Goal: Task Accomplishment & Management: Complete application form

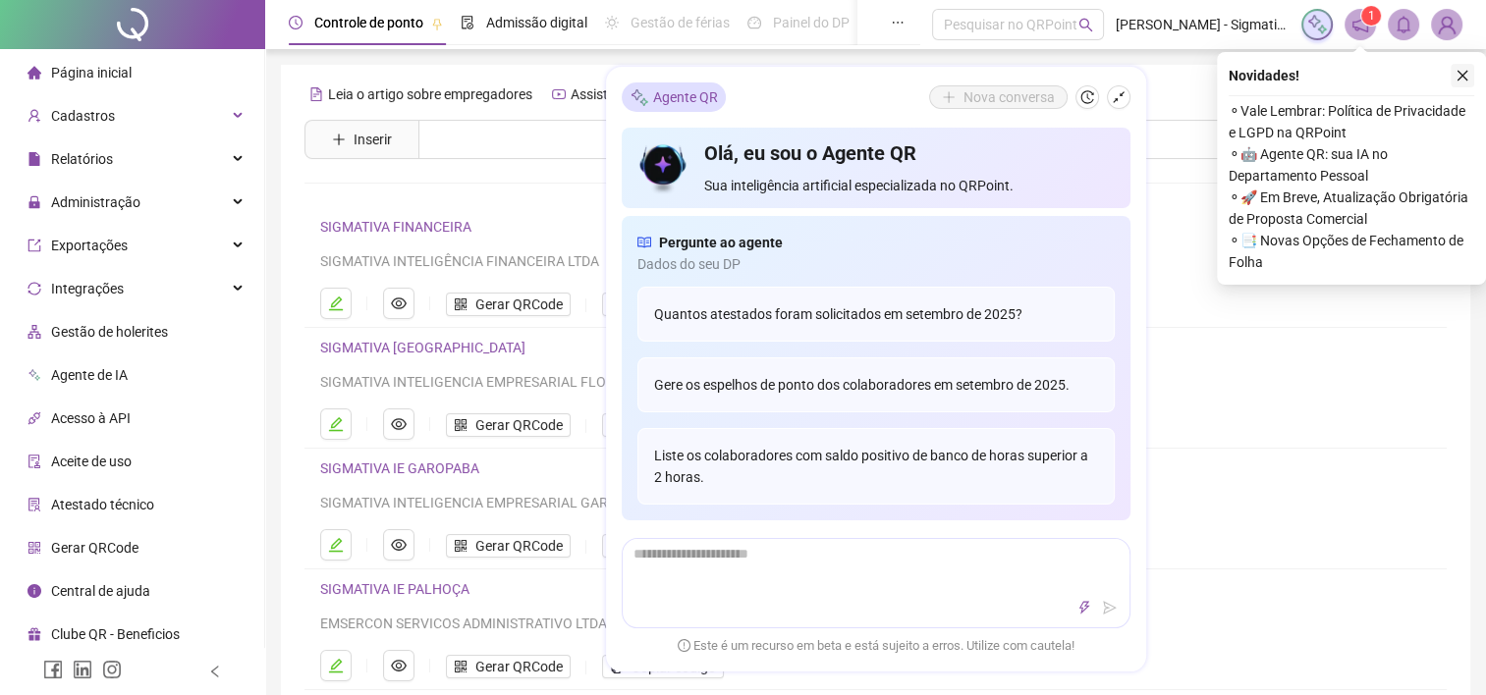
click at [1469, 76] on button "button" at bounding box center [1463, 76] width 24 height 24
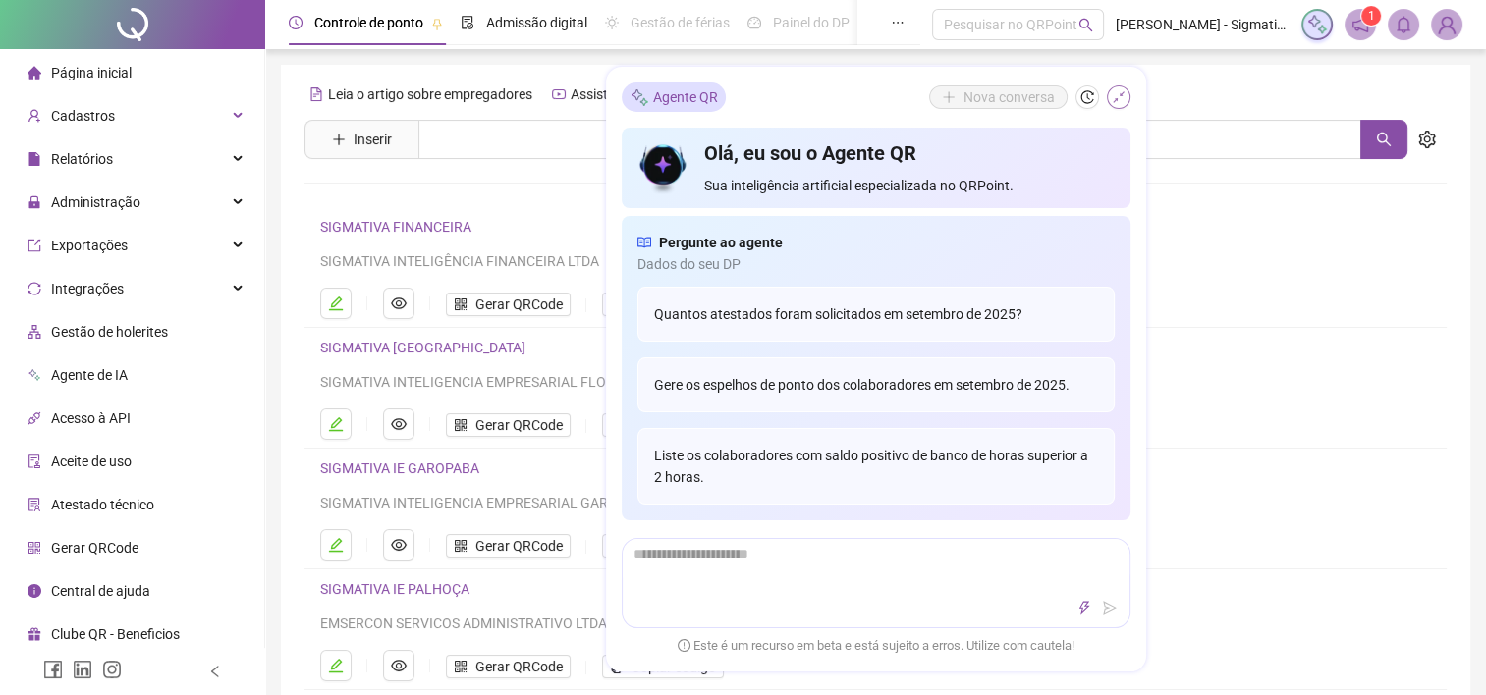
click at [1117, 105] on button "button" at bounding box center [1119, 97] width 24 height 24
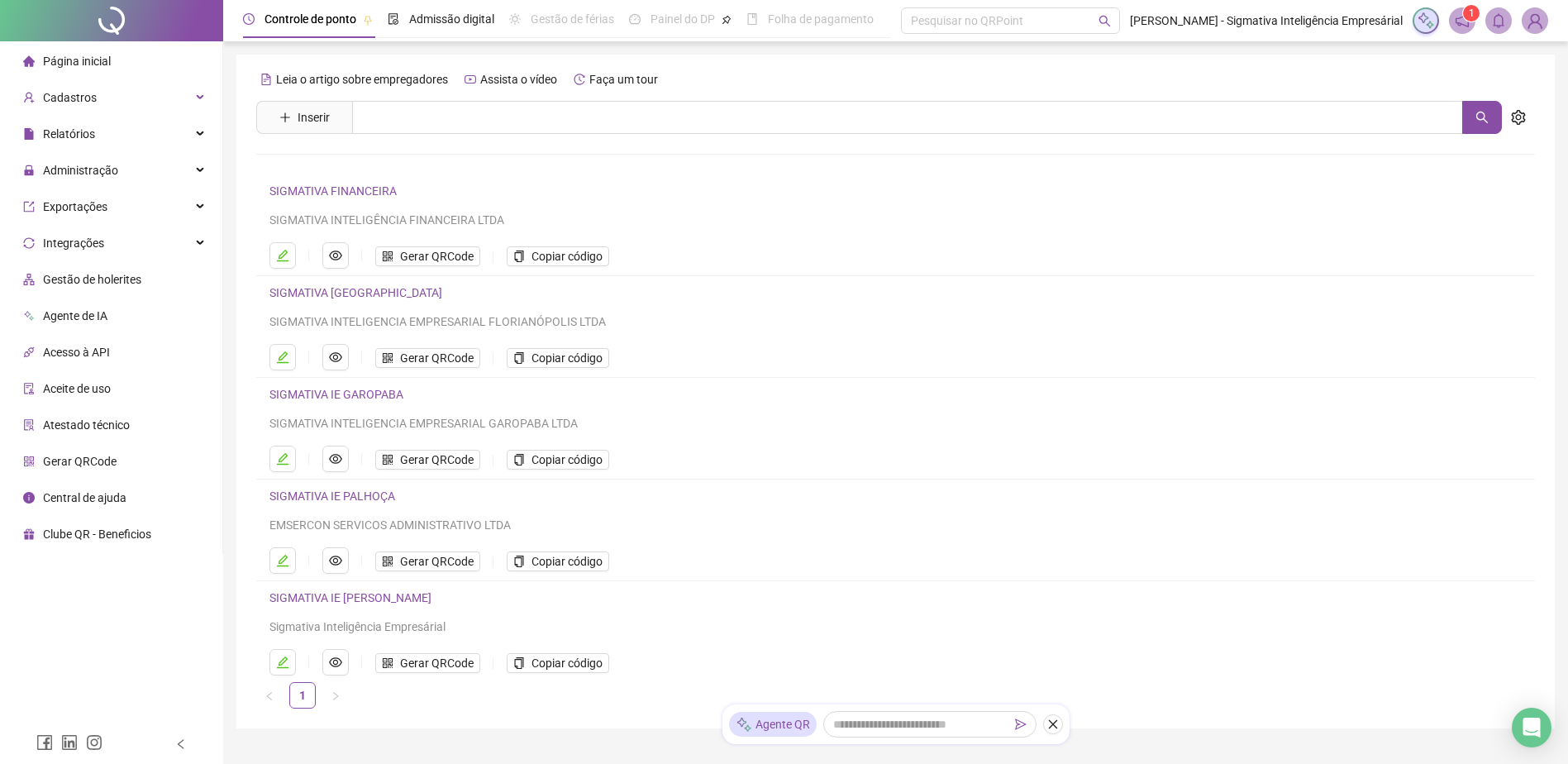
drag, startPoint x: 335, startPoint y: 584, endPoint x: 334, endPoint y: 598, distance: 14.0
click at [334, 584] on li "SIGMATIVA IE [PERSON_NAME] Inteligência Empresárial Gerar QRCode Copiar código" at bounding box center [896, 632] width 1279 height 101
click at [85, 95] on span "Cadastros" at bounding box center [70, 98] width 54 height 13
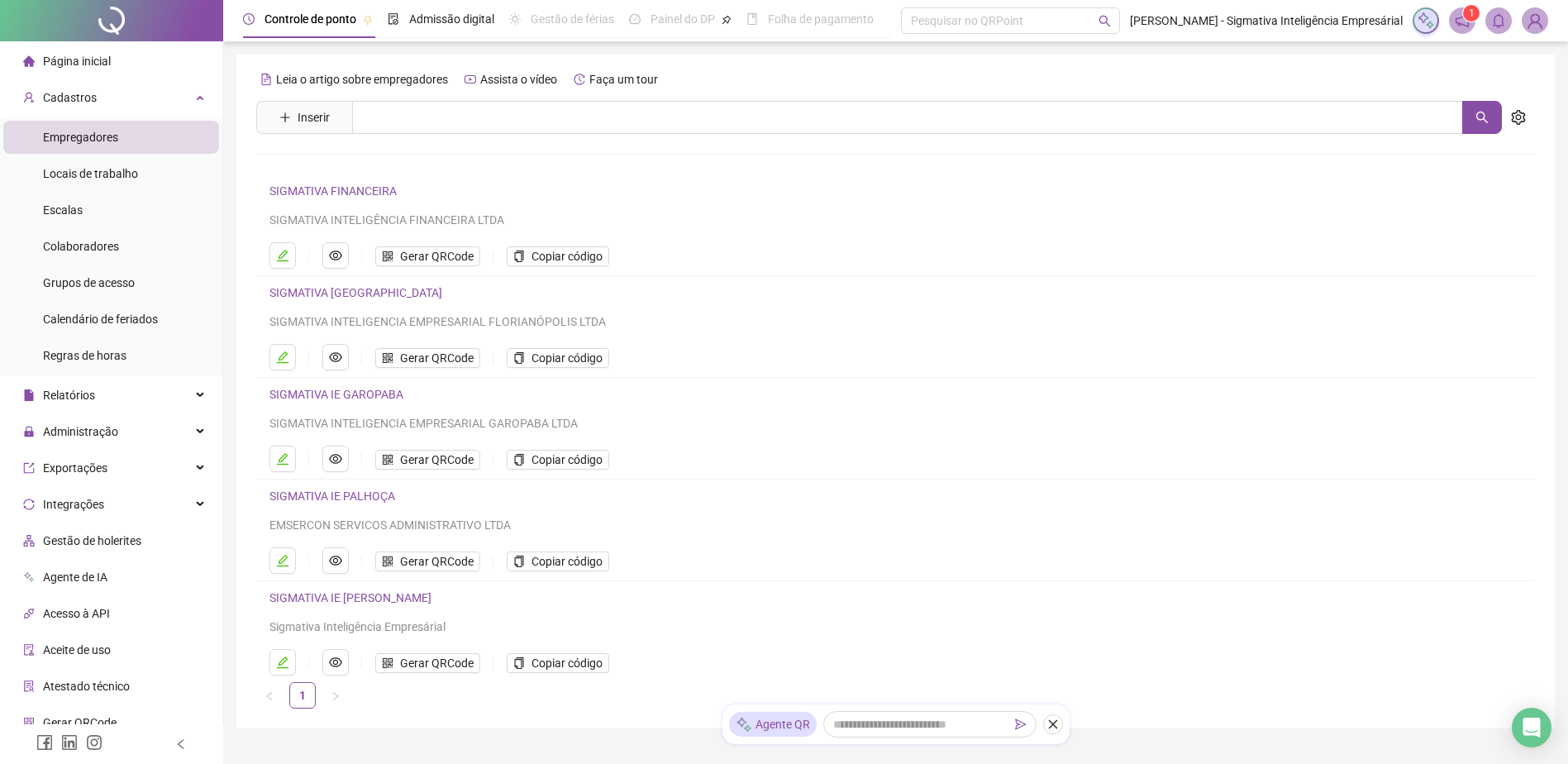
click at [69, 141] on span "Empregadores" at bounding box center [80, 137] width 75 height 13
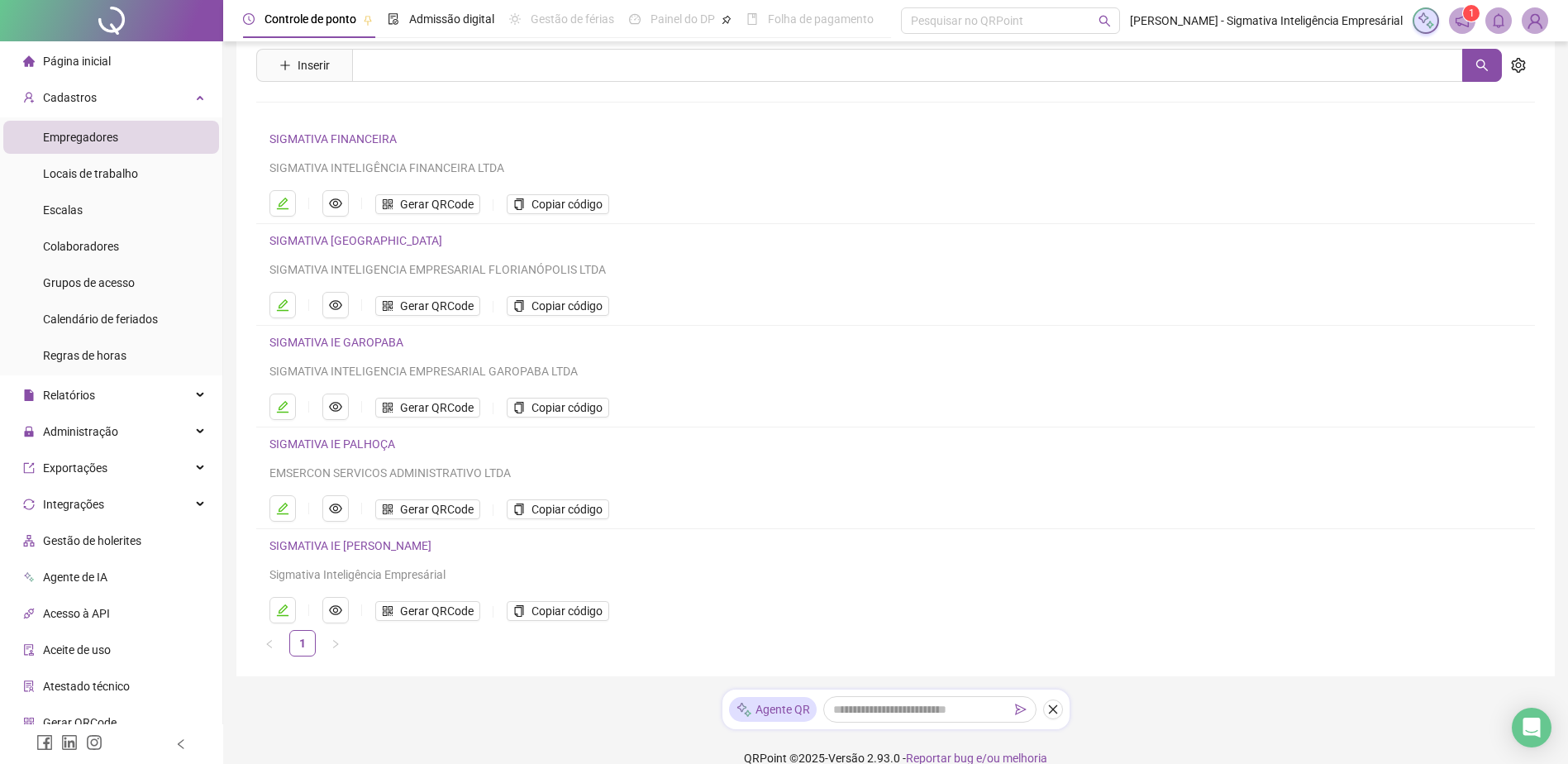
scroll to position [75, 0]
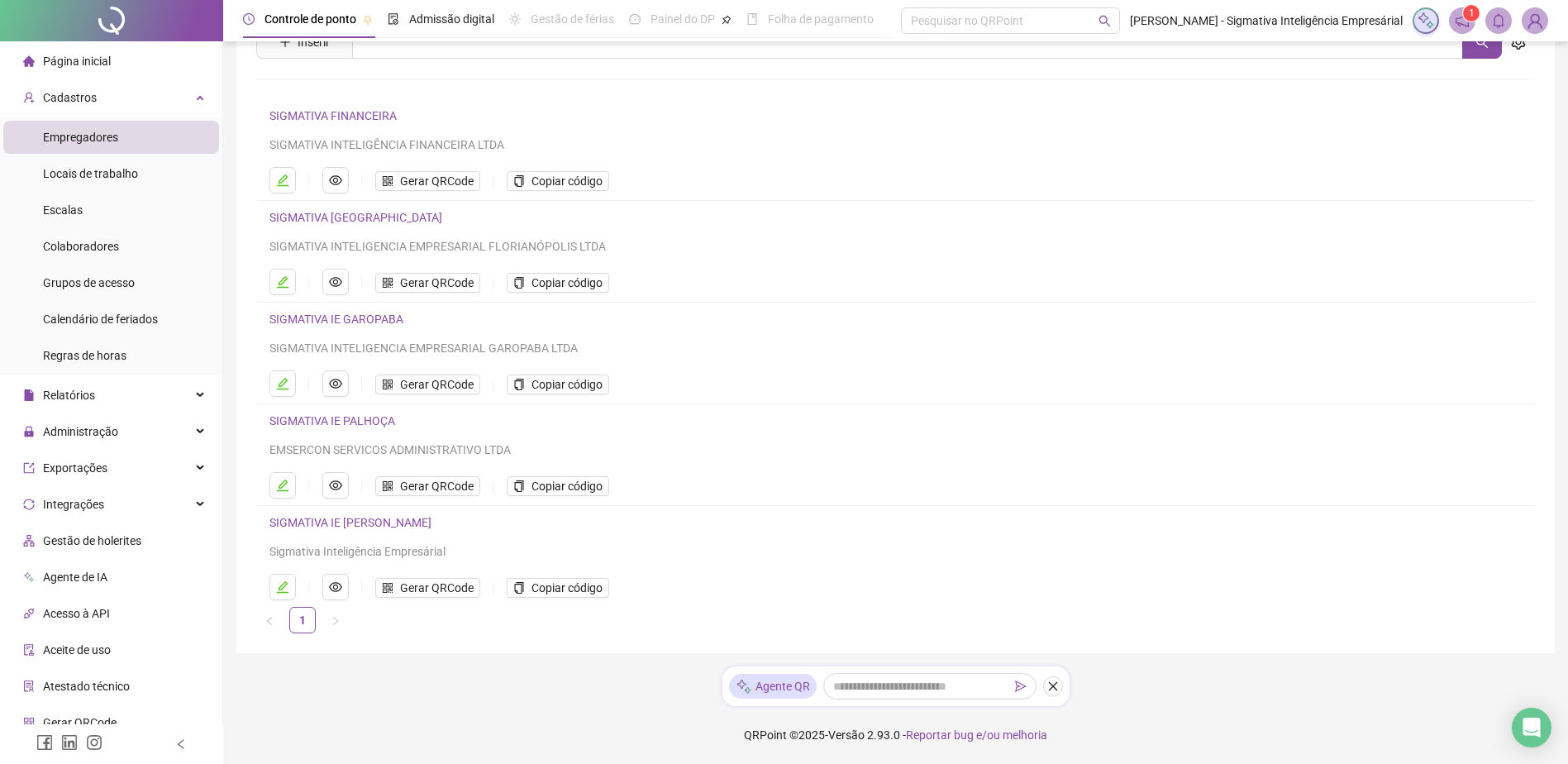
click at [94, 138] on span "Empregadores" at bounding box center [80, 137] width 75 height 13
click at [84, 242] on span "Colaboradores" at bounding box center [81, 247] width 76 height 13
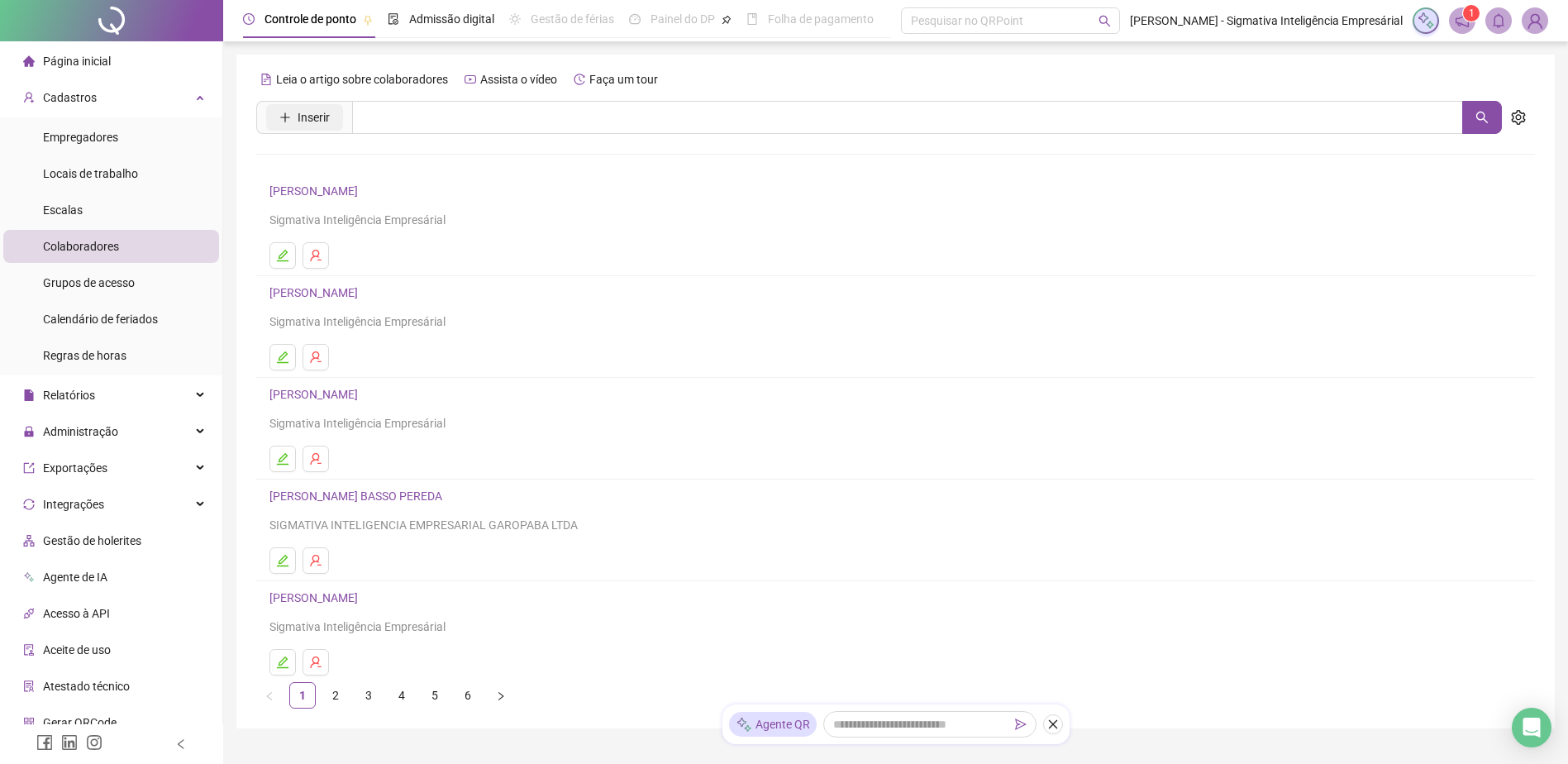
click at [312, 130] on button "Inserir" at bounding box center [304, 117] width 77 height 26
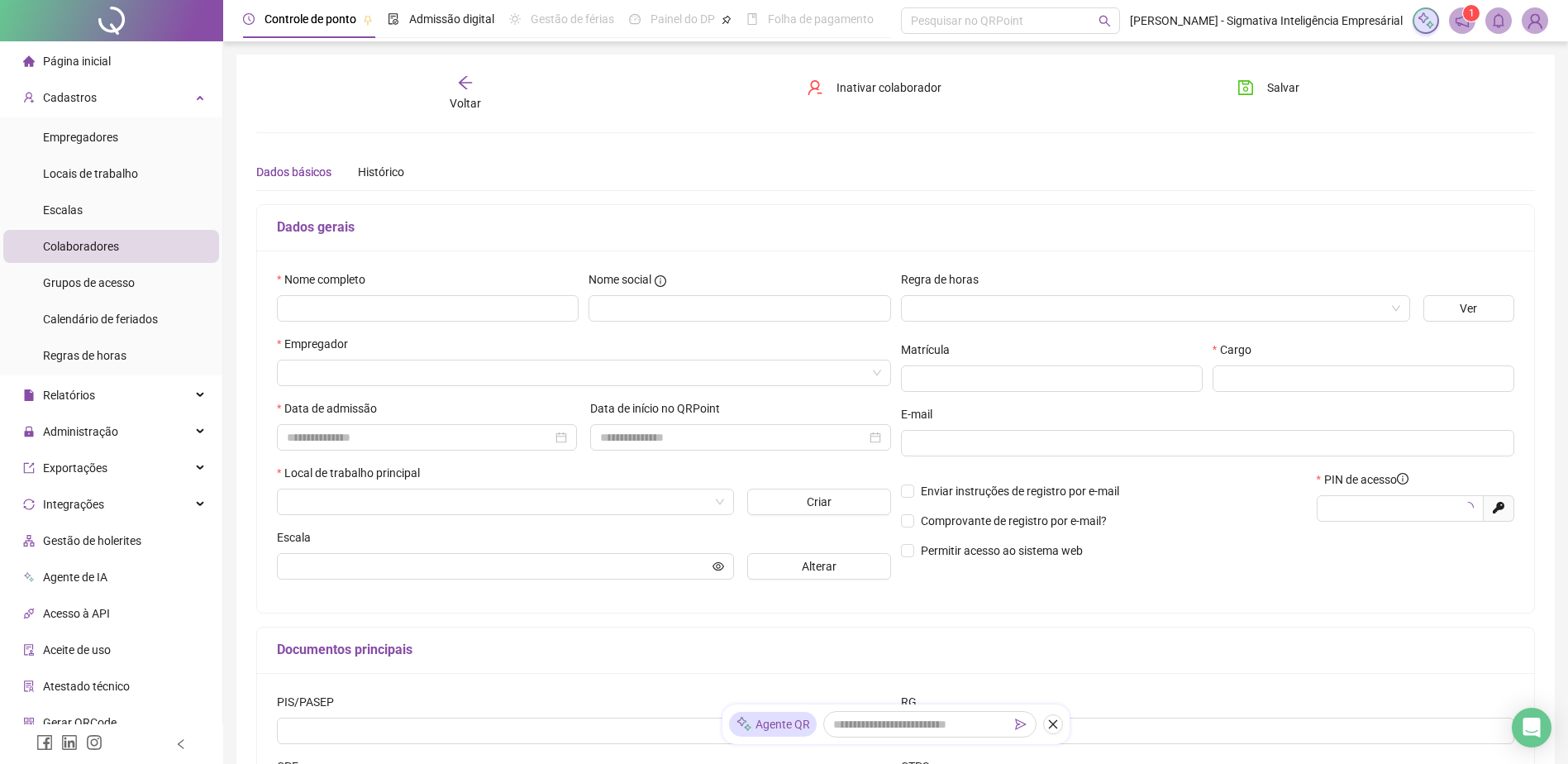
type input "*****"
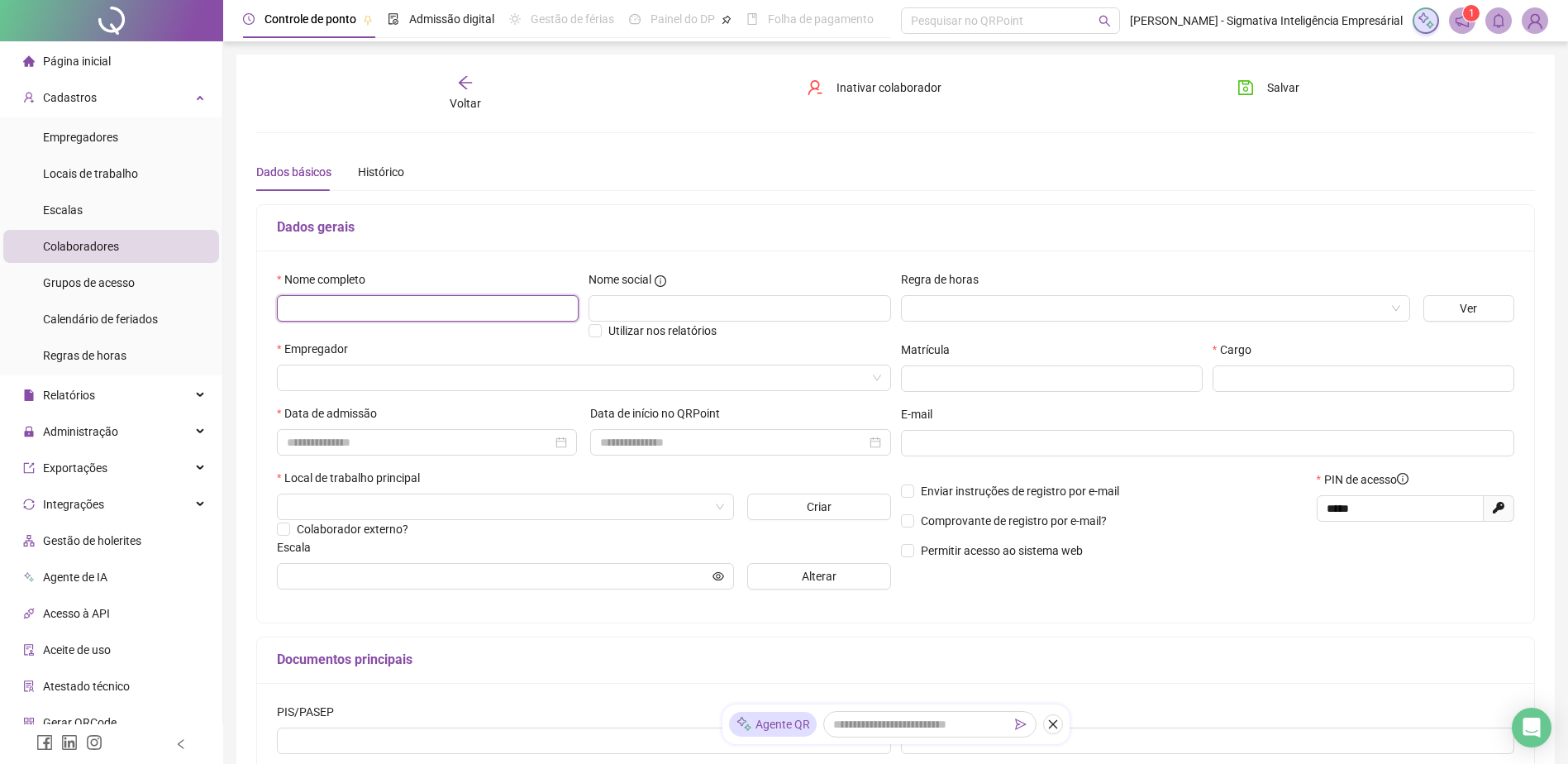
click at [457, 298] on input "text" at bounding box center [428, 308] width 302 height 26
click at [348, 300] on input "text" at bounding box center [428, 308] width 302 height 26
click at [282, 308] on div "Nome completo" at bounding box center [428, 305] width 311 height 70
click at [345, 313] on input "text" at bounding box center [428, 308] width 302 height 26
paste input "**********"
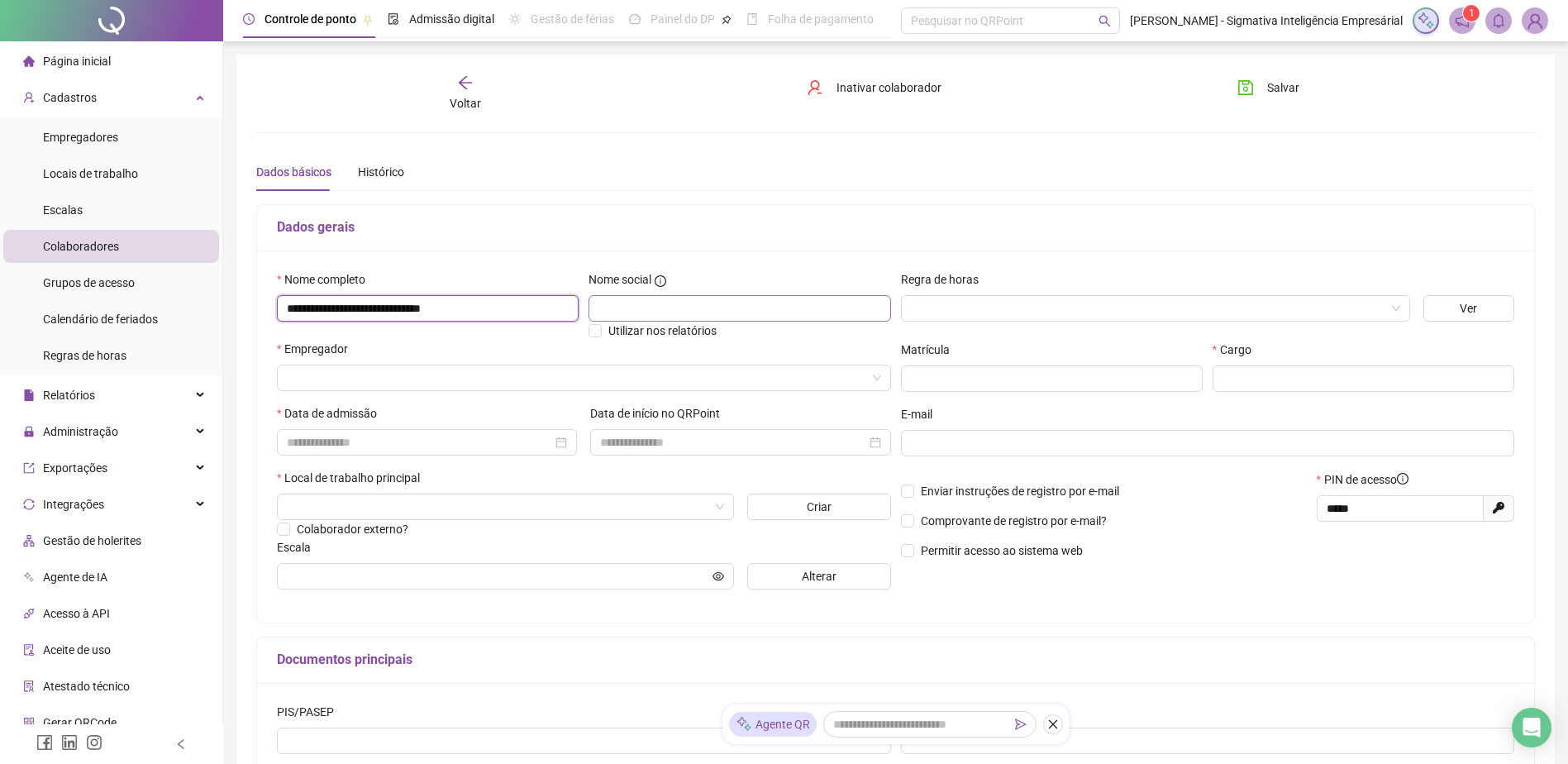
type input "**********"
drag, startPoint x: 609, startPoint y: 312, endPoint x: 598, endPoint y: 311, distance: 11.0
click at [609, 311] on input "text" at bounding box center [739, 308] width 302 height 26
click at [1054, 302] on input "search" at bounding box center [1148, 308] width 475 height 24
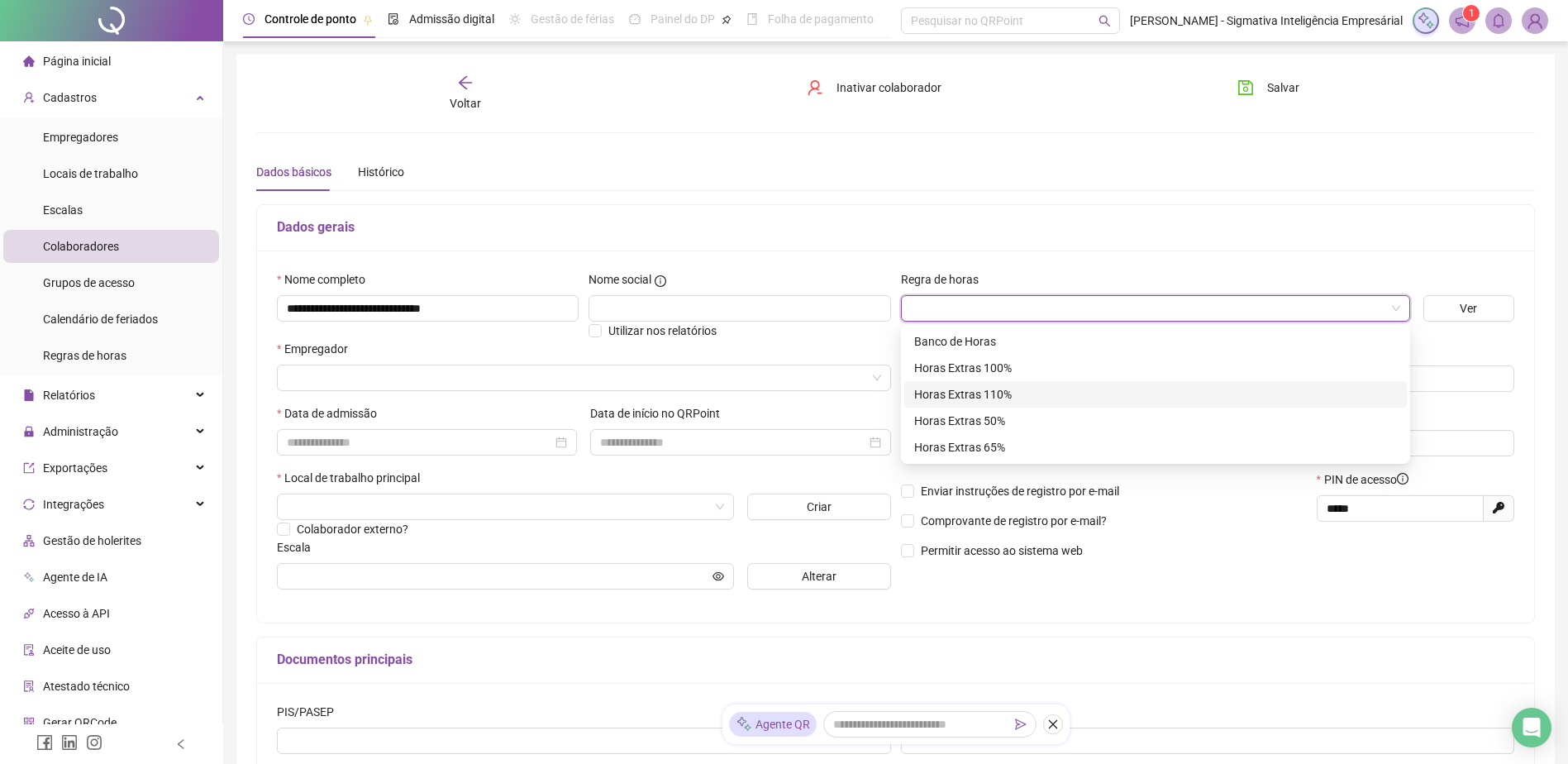
click at [964, 395] on div "Horas Extras 110%" at bounding box center [1156, 395] width 483 height 19
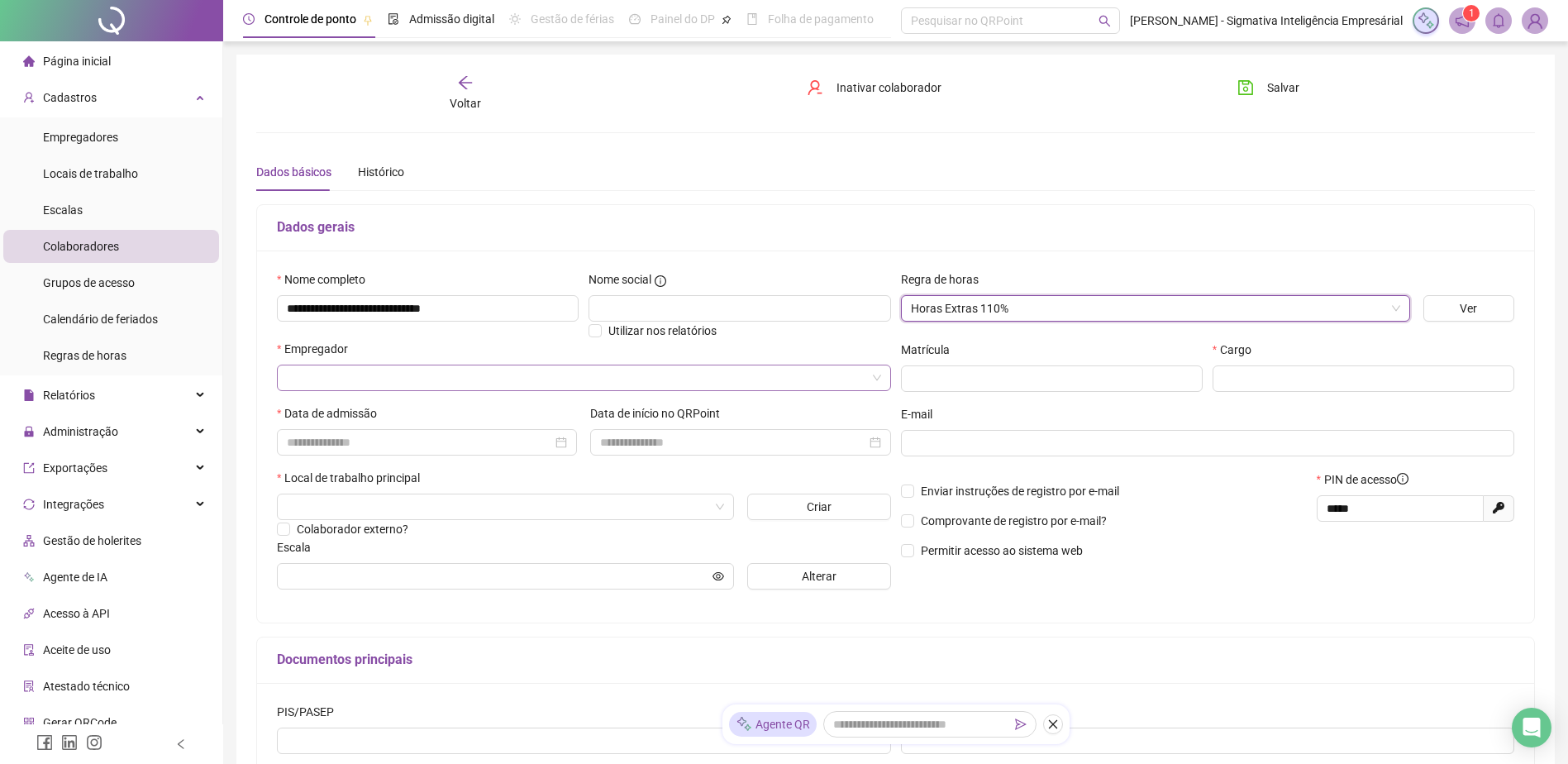
click at [369, 369] on input "search" at bounding box center [577, 377] width 580 height 24
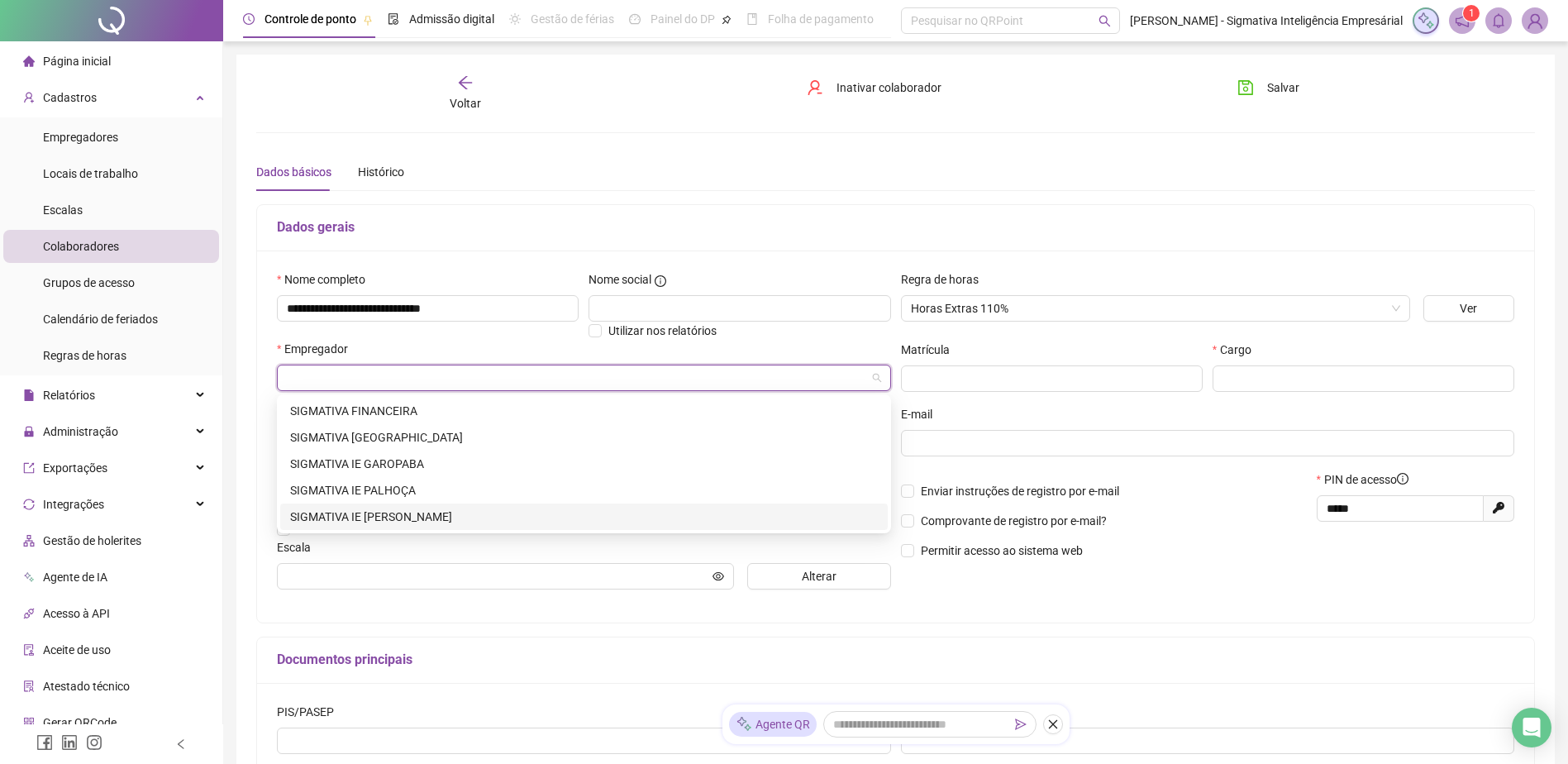
drag, startPoint x: 369, startPoint y: 490, endPoint x: 358, endPoint y: 512, distance: 24.6
click at [358, 512] on div "SIGMATIVA FINANCEIRA SIGMATIVA IE [GEOGRAPHIC_DATA] SIGMATIVA IE GAROPABA SIGMA…" at bounding box center [584, 463] width 608 height 132
click at [358, 512] on div "SIGMATIVA IE [PERSON_NAME]" at bounding box center [584, 517] width 587 height 19
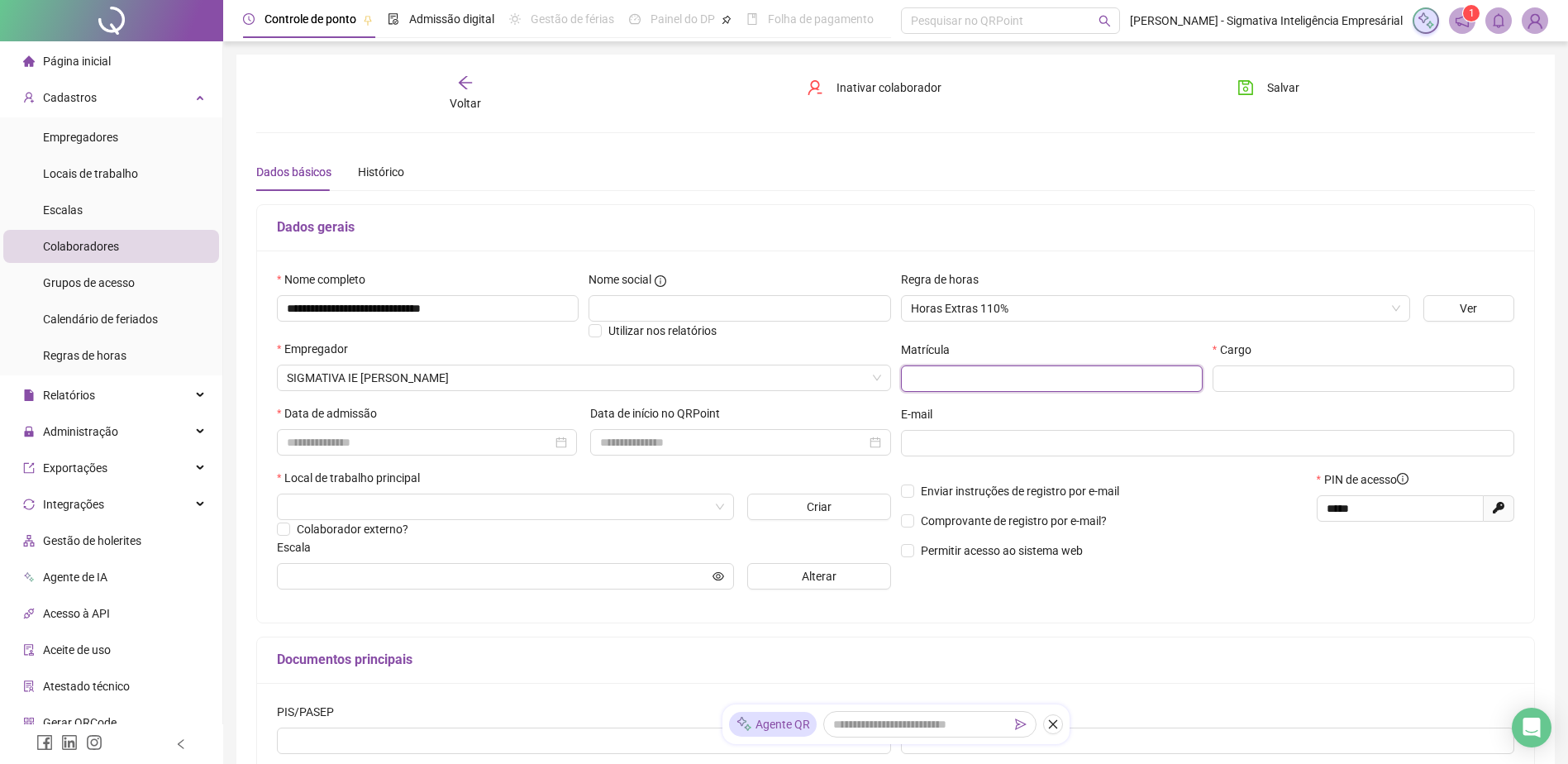
click at [1029, 370] on input "text" at bounding box center [1052, 378] width 302 height 26
type input "**"
click at [1262, 381] on input "**********" at bounding box center [1363, 378] width 302 height 26
type input "**********"
click at [379, 440] on input at bounding box center [419, 443] width 265 height 19
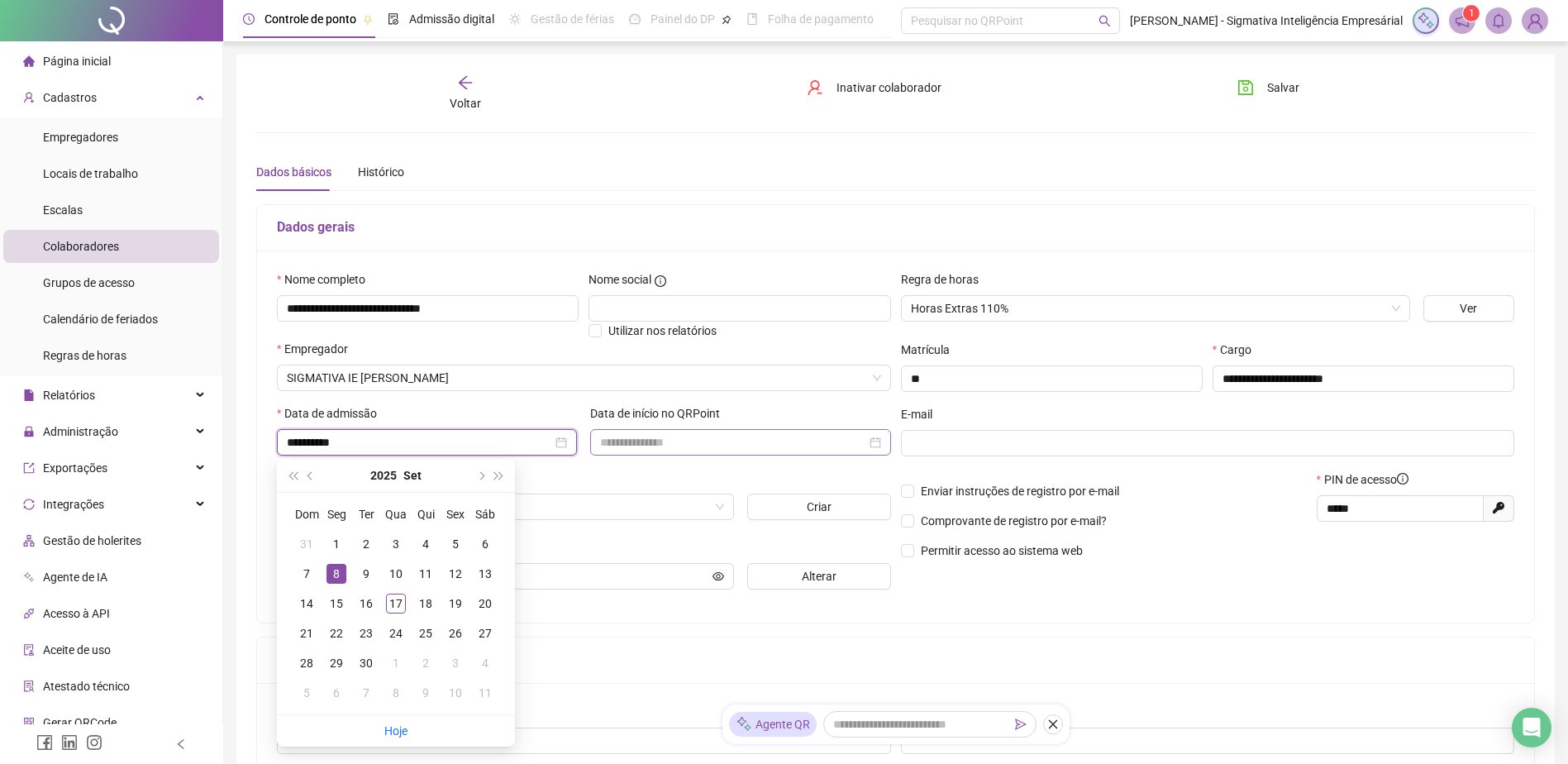
type input "**********"
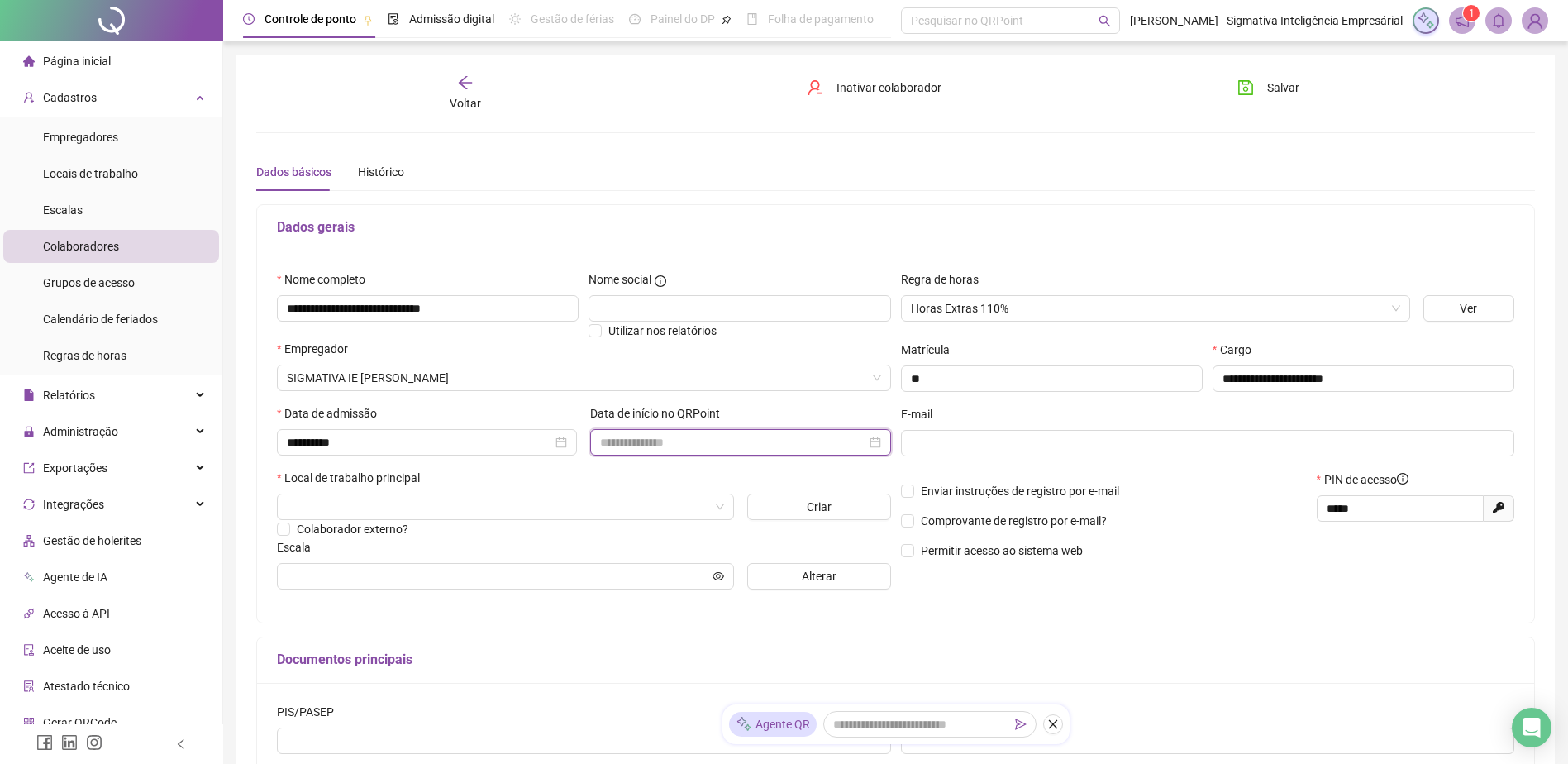
click at [659, 443] on input at bounding box center [732, 443] width 265 height 19
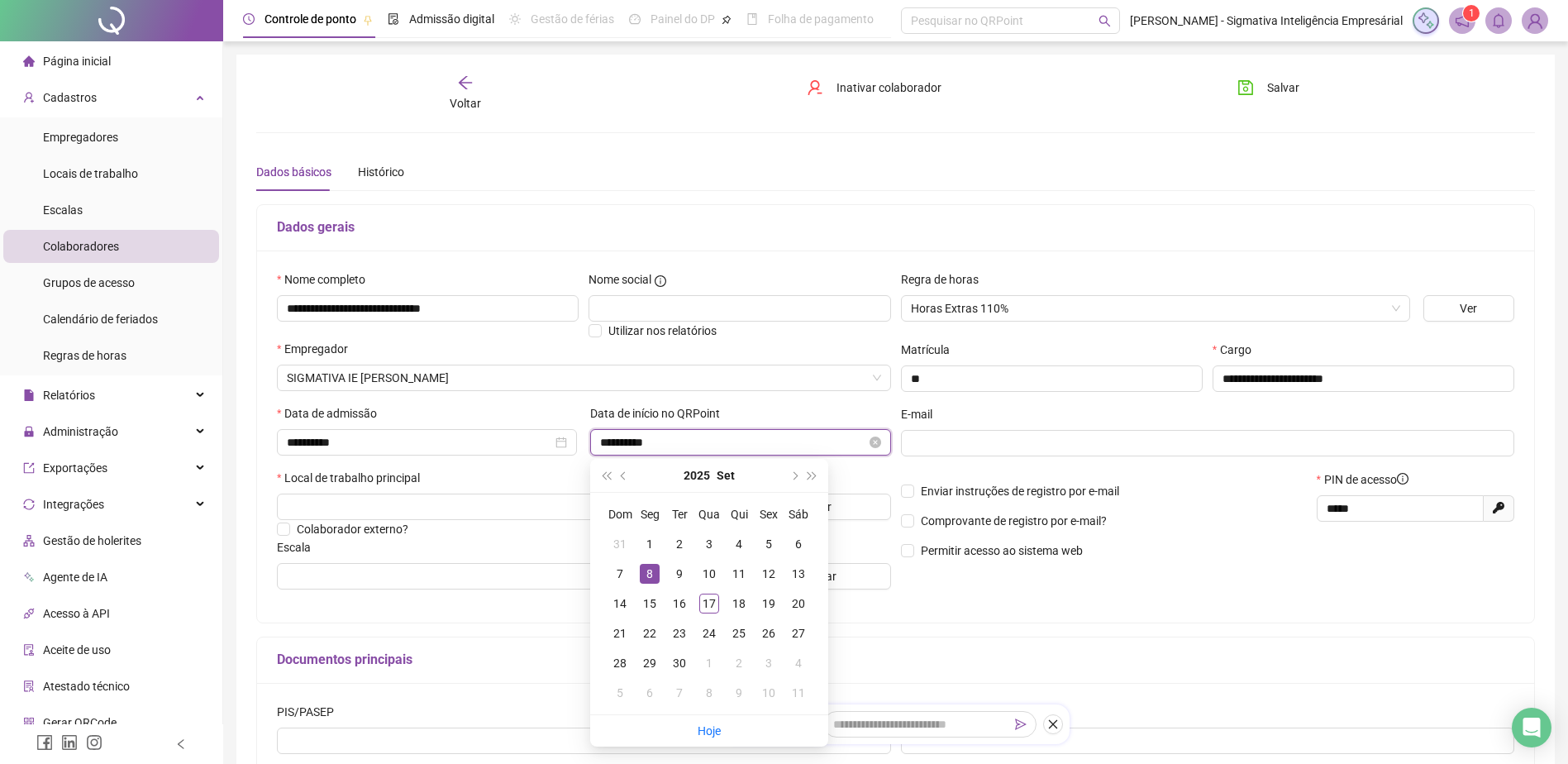
type input "**********"
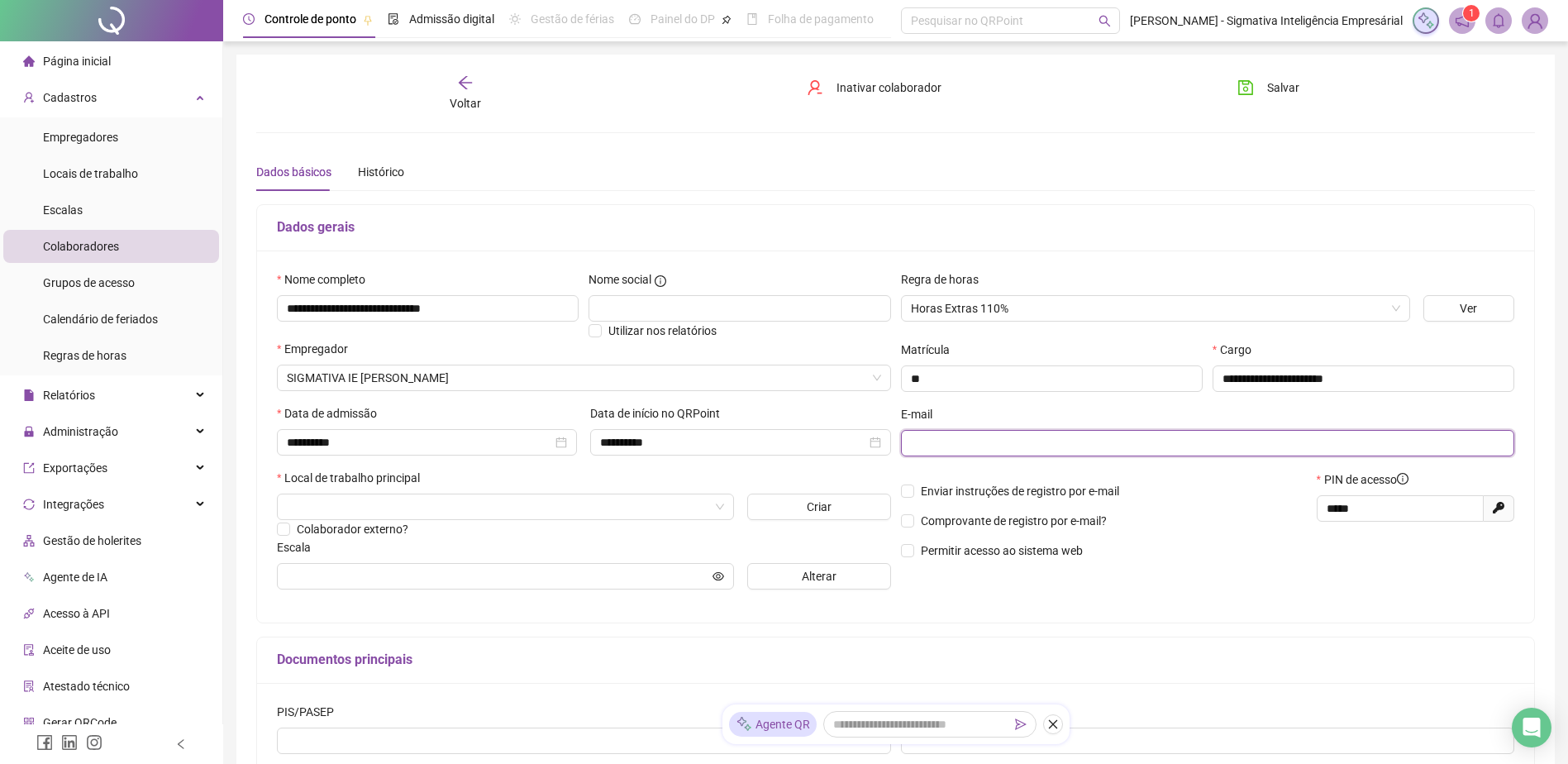
click at [922, 448] on input "text" at bounding box center [1206, 443] width 591 height 19
drag, startPoint x: 937, startPoint y: 427, endPoint x: 930, endPoint y: 434, distance: 9.9
click at [930, 434] on div "E-mail" at bounding box center [1209, 437] width 614 height 65
click at [932, 443] on input "text" at bounding box center [1206, 443] width 591 height 19
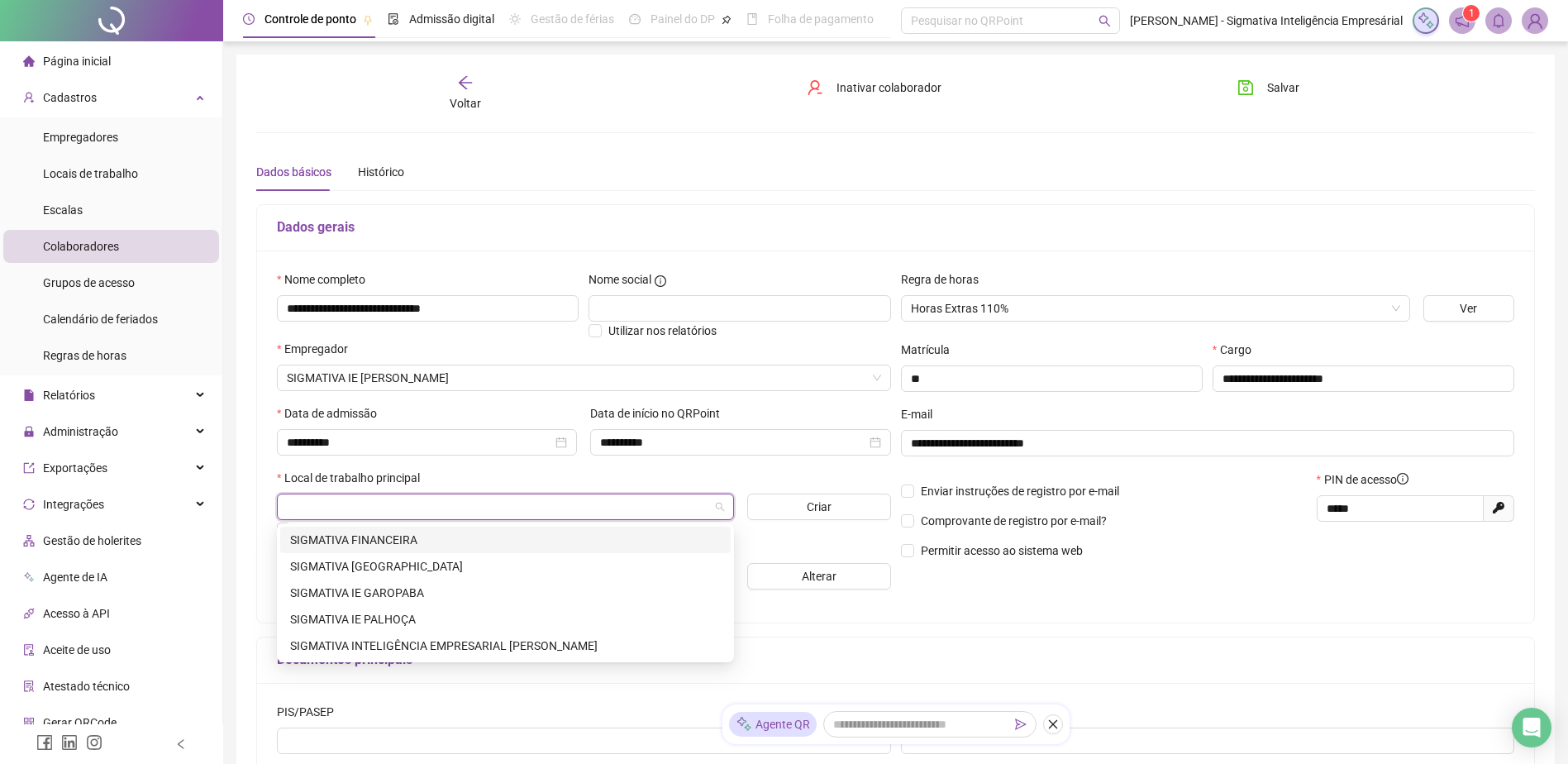
click at [409, 501] on input "search" at bounding box center [498, 506] width 423 height 24
click at [430, 584] on div "SIGMATIVA INTELIGÊNCIA EMPRESARIAL [PERSON_NAME]" at bounding box center [506, 645] width 431 height 19
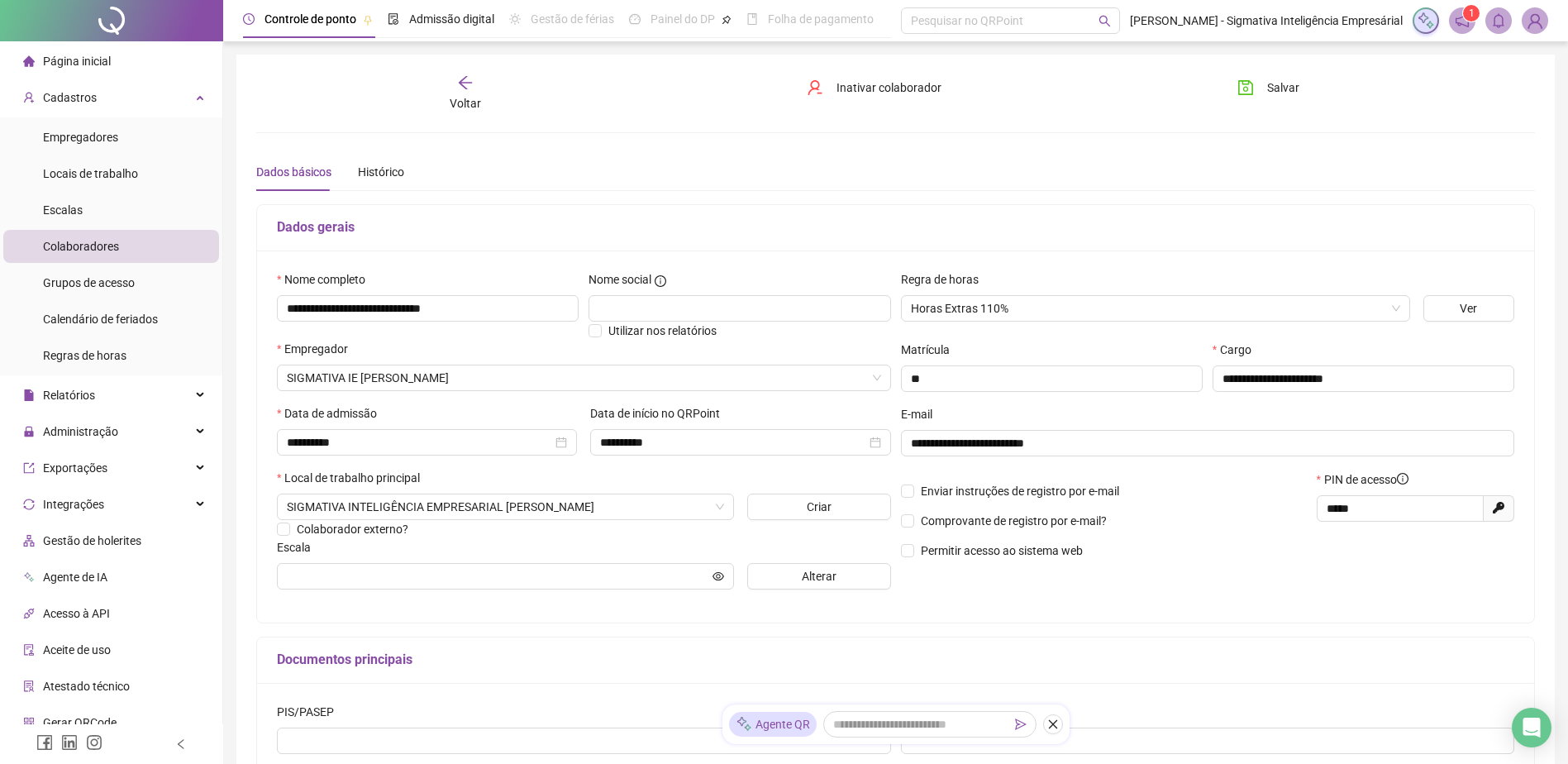
drag, startPoint x: 917, startPoint y: 486, endPoint x: 912, endPoint y: 502, distance: 16.8
click at [917, 490] on span "Enviar instruções de registro por e-mail" at bounding box center [1019, 491] width 211 height 19
click at [904, 513] on label "Comprovante de registro por e-mail?" at bounding box center [1007, 521] width 212 height 19
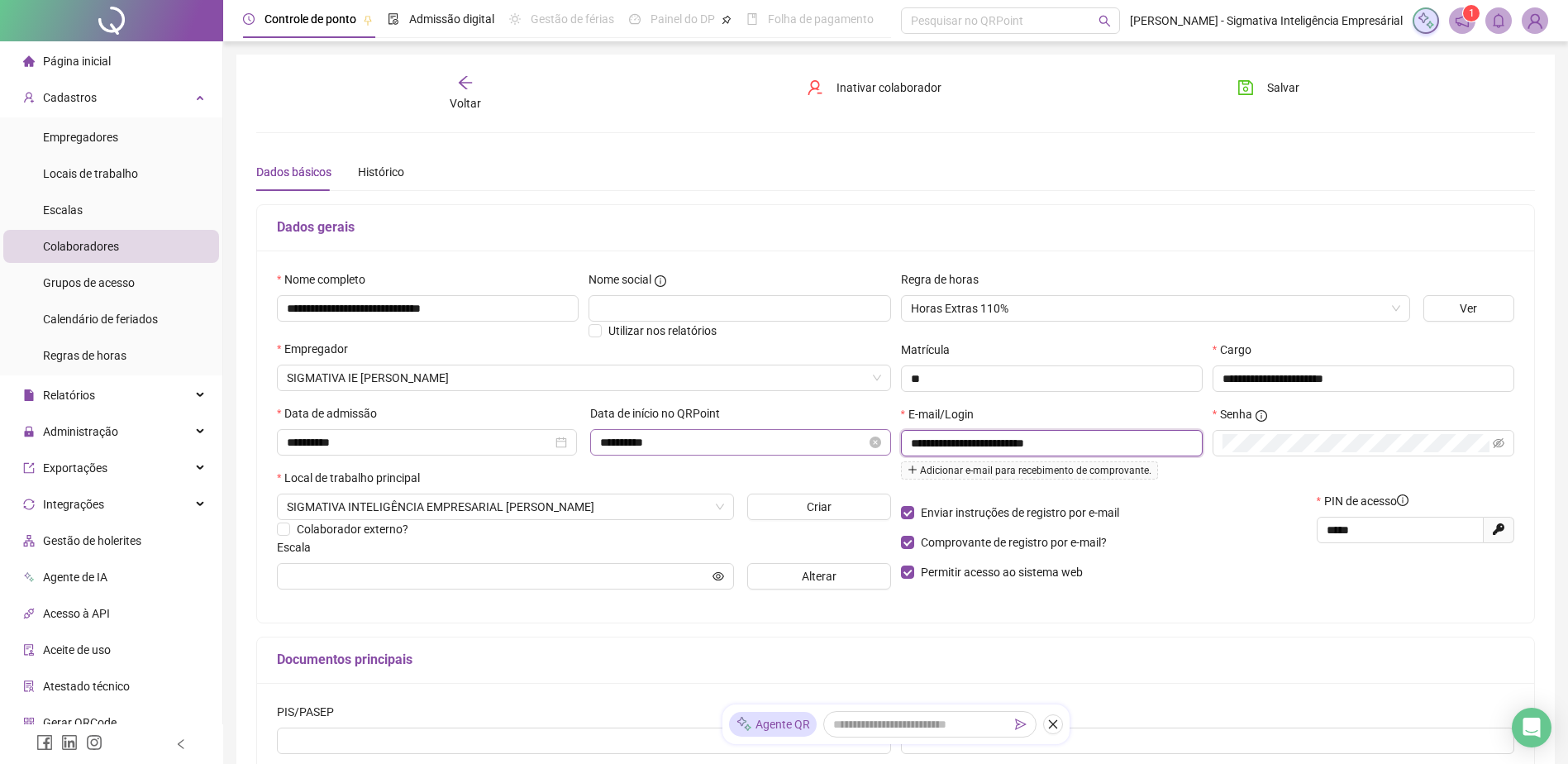
drag, startPoint x: 1104, startPoint y: 440, endPoint x: 786, endPoint y: 434, distance: 318.1
click at [788, 434] on div "**********" at bounding box center [896, 436] width 1247 height 332
paste input "text"
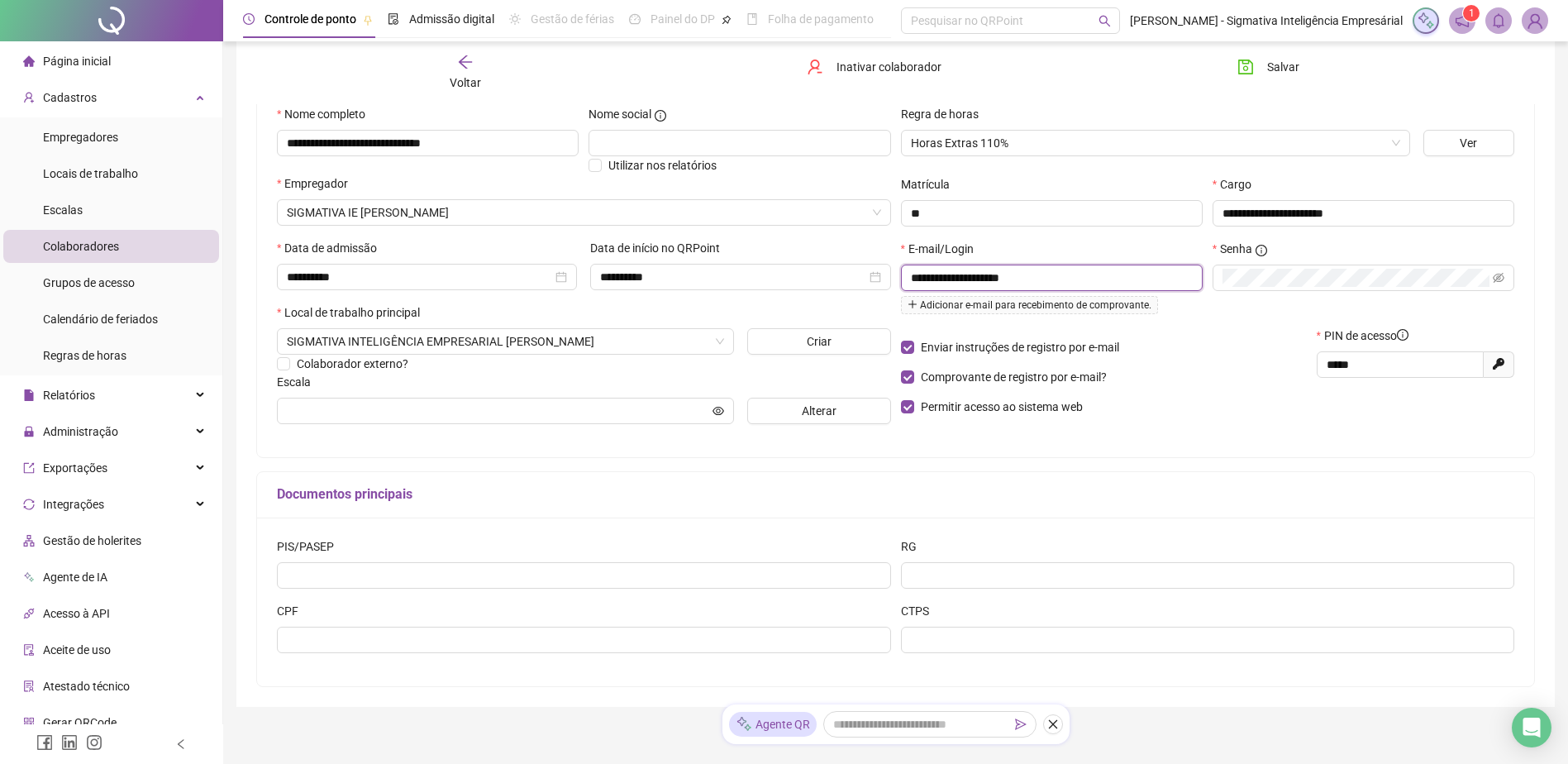
scroll to position [219, 0]
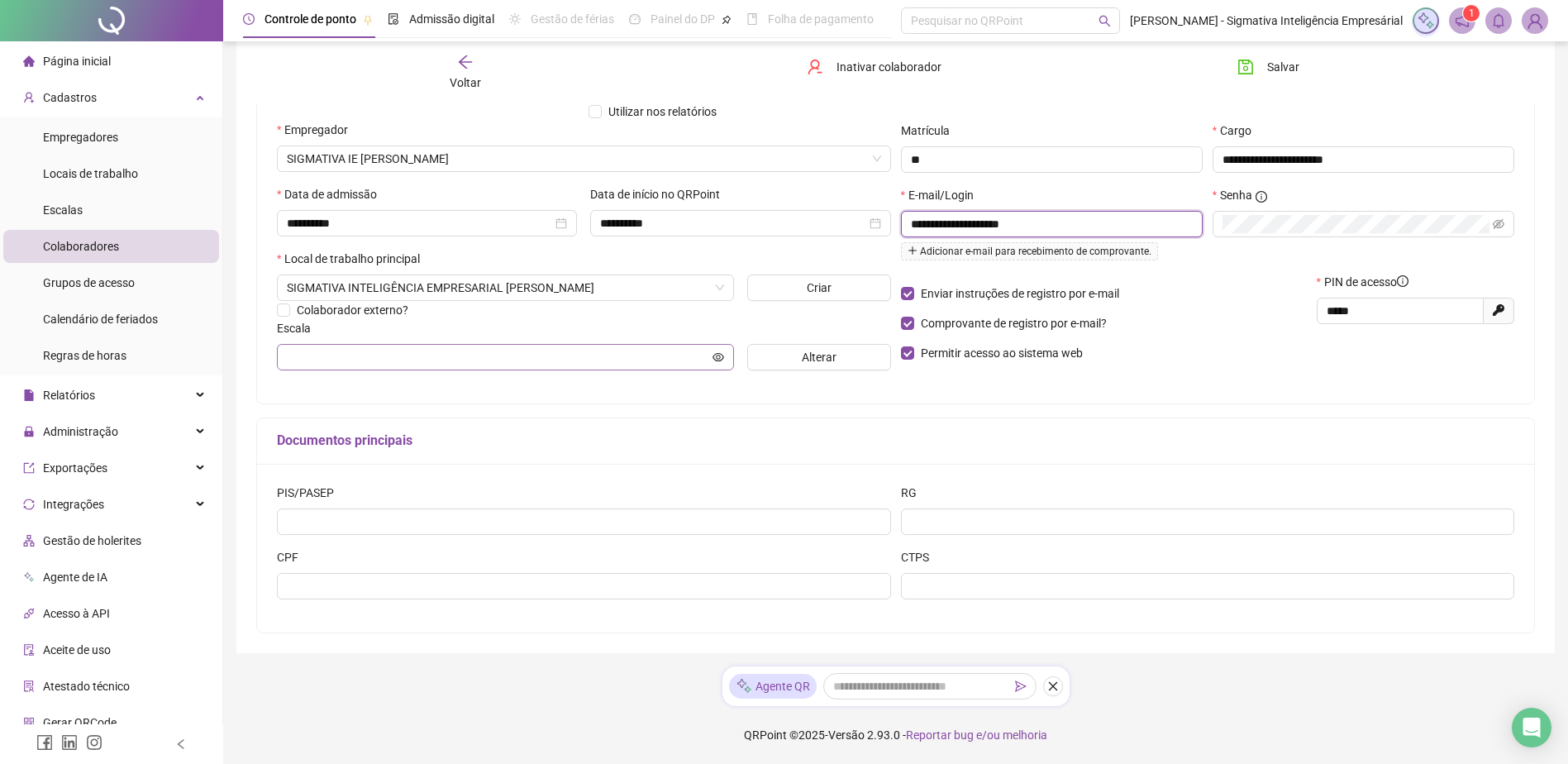
type input "**********"
click at [395, 358] on input "text" at bounding box center [498, 358] width 423 height 19
click at [796, 350] on button "Alterar" at bounding box center [819, 357] width 144 height 26
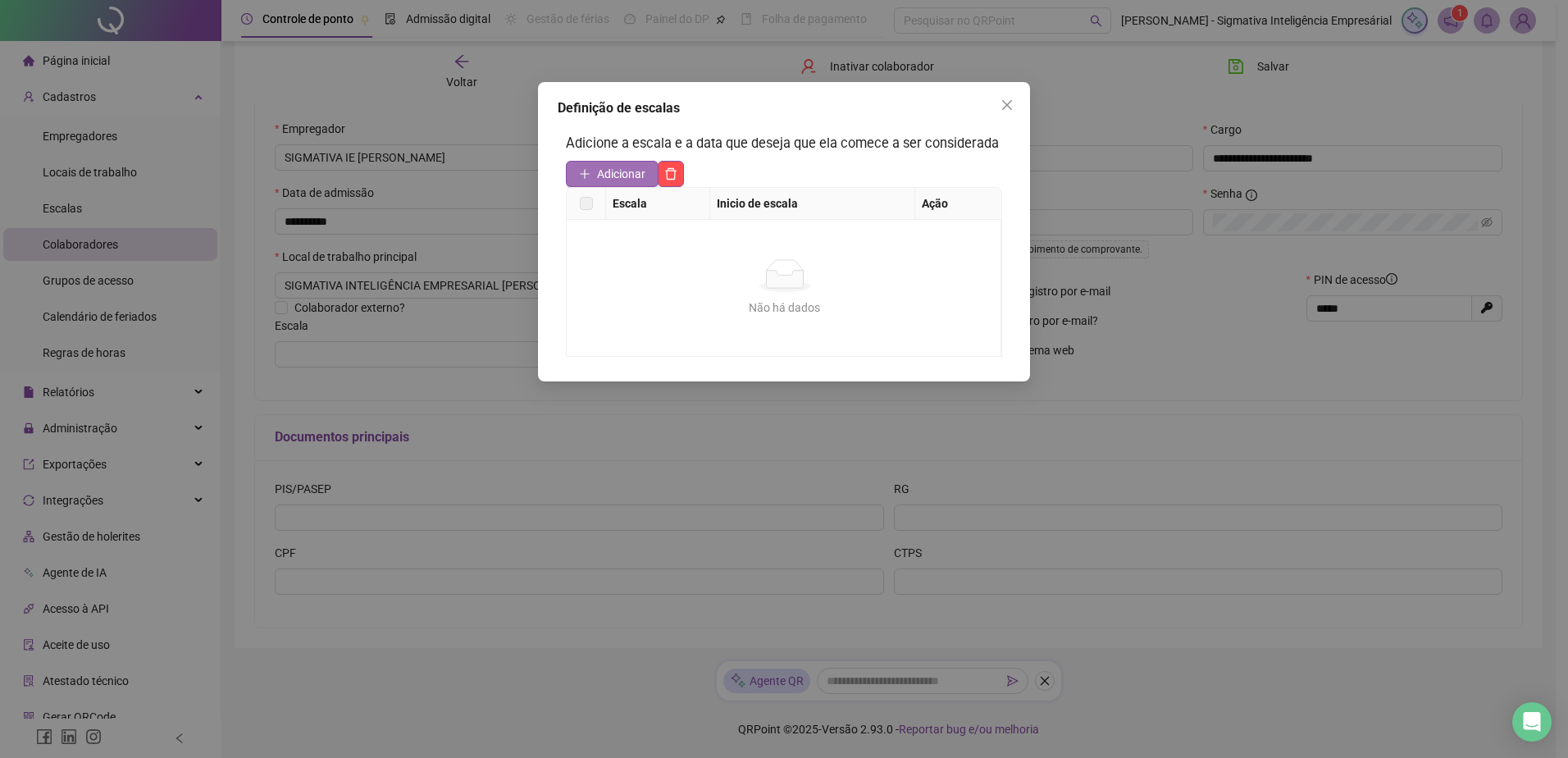
click at [625, 179] on span "Adicionar" at bounding box center [621, 174] width 48 height 18
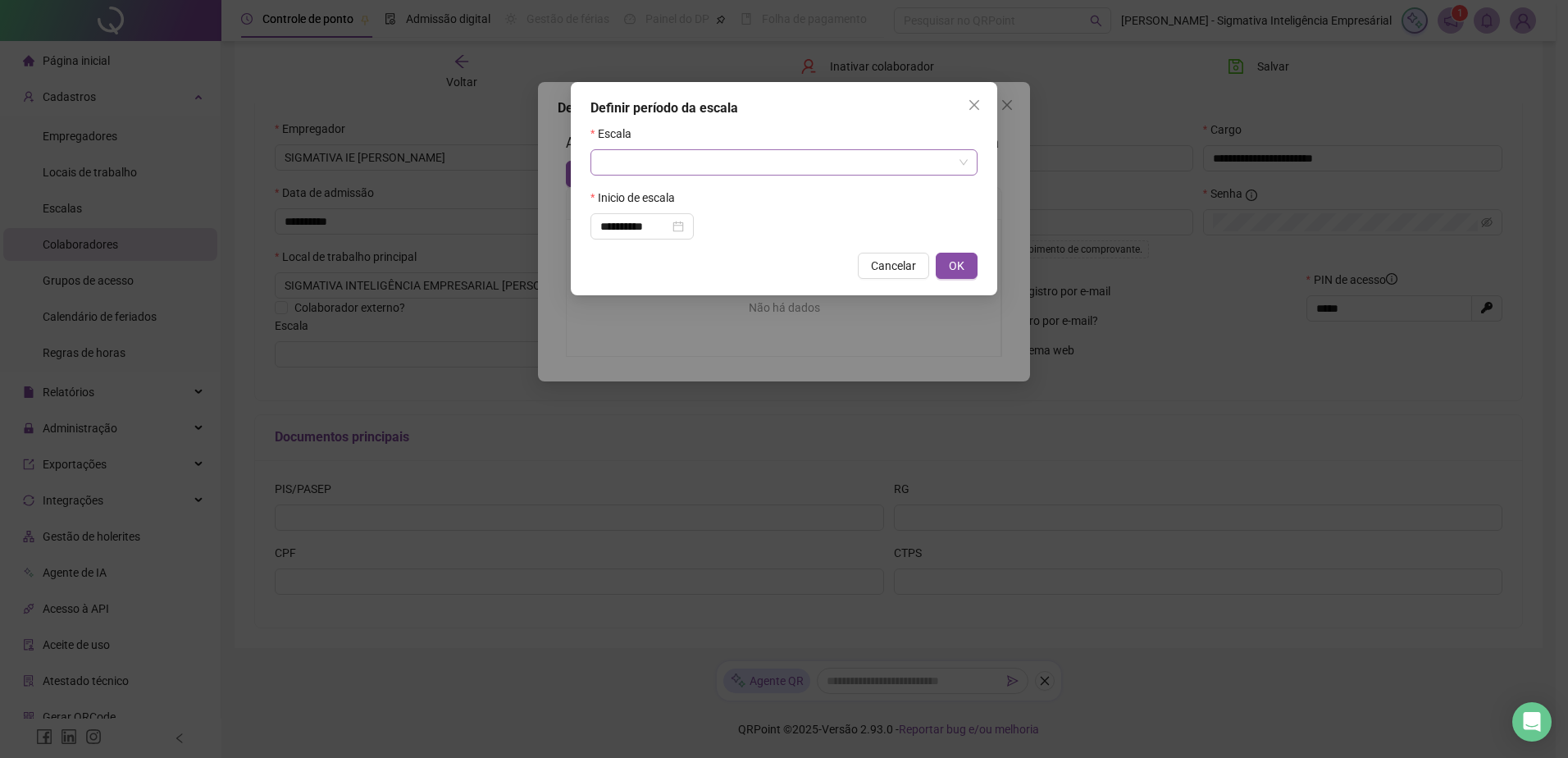
click at [646, 165] on input "search" at bounding box center [776, 162] width 352 height 24
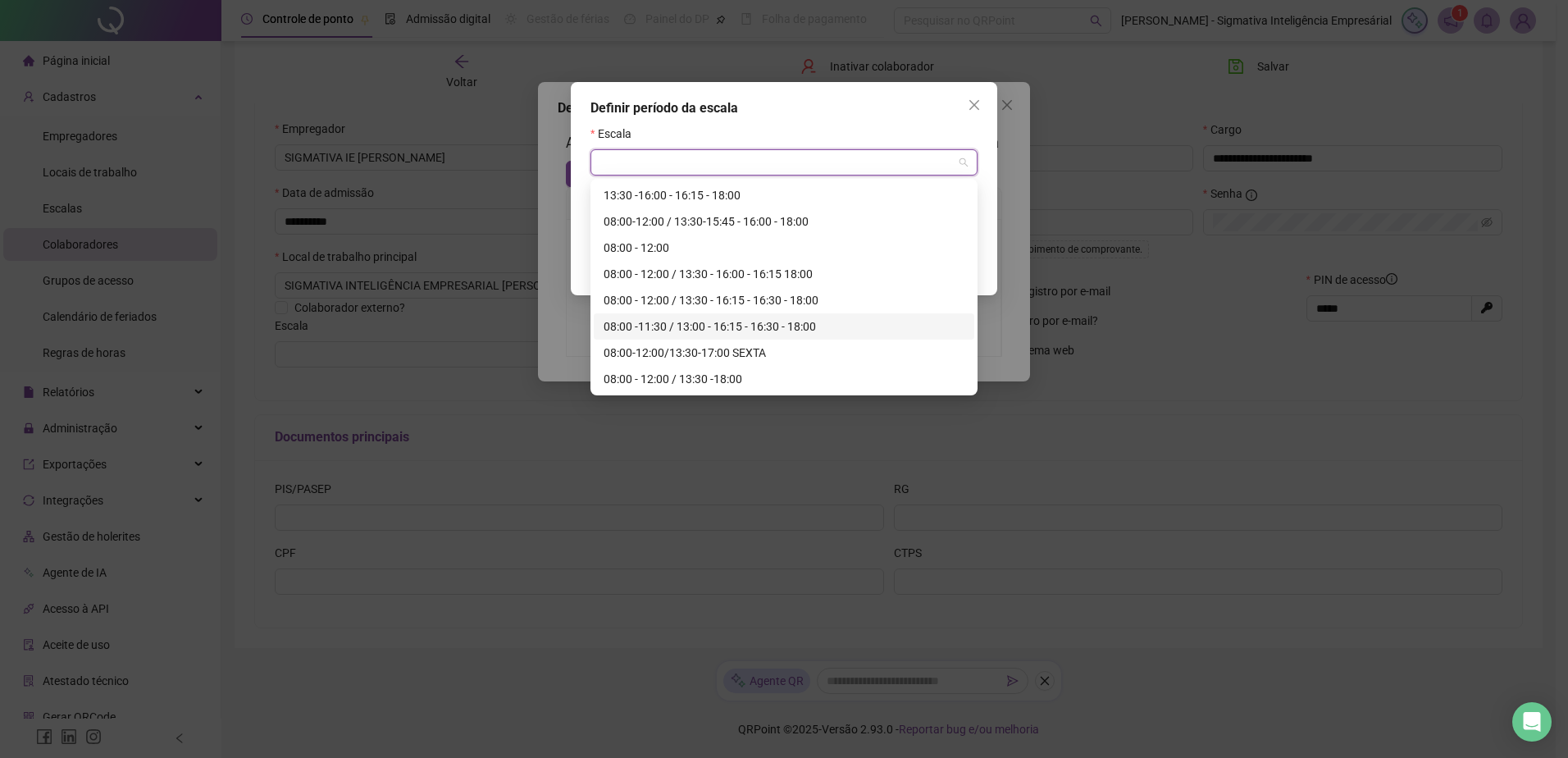
click at [658, 158] on input "search" at bounding box center [776, 162] width 352 height 24
click at [746, 276] on div "08:00 - 12:00 / 13:30 - 16:00 - 16:15 18:00" at bounding box center [784, 274] width 361 height 18
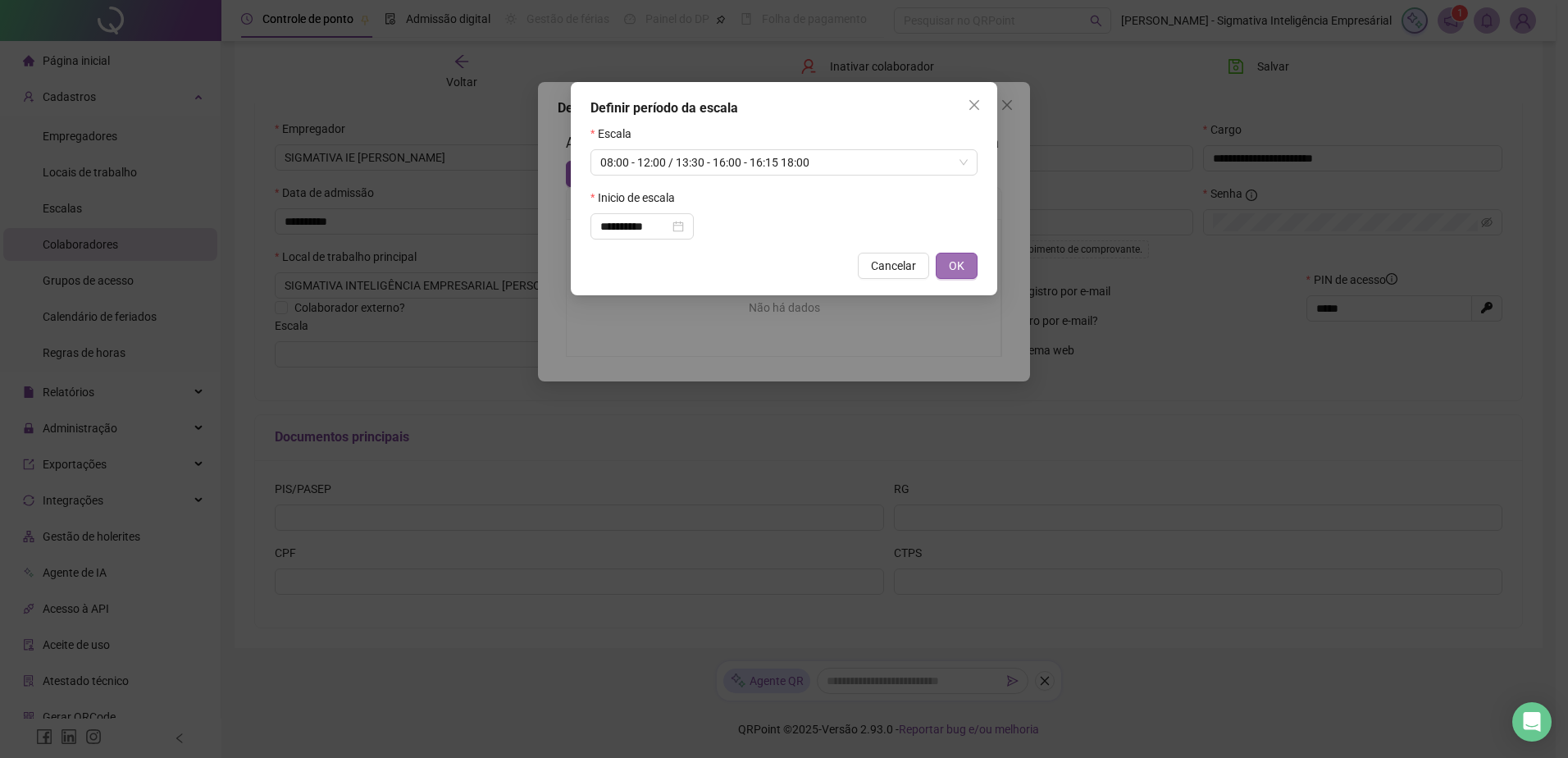
click at [962, 265] on span "OK" at bounding box center [957, 265] width 16 height 18
type input "**********"
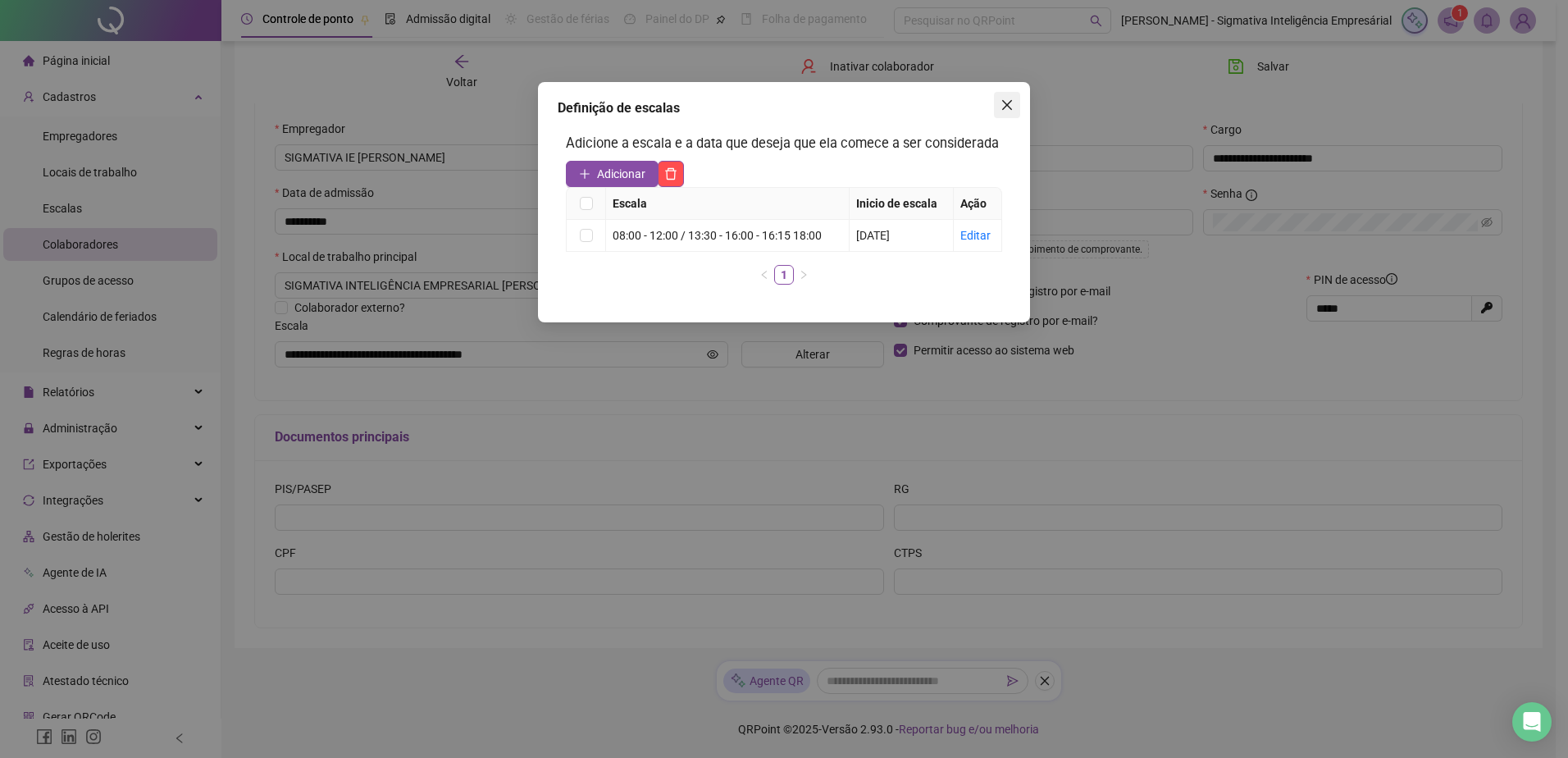
click at [997, 115] on button "Close" at bounding box center [1007, 104] width 26 height 26
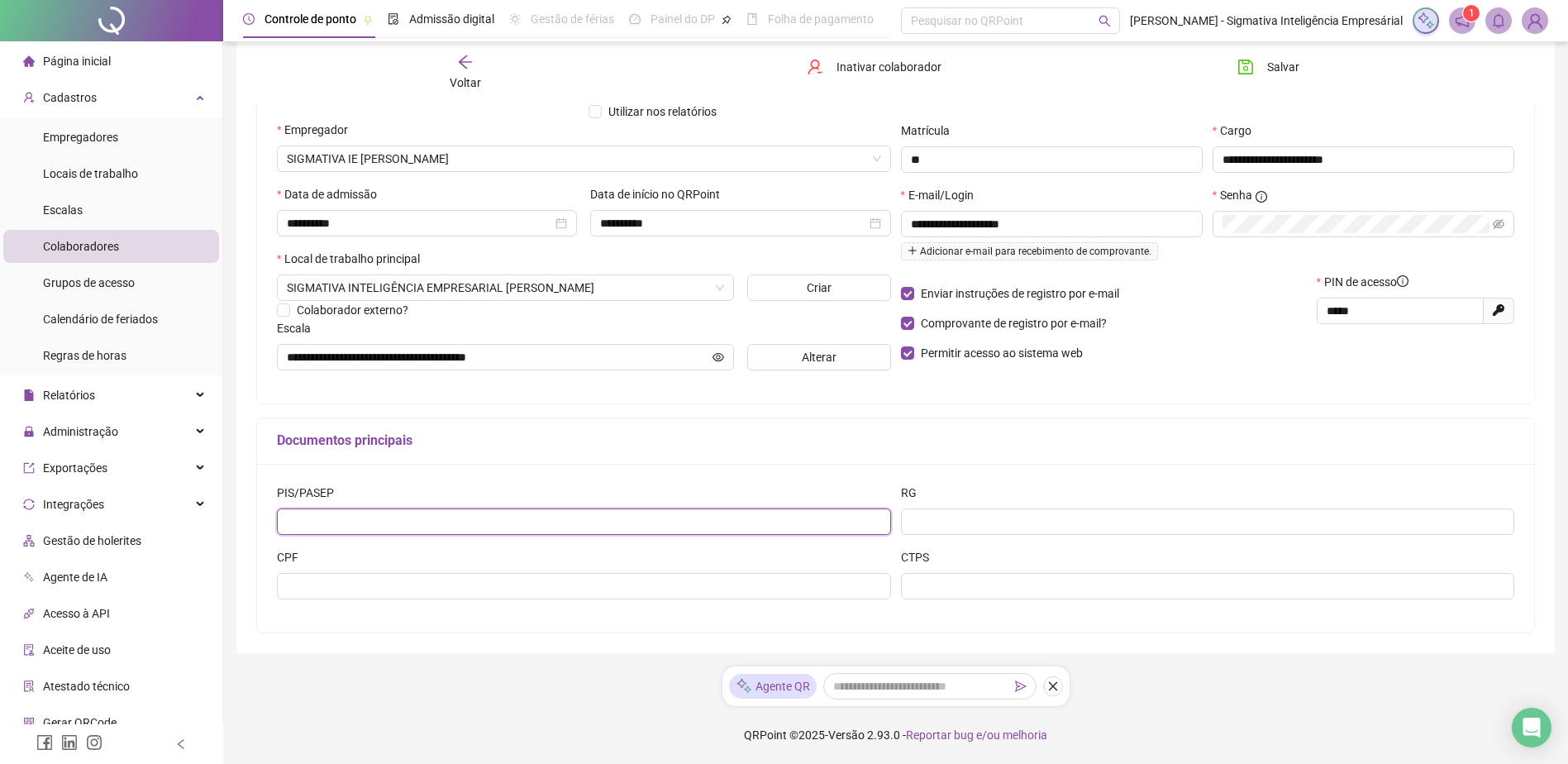
click at [322, 523] on input "text" at bounding box center [584, 521] width 614 height 26
click at [311, 571] on div "CPF" at bounding box center [584, 560] width 614 height 24
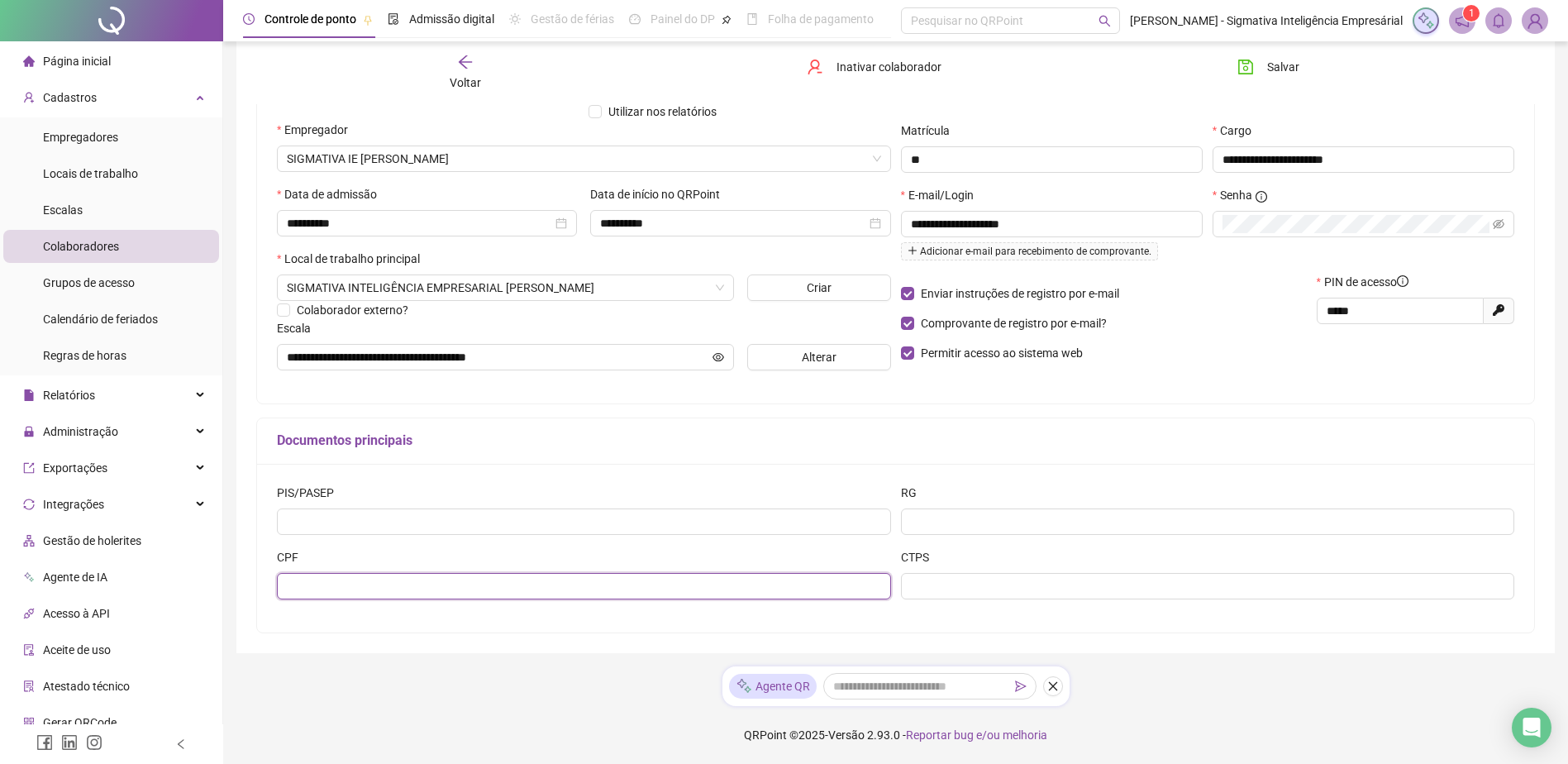
click at [310, 581] on input "text" at bounding box center [584, 586] width 614 height 26
type input "**********"
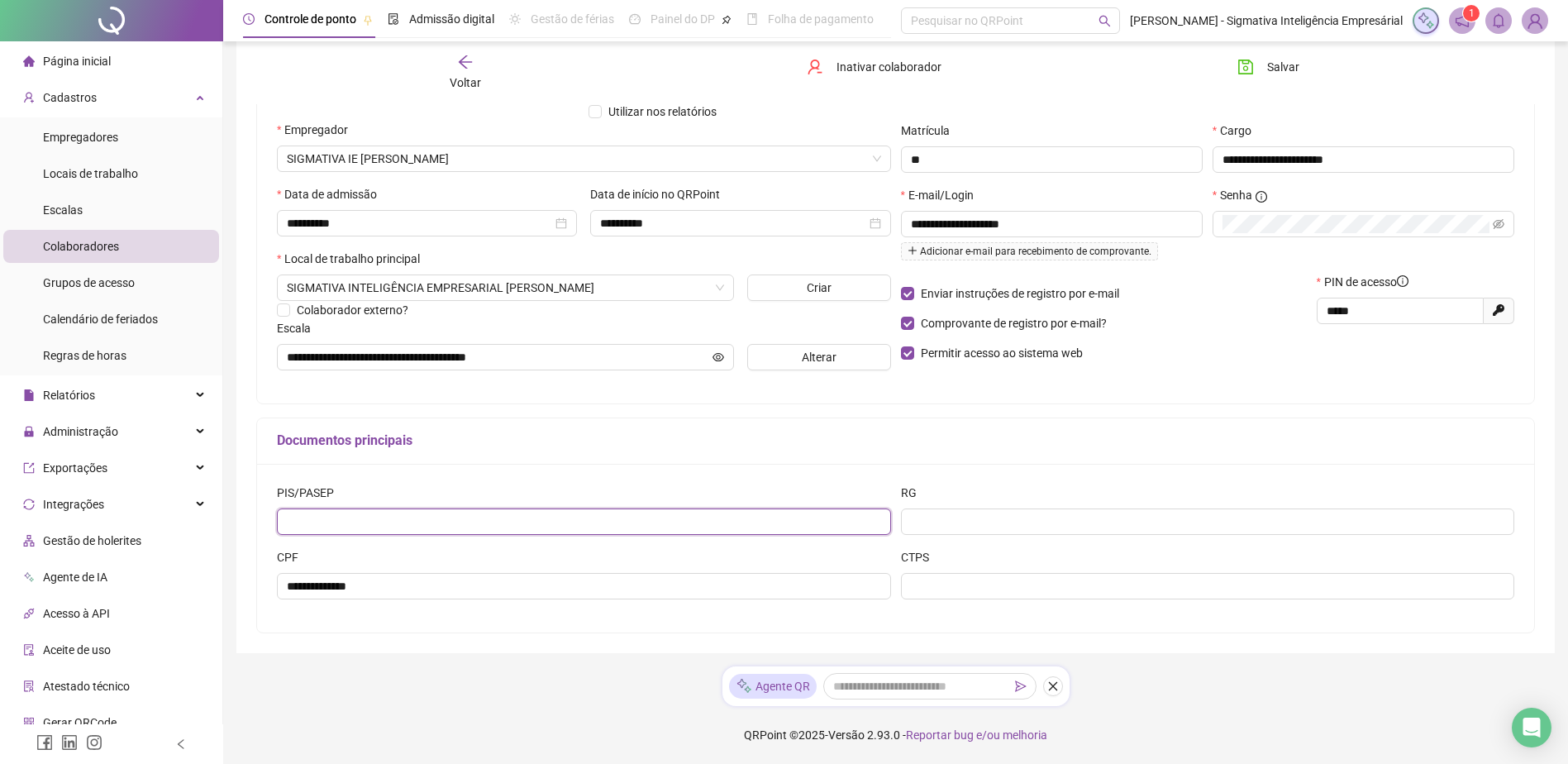
click at [428, 512] on input "text" at bounding box center [584, 521] width 614 height 26
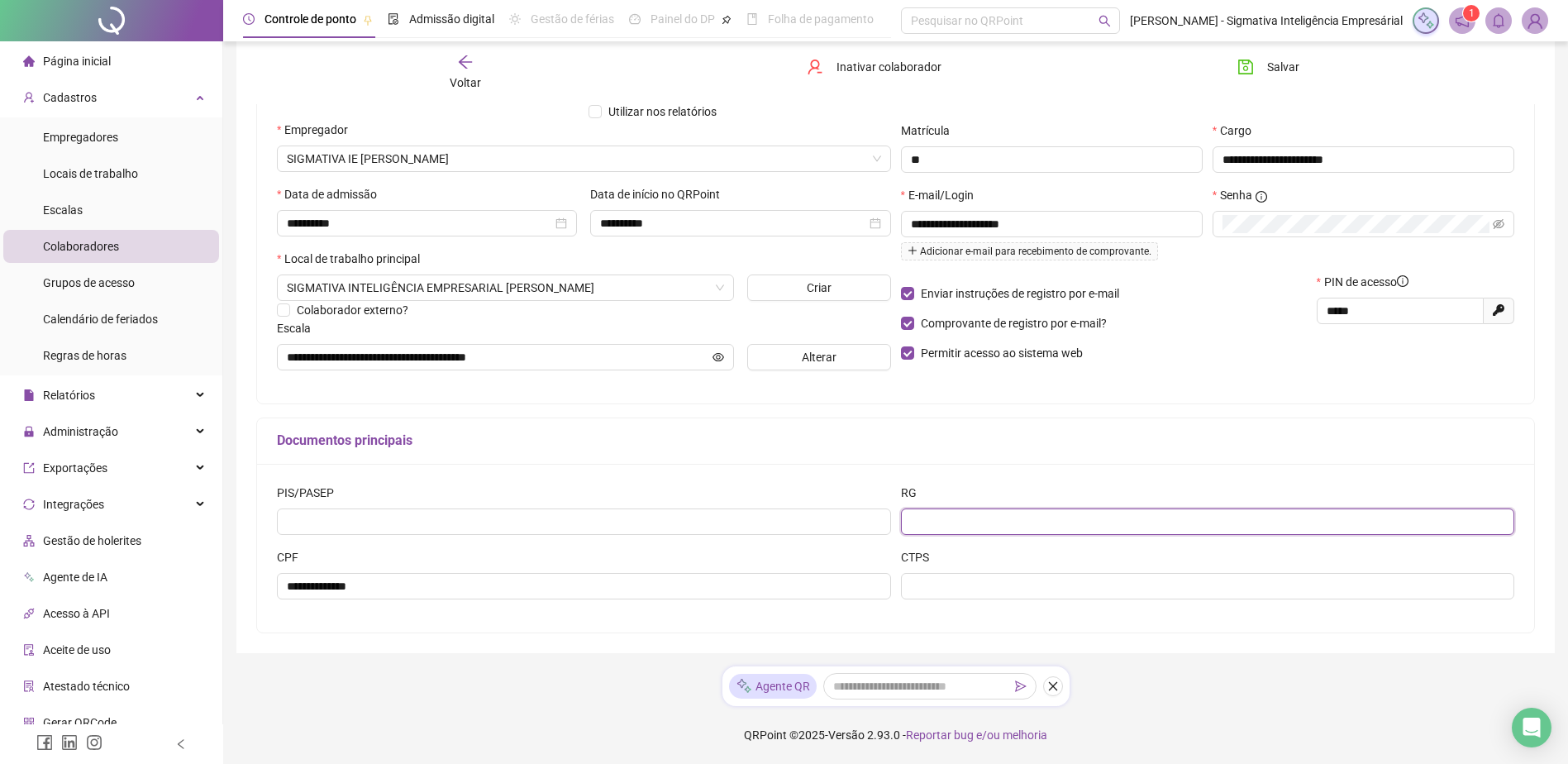
click at [927, 520] on input "text" at bounding box center [1209, 521] width 614 height 26
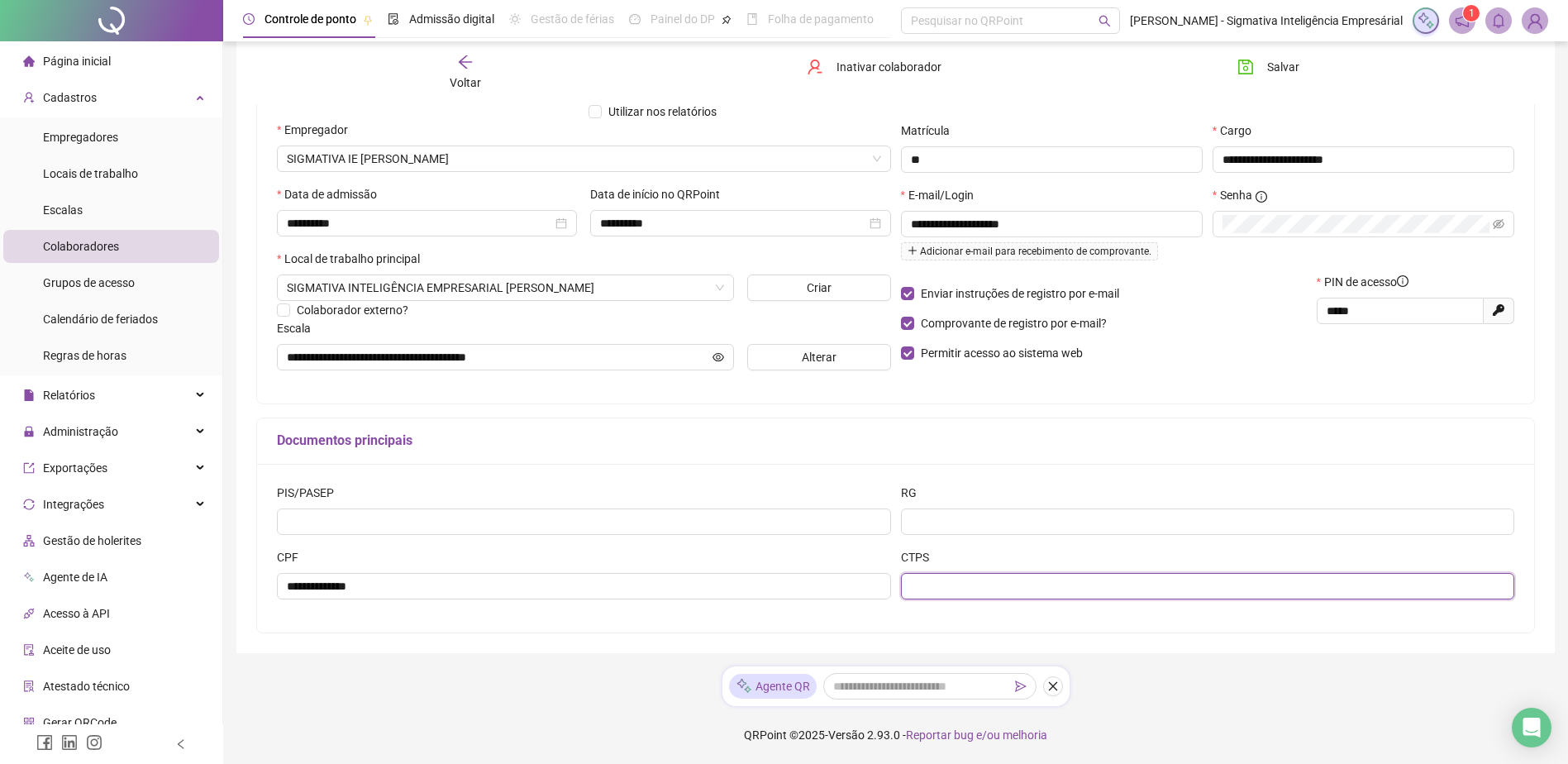
click at [922, 576] on input "text" at bounding box center [1209, 586] width 614 height 26
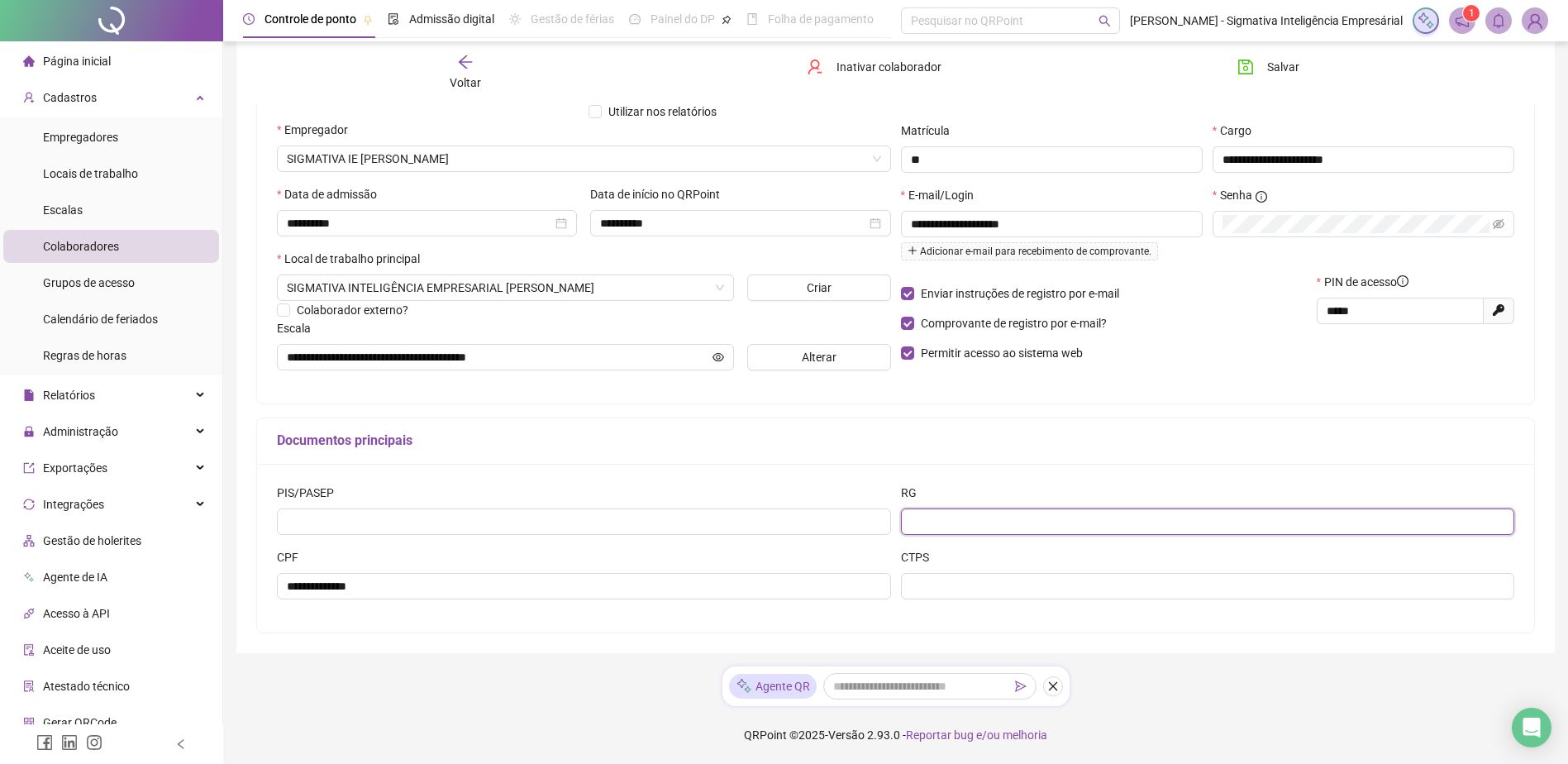
drag, startPoint x: 922, startPoint y: 523, endPoint x: 359, endPoint y: 451, distance: 567.6
click at [914, 522] on input "text" at bounding box center [1209, 521] width 614 height 26
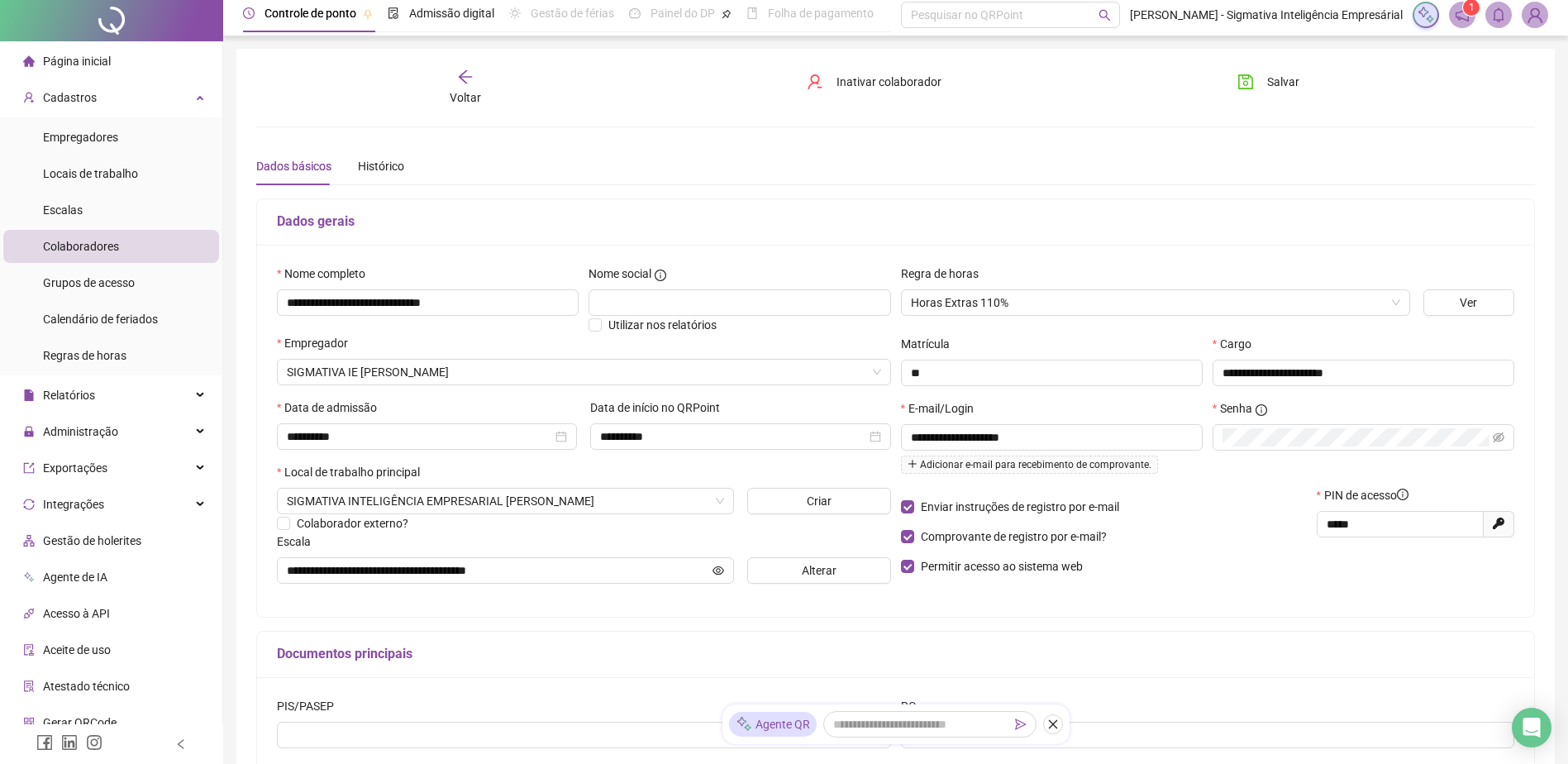
scroll to position [0, 0]
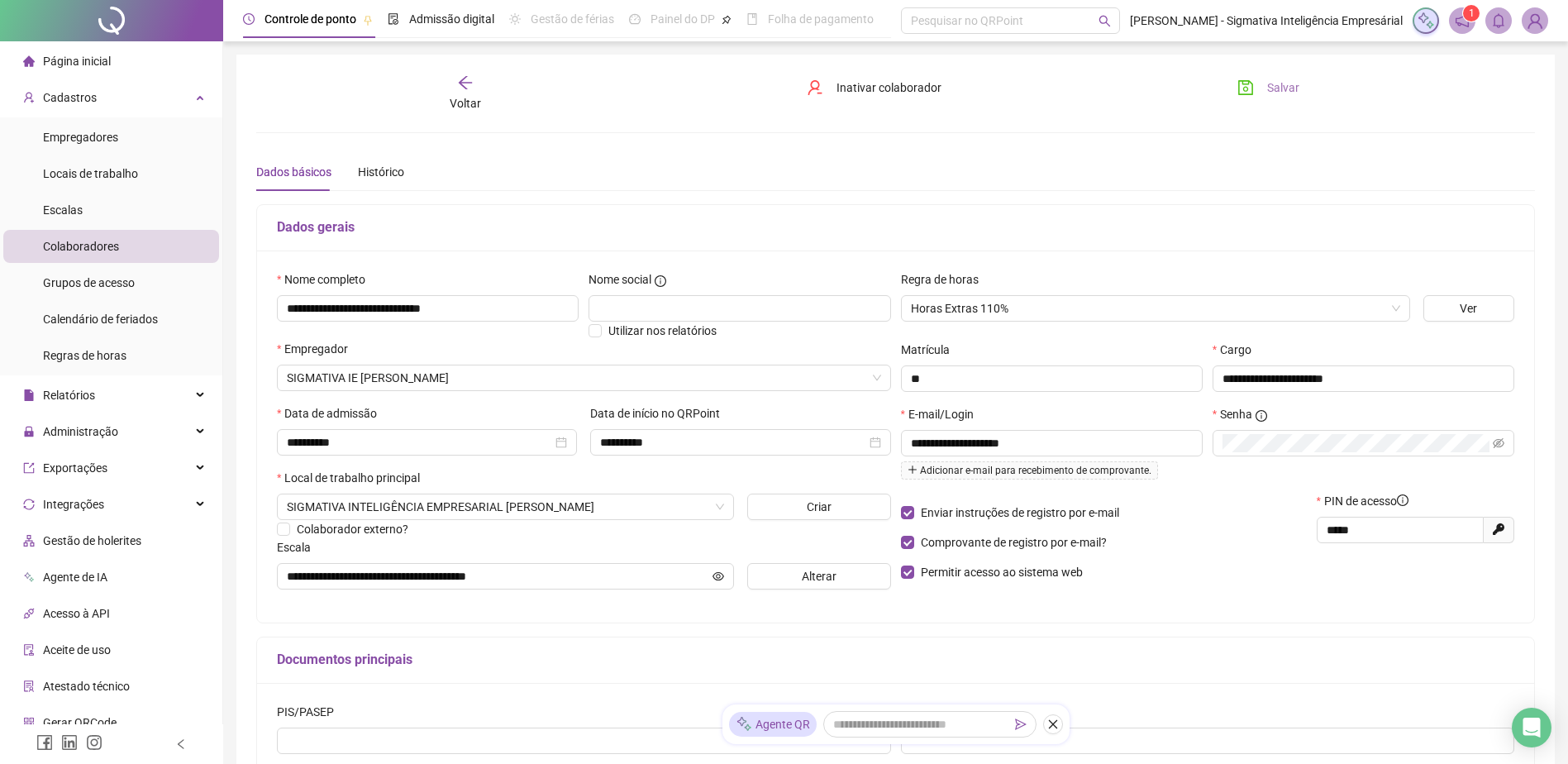
click at [1262, 88] on span "Salvar" at bounding box center [1284, 88] width 32 height 19
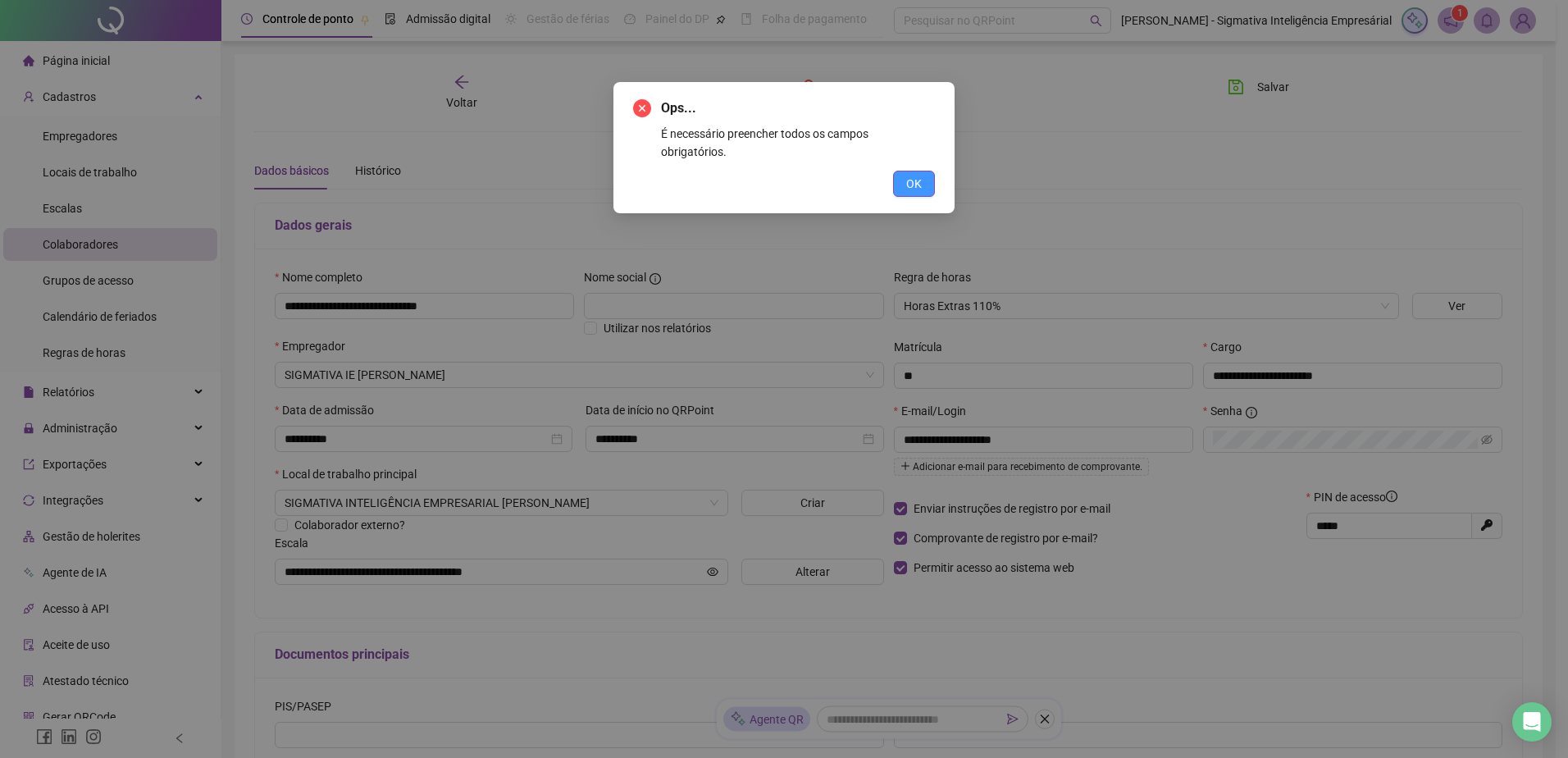
click at [925, 170] on button "OK" at bounding box center [914, 183] width 42 height 26
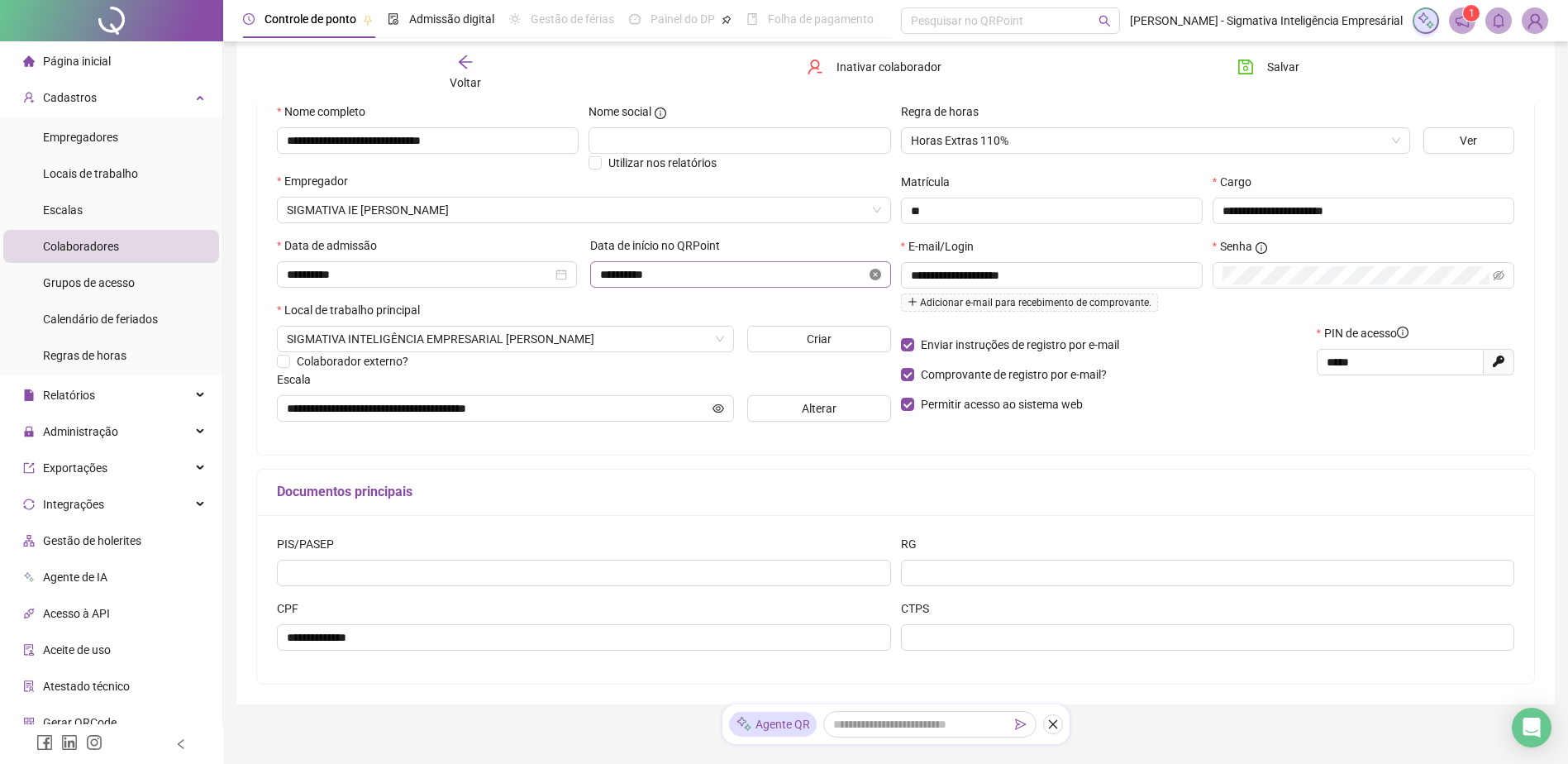
scroll to position [219, 0]
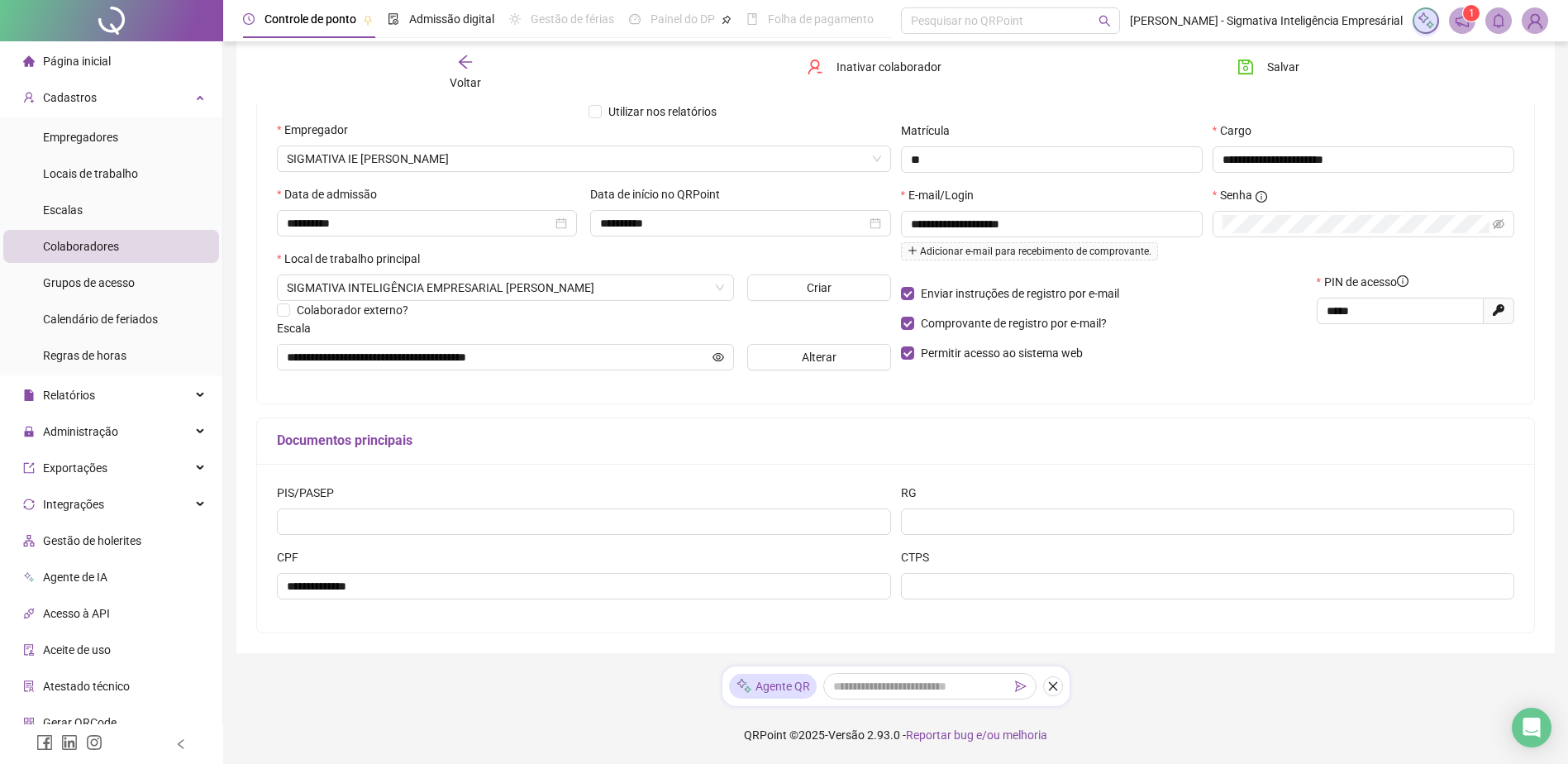
click at [1135, 405] on div "**********" at bounding box center [896, 309] width 1279 height 648
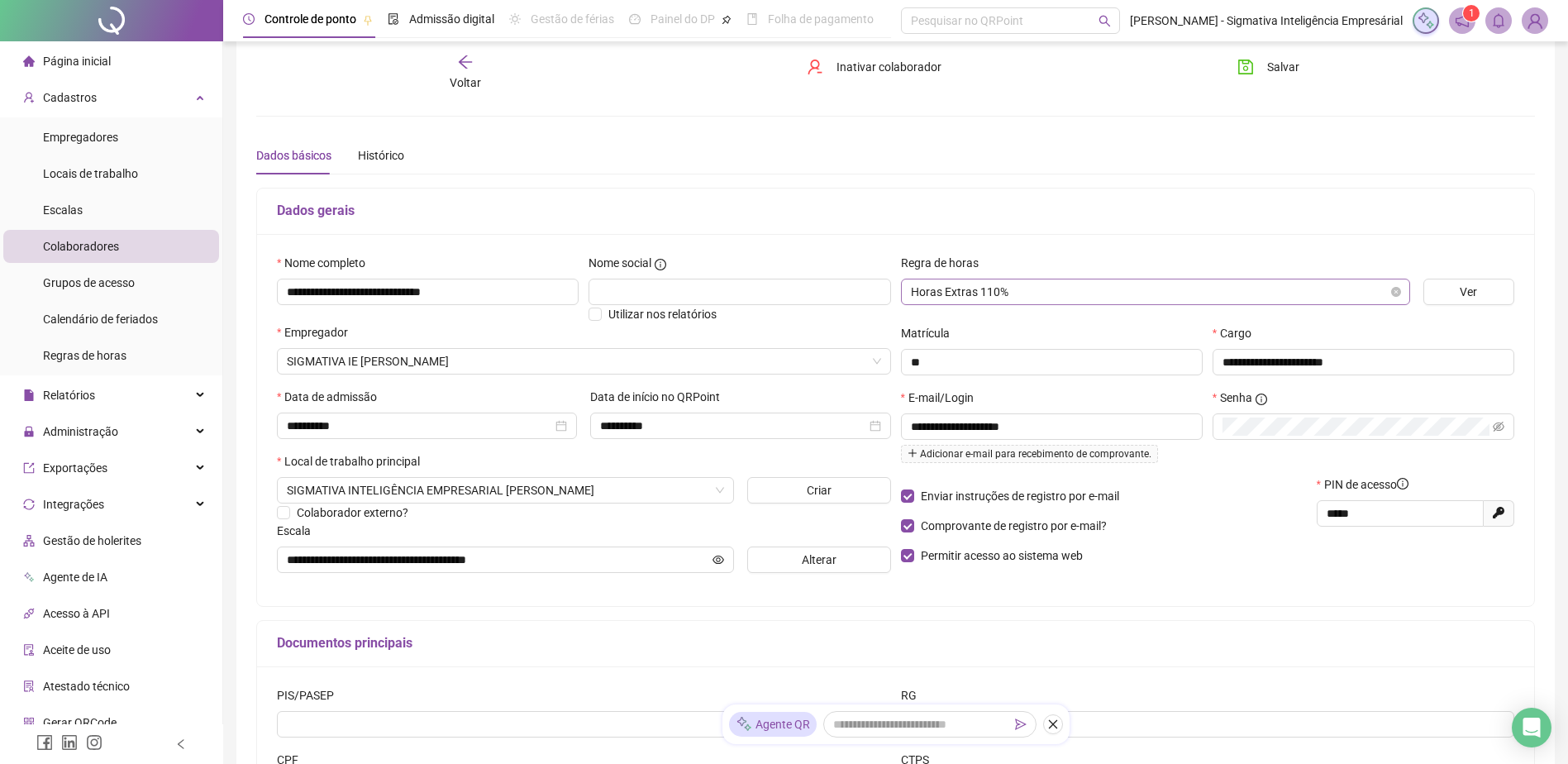
scroll to position [0, 0]
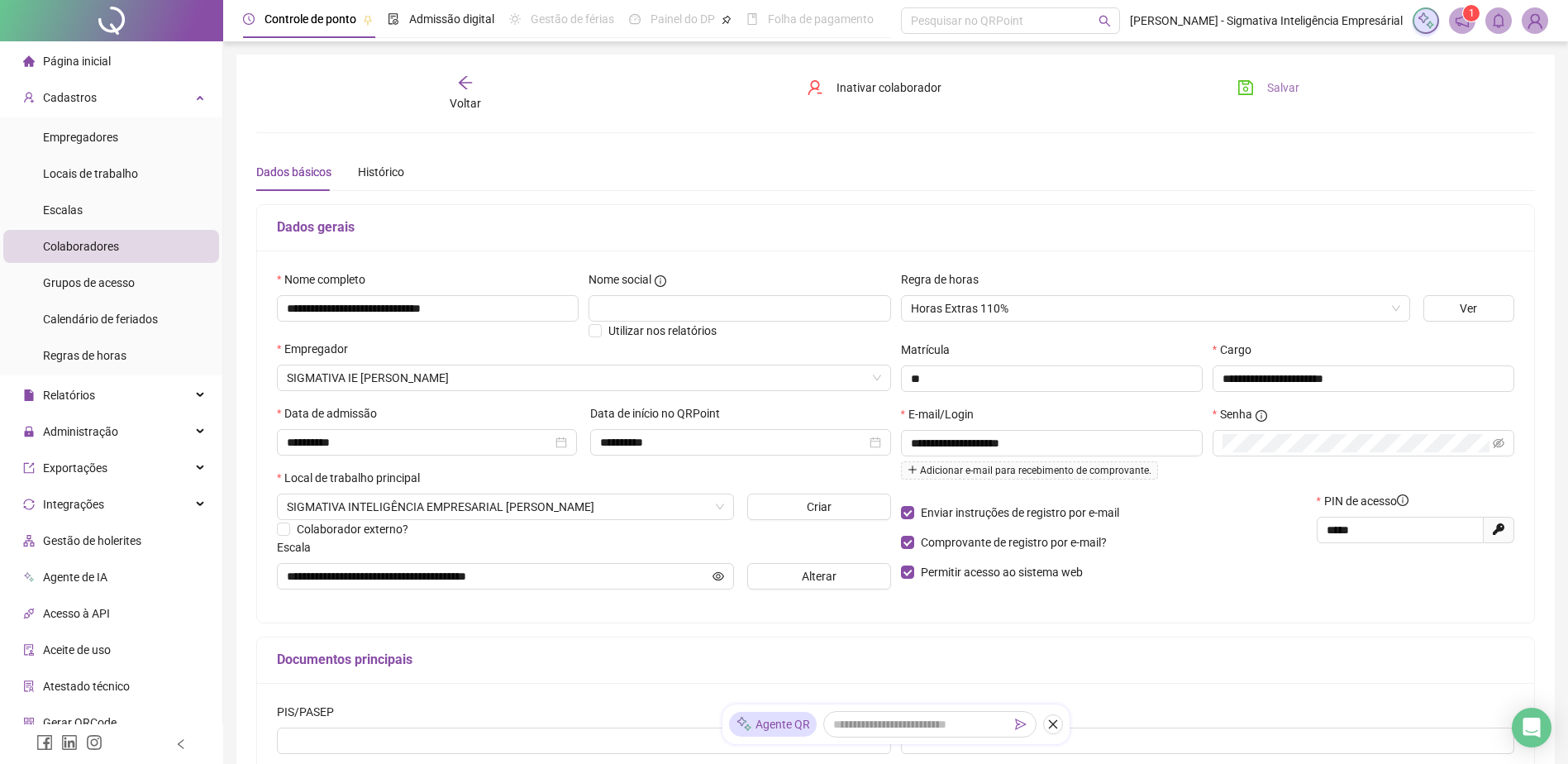
click at [1262, 78] on span "Salvar" at bounding box center [1284, 88] width 32 height 19
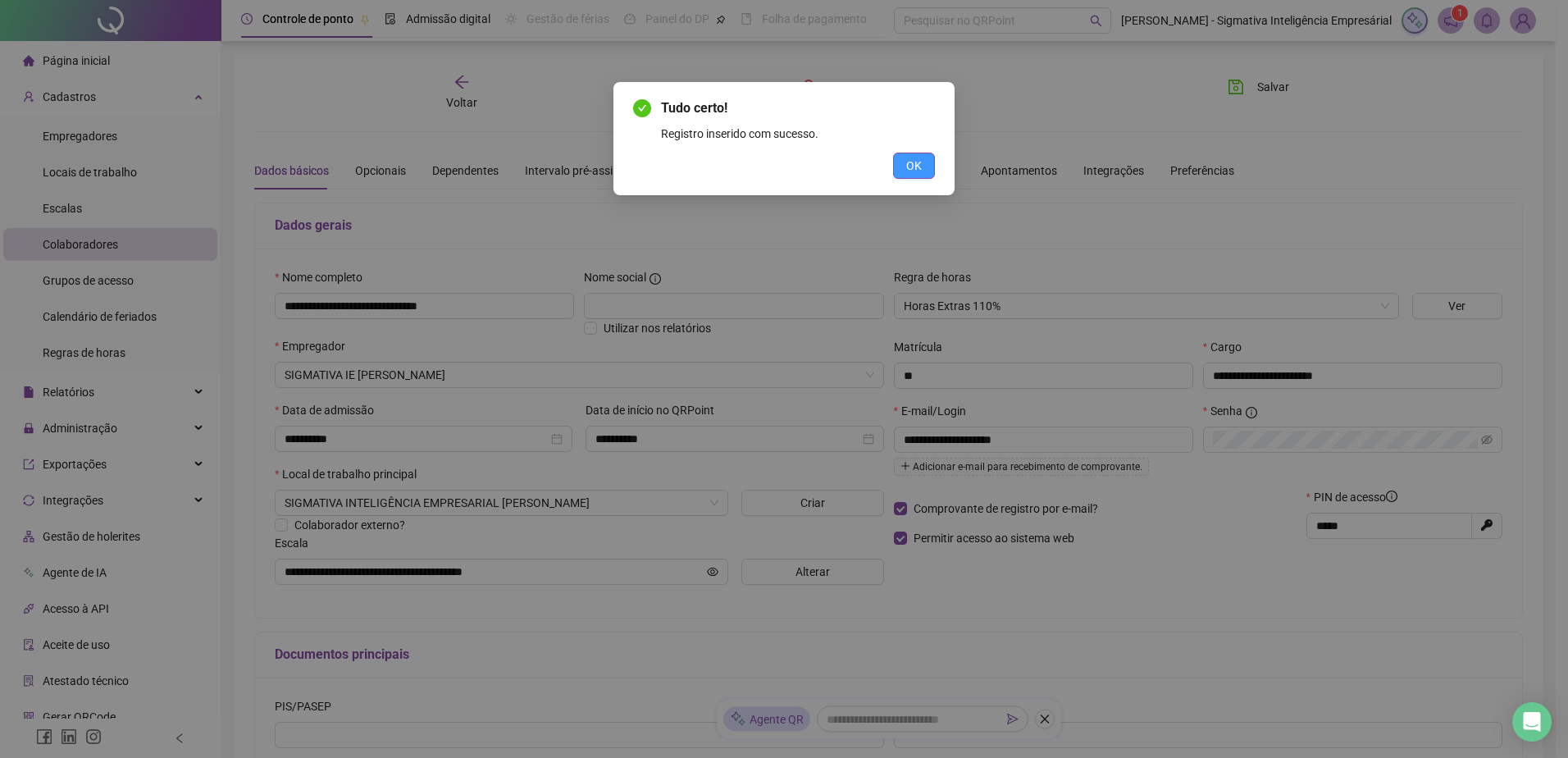
click at [913, 161] on span "OK" at bounding box center [913, 166] width 16 height 18
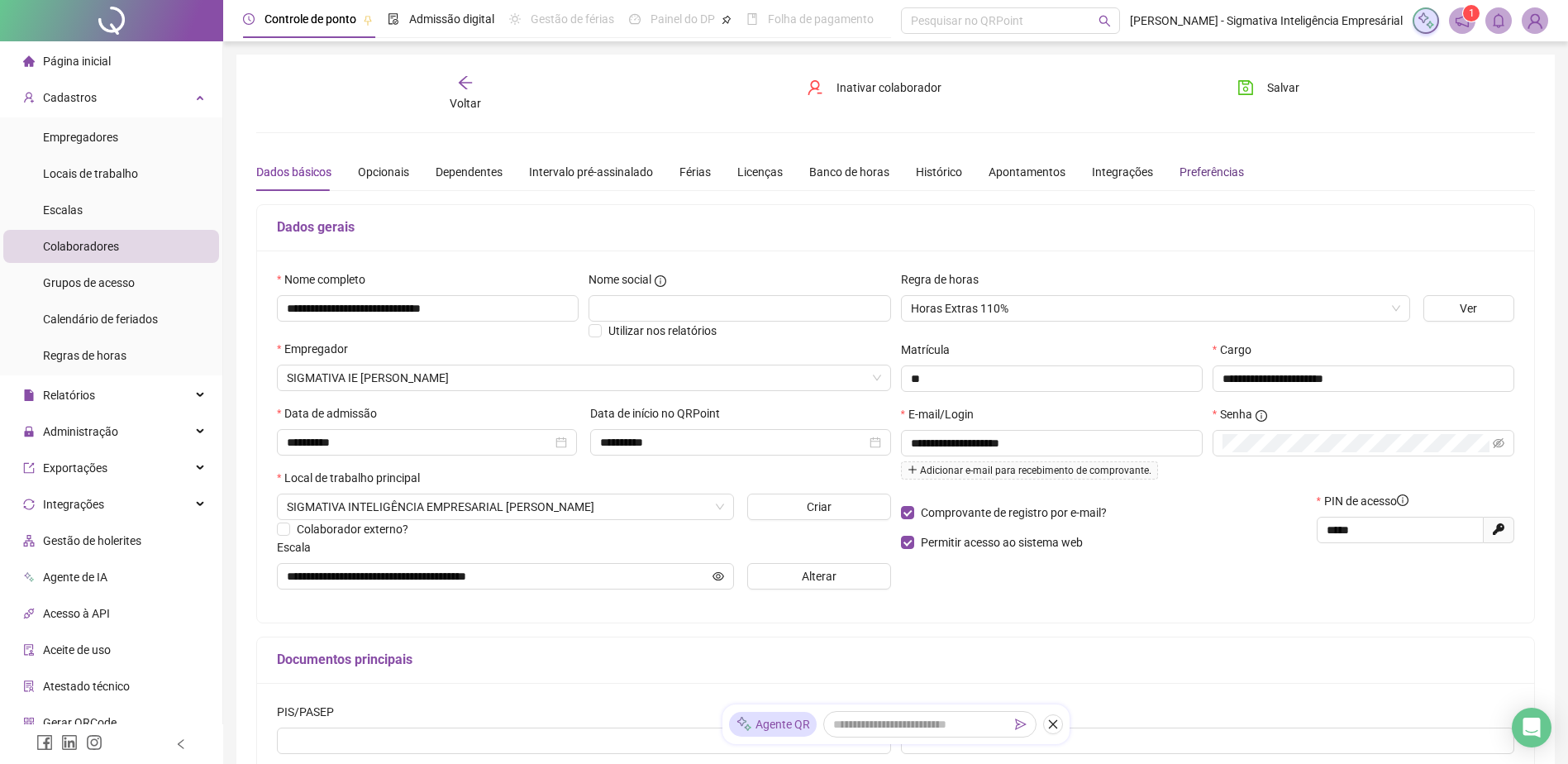
click at [1209, 178] on div "Preferências" at bounding box center [1212, 172] width 65 height 19
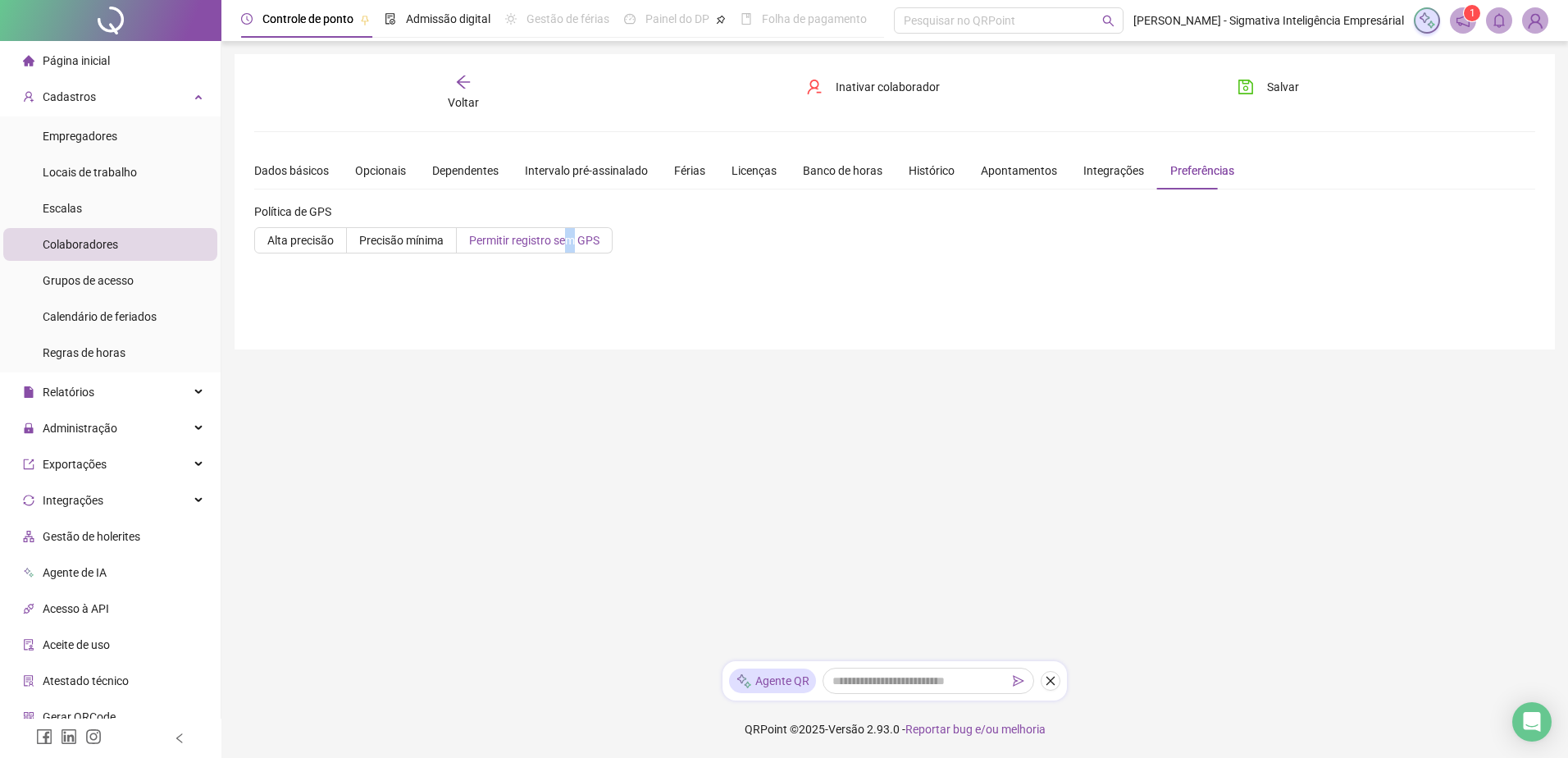
click at [565, 234] on span "Permitir registro sem GPS" at bounding box center [534, 240] width 130 height 13
drag, startPoint x: 565, startPoint y: 233, endPoint x: 515, endPoint y: 243, distance: 51.0
click at [515, 243] on span "Permitir registro sem GPS" at bounding box center [534, 240] width 130 height 13
click at [1252, 86] on span "Salvar" at bounding box center [1283, 87] width 32 height 18
click at [1252, 84] on span "Salvar" at bounding box center [1283, 87] width 32 height 18
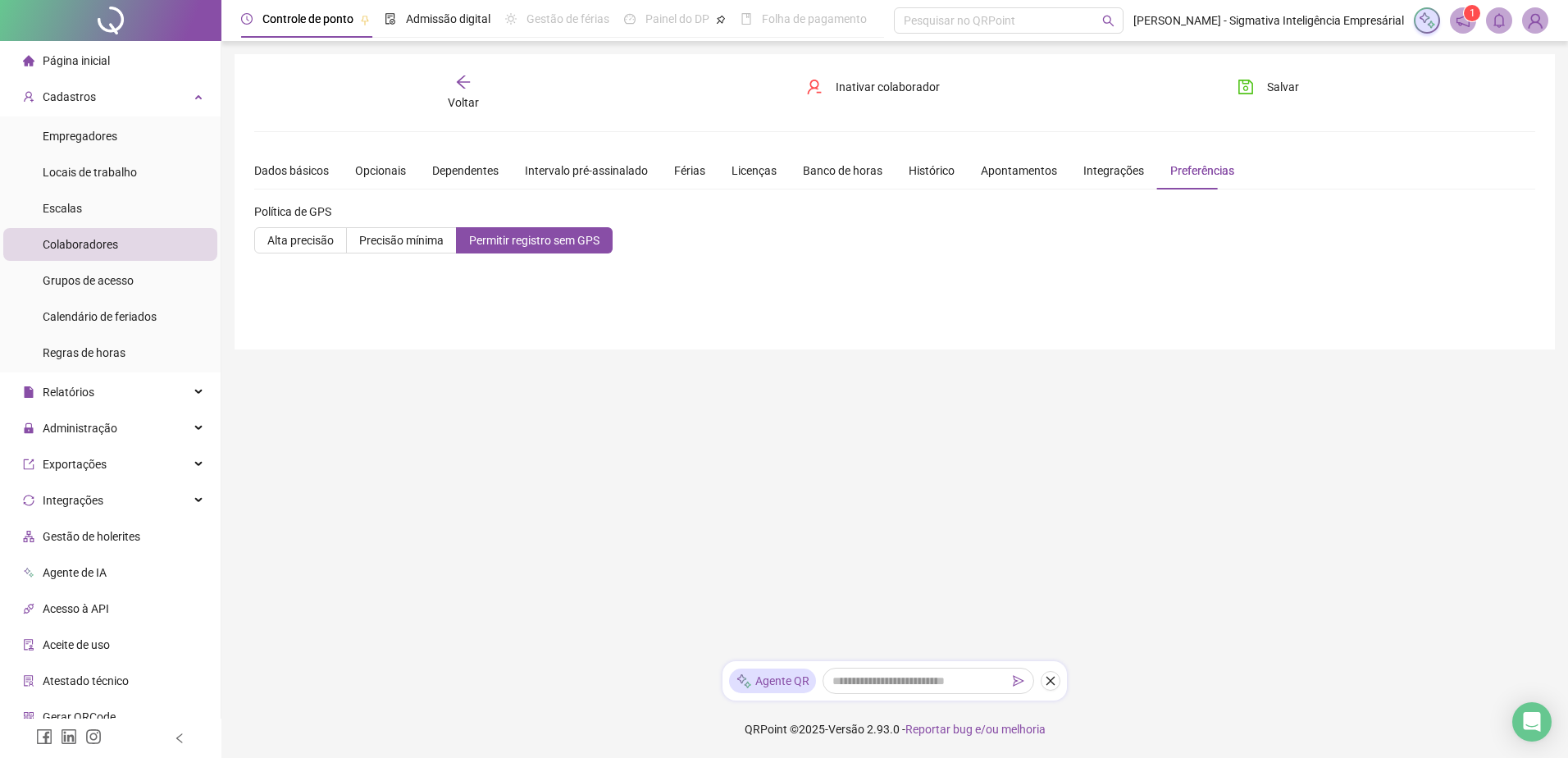
click at [461, 90] on div "Voltar" at bounding box center [463, 92] width 203 height 38
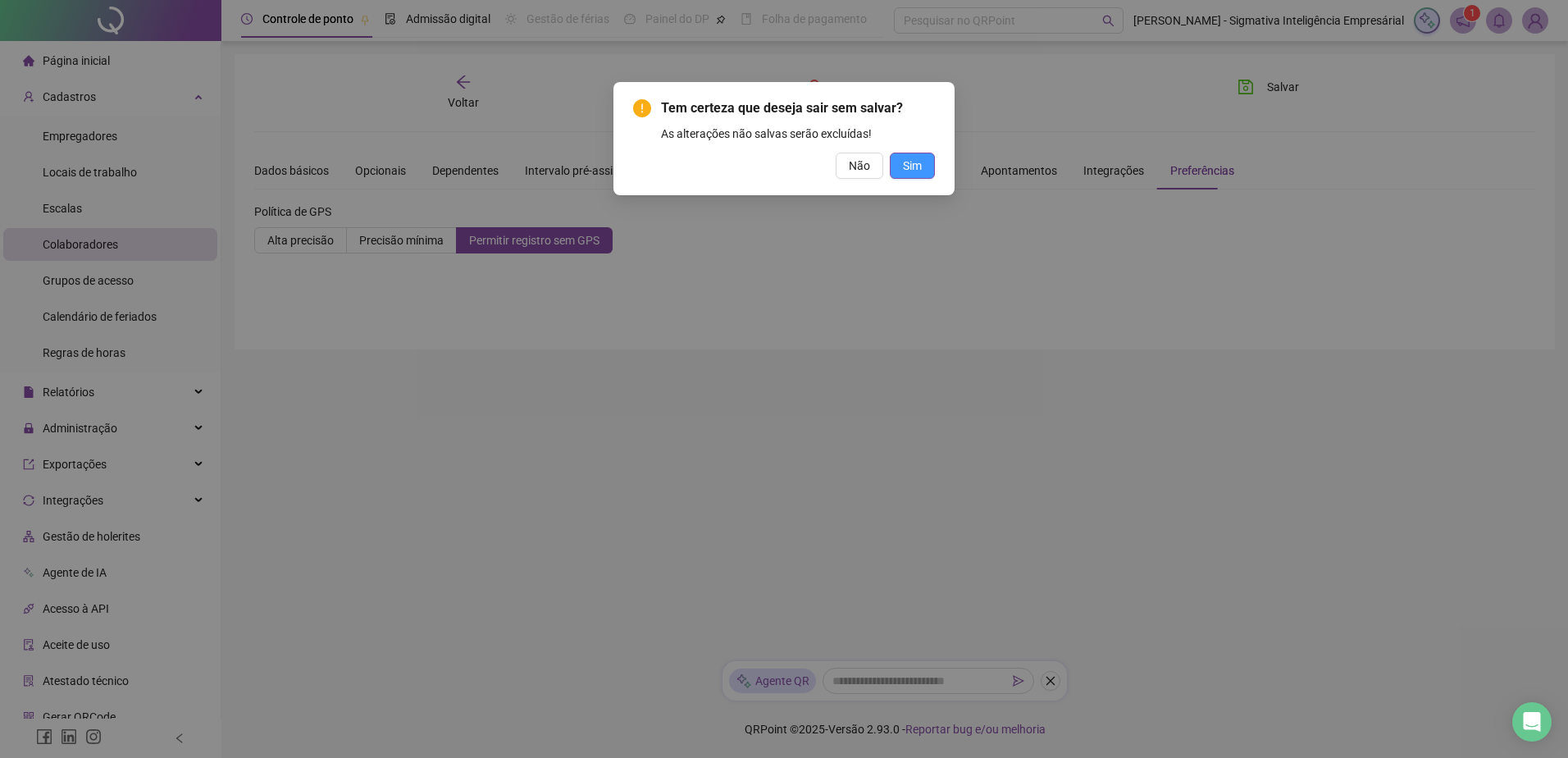
click at [897, 169] on button "Sim" at bounding box center [913, 165] width 45 height 26
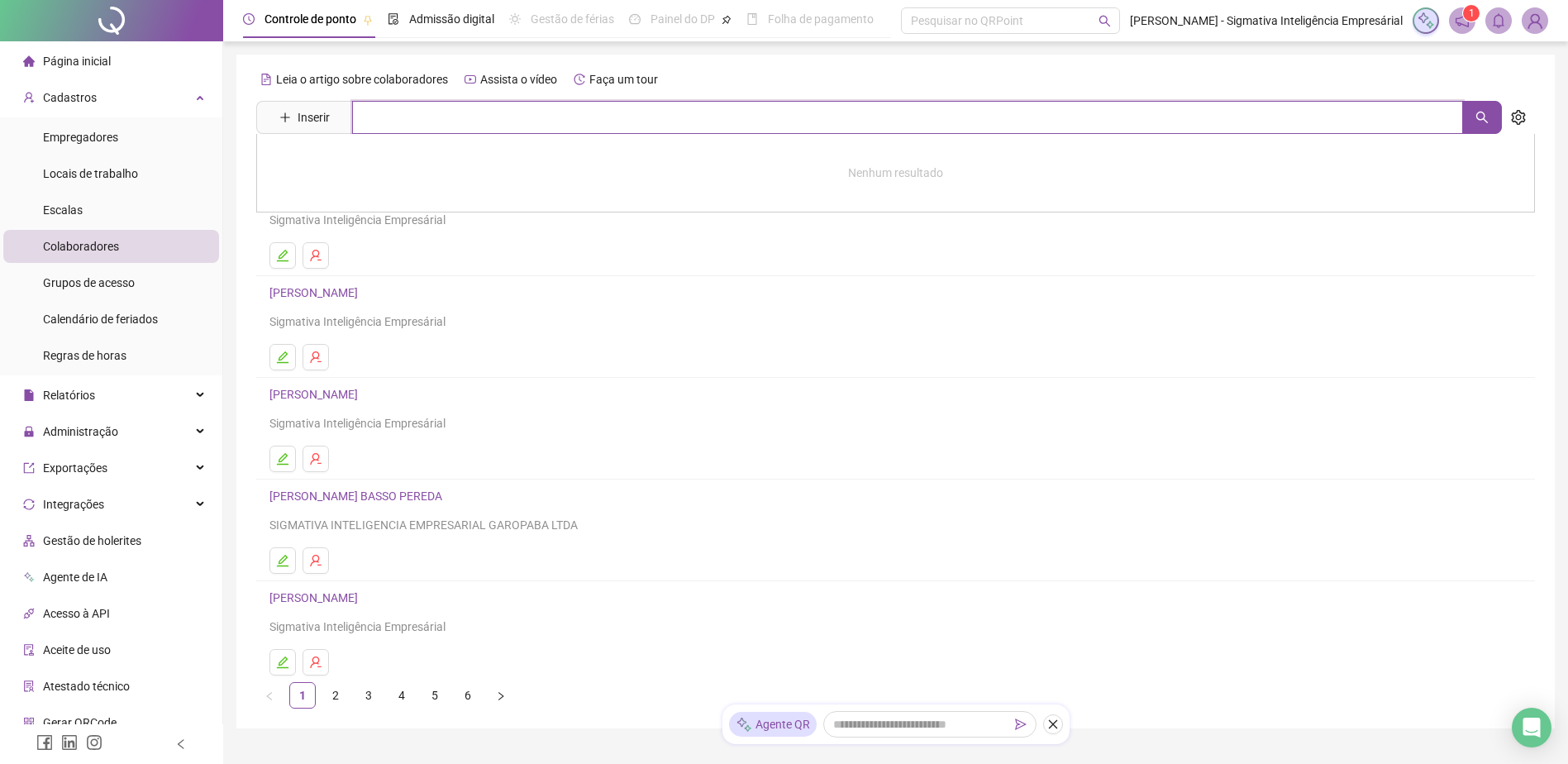
click at [391, 123] on input "text" at bounding box center [907, 117] width 1111 height 33
click at [1262, 119] on icon "search" at bounding box center [1482, 118] width 13 height 13
type input "****"
click at [375, 172] on link "[PERSON_NAME]" at bounding box center [331, 167] width 88 height 13
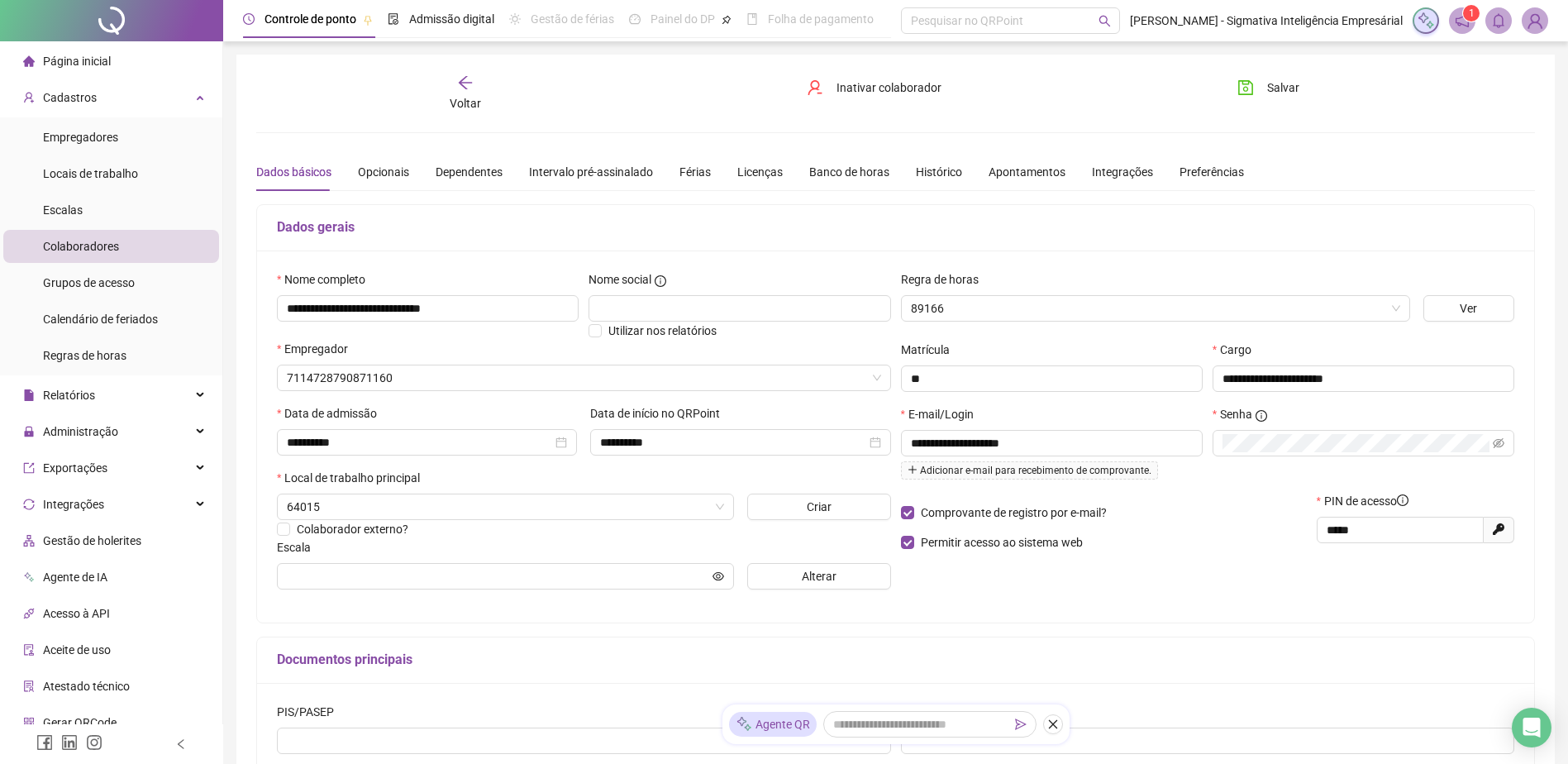
type input "**********"
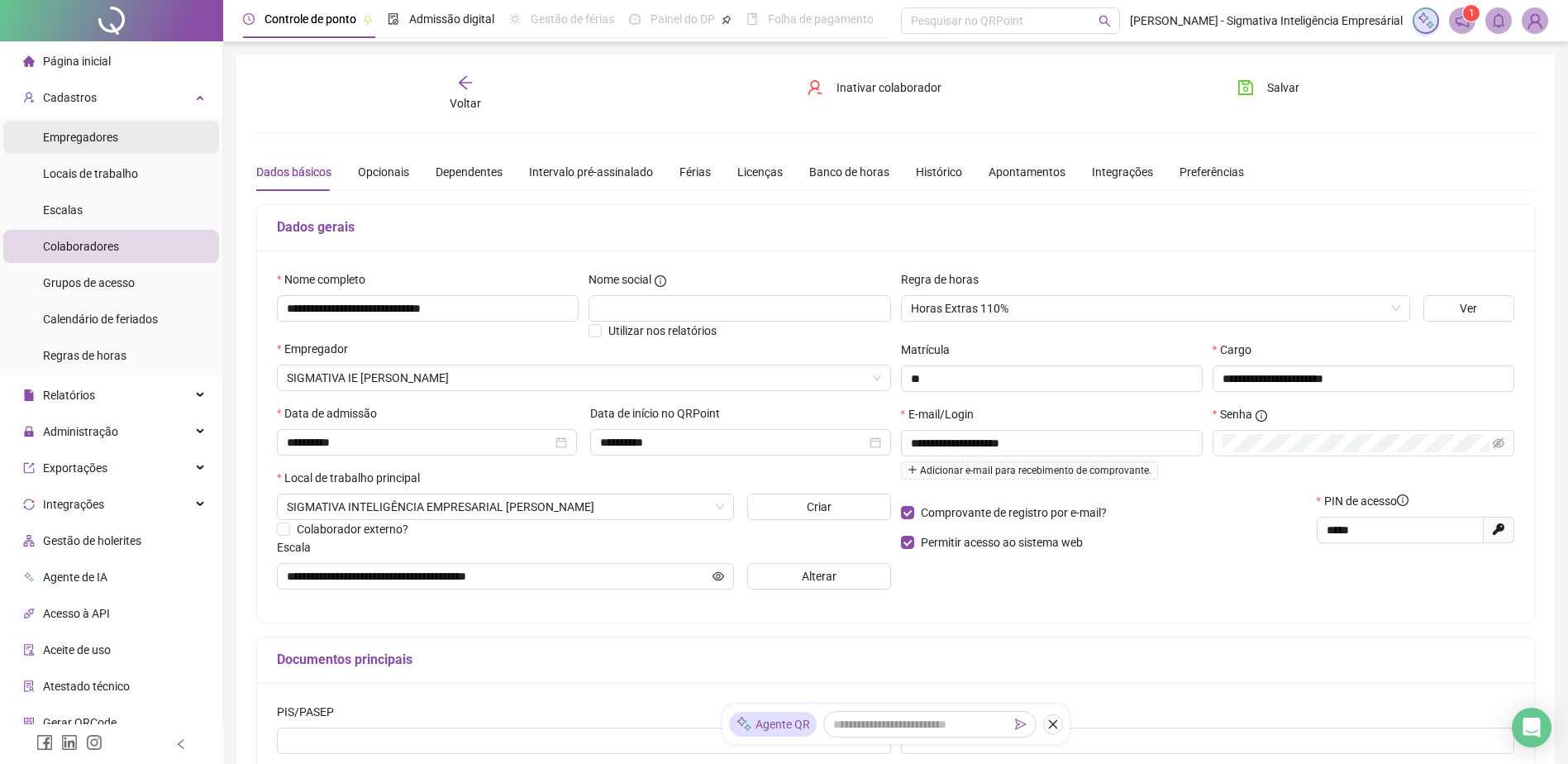
click at [107, 137] on span "Empregadores" at bounding box center [80, 137] width 75 height 13
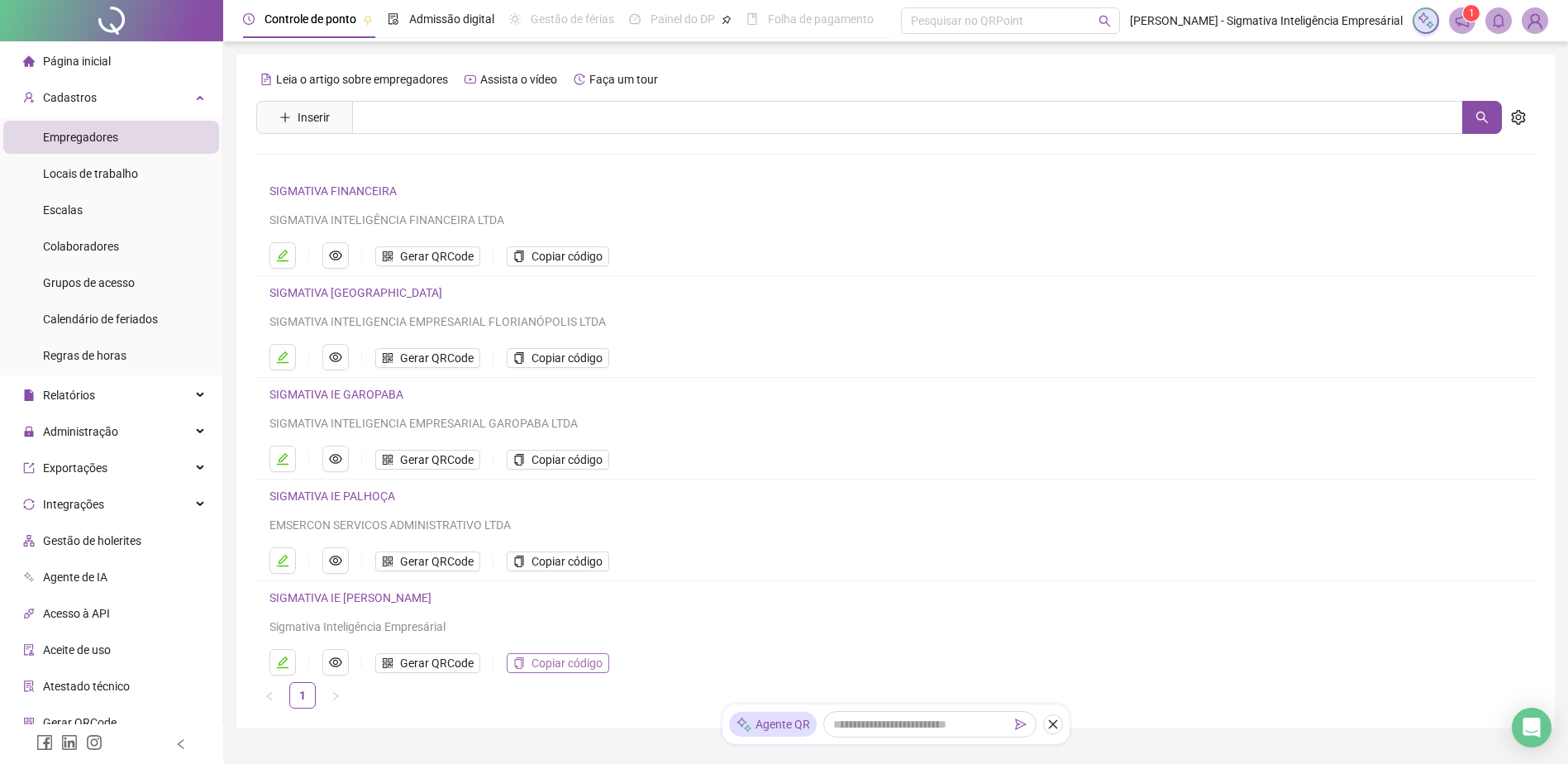
click at [536, 584] on span "Copiar código" at bounding box center [567, 663] width 71 height 19
drag, startPoint x: 1227, startPoint y: 267, endPoint x: 1212, endPoint y: 262, distance: 15.8
click at [1225, 269] on li "SIGMATIVA FINANCEIRA SIGMATIVA INTELIGÊNCIA FINANCEIRA LTDA Gerar QRCode Copiar…" at bounding box center [896, 225] width 1279 height 102
click at [86, 137] on span "Empregadores" at bounding box center [80, 137] width 75 height 13
click at [371, 584] on link "SIGMATIVA IE [PERSON_NAME]" at bounding box center [350, 597] width 162 height 13
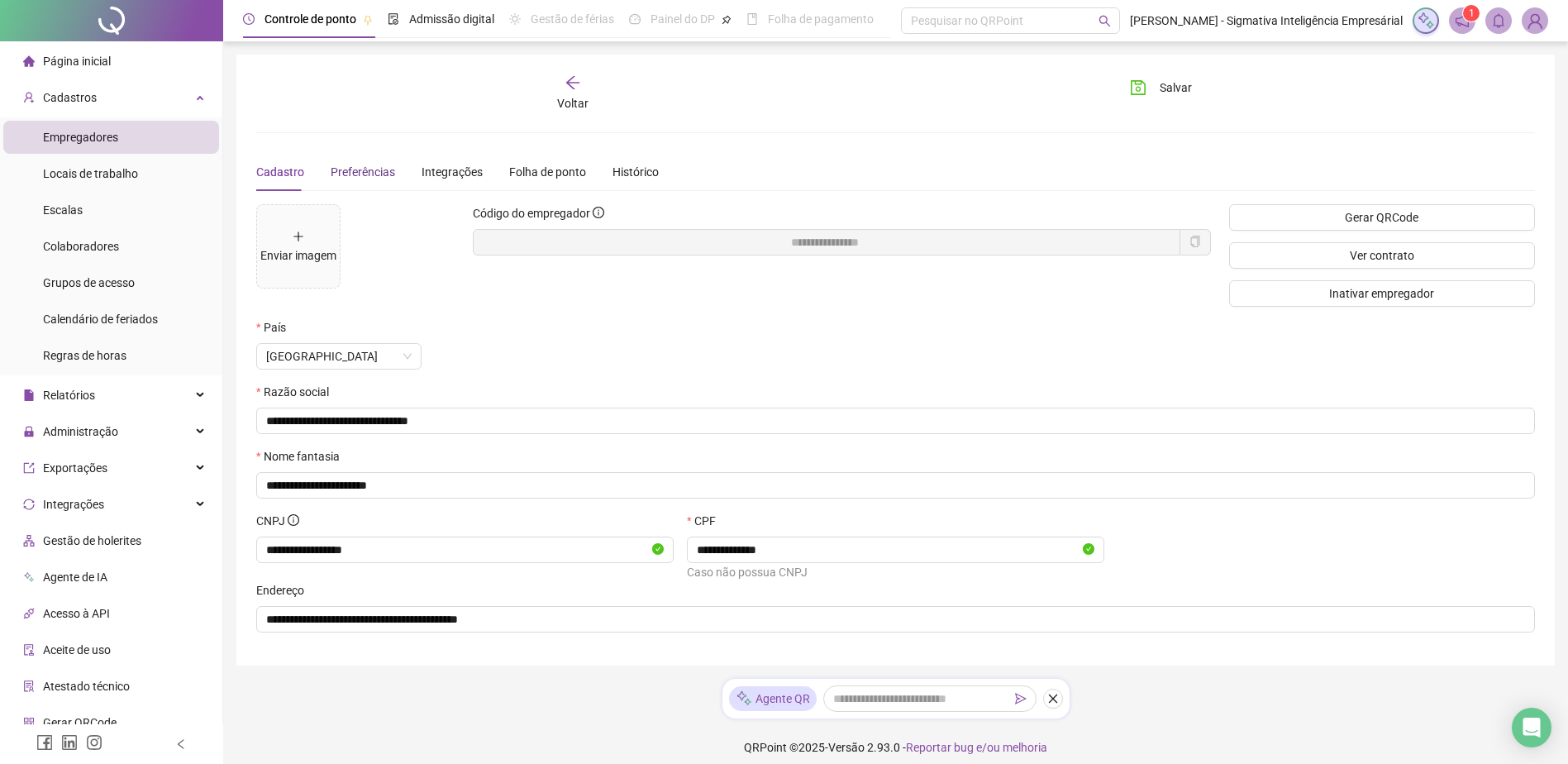
click at [348, 178] on span "Preferências" at bounding box center [363, 172] width 65 height 13
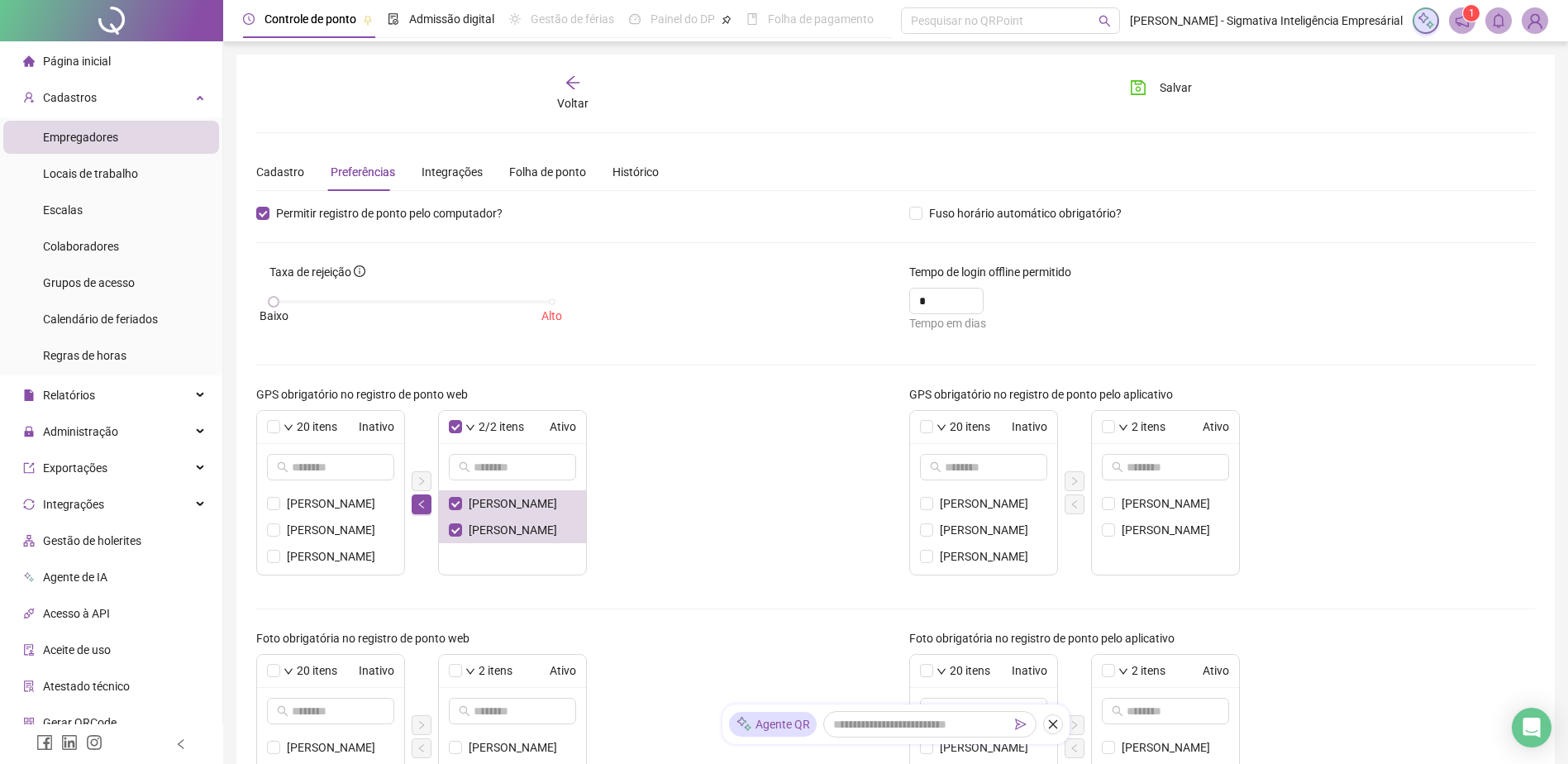
drag, startPoint x: 417, startPoint y: 502, endPoint x: 438, endPoint y: 503, distance: 21.0
click at [417, 503] on icon "left" at bounding box center [422, 504] width 10 height 10
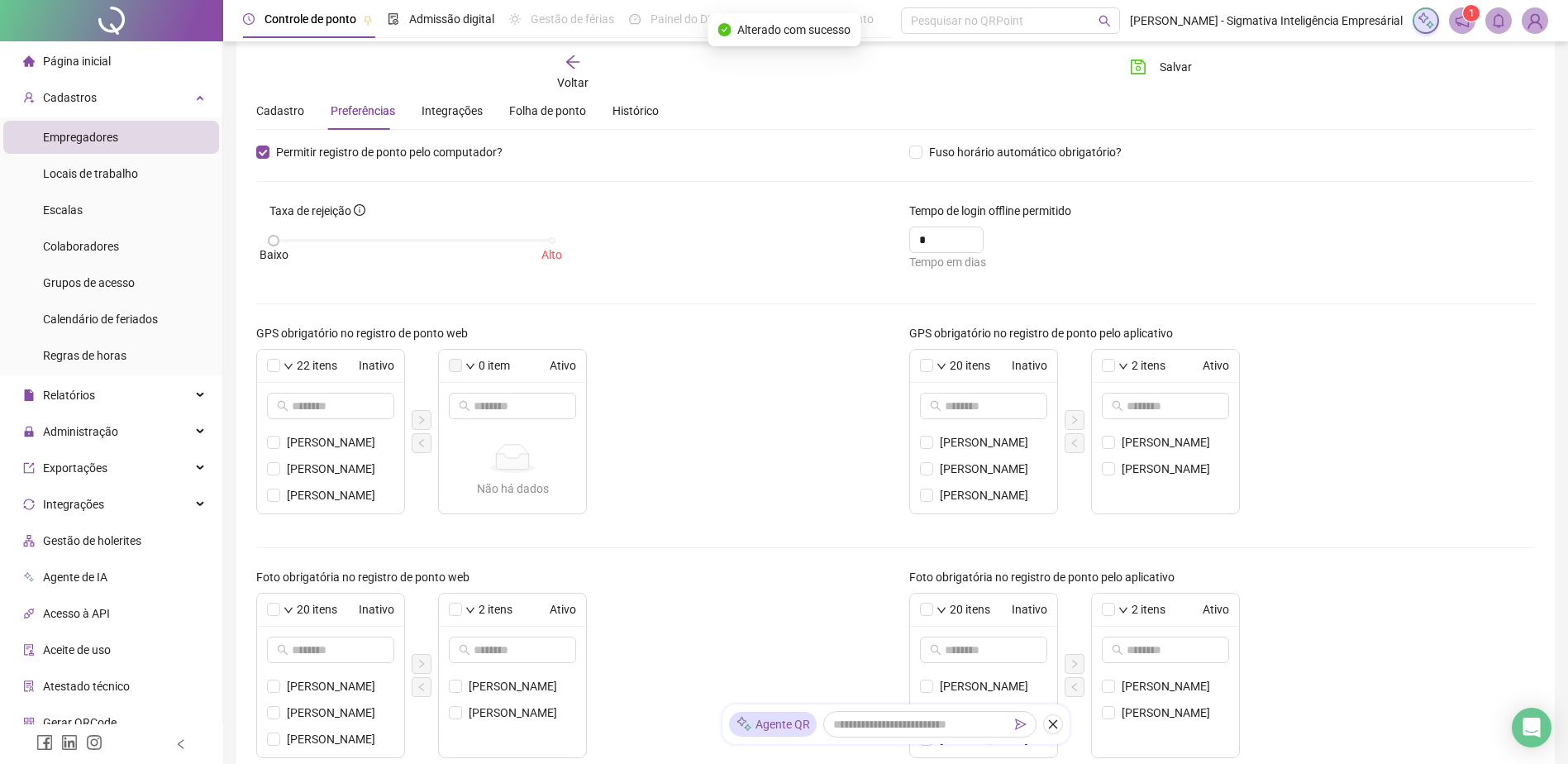
scroll to position [165, 0]
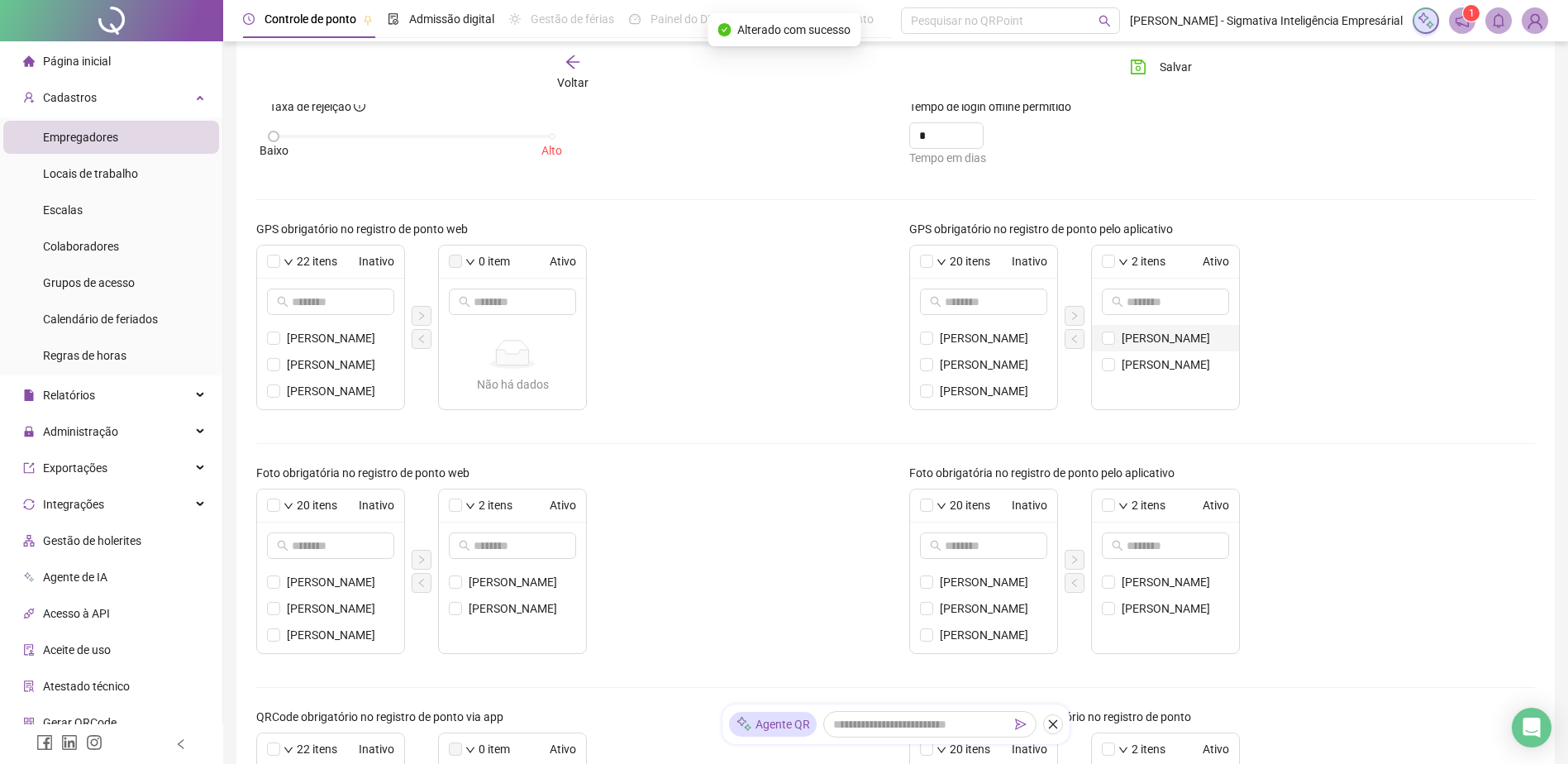
click at [1107, 344] on span at bounding box center [1108, 338] width 13 height 13
click at [1076, 340] on icon "left" at bounding box center [1075, 339] width 10 height 10
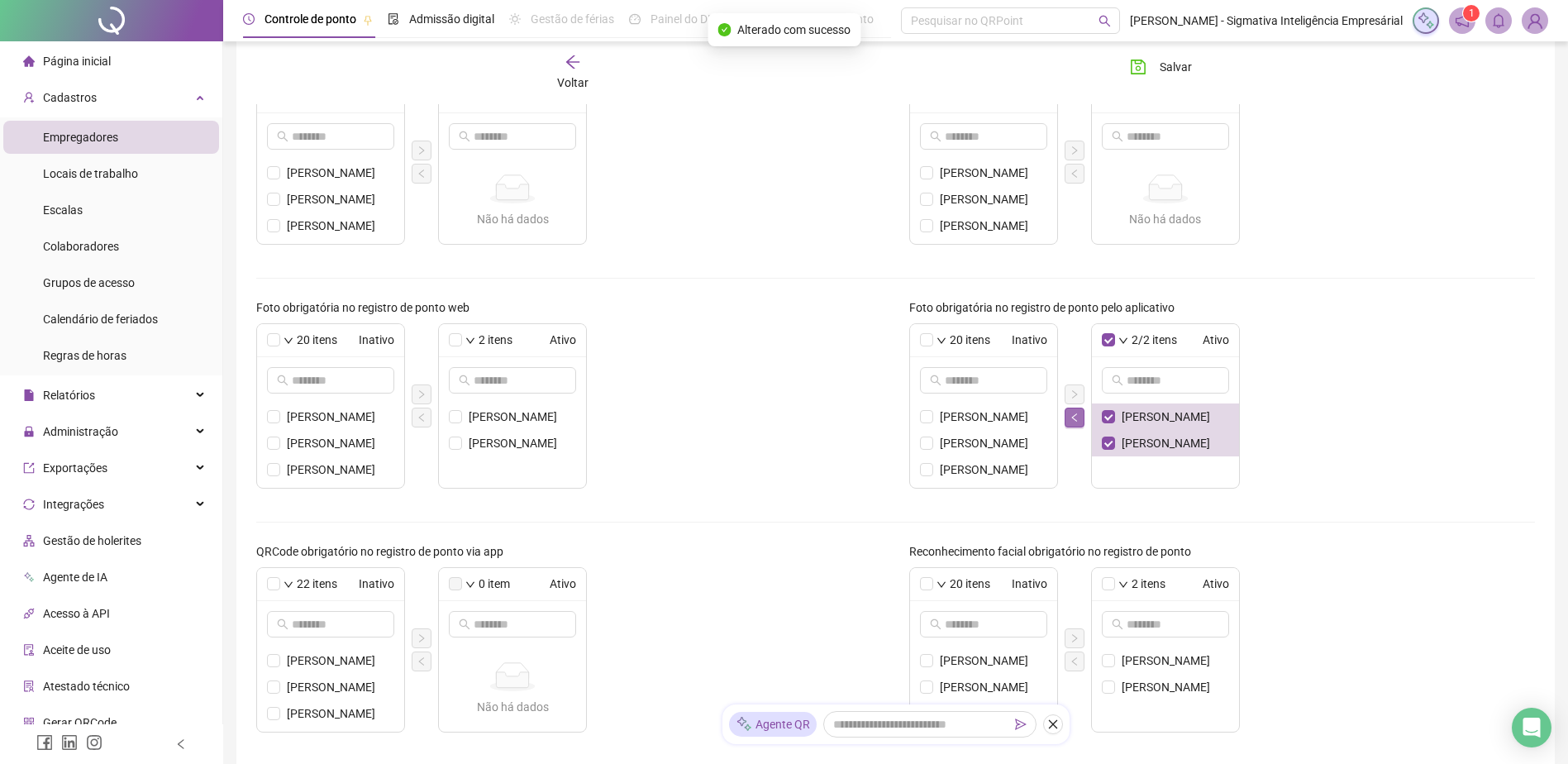
click at [1078, 416] on icon "left" at bounding box center [1075, 417] width 10 height 10
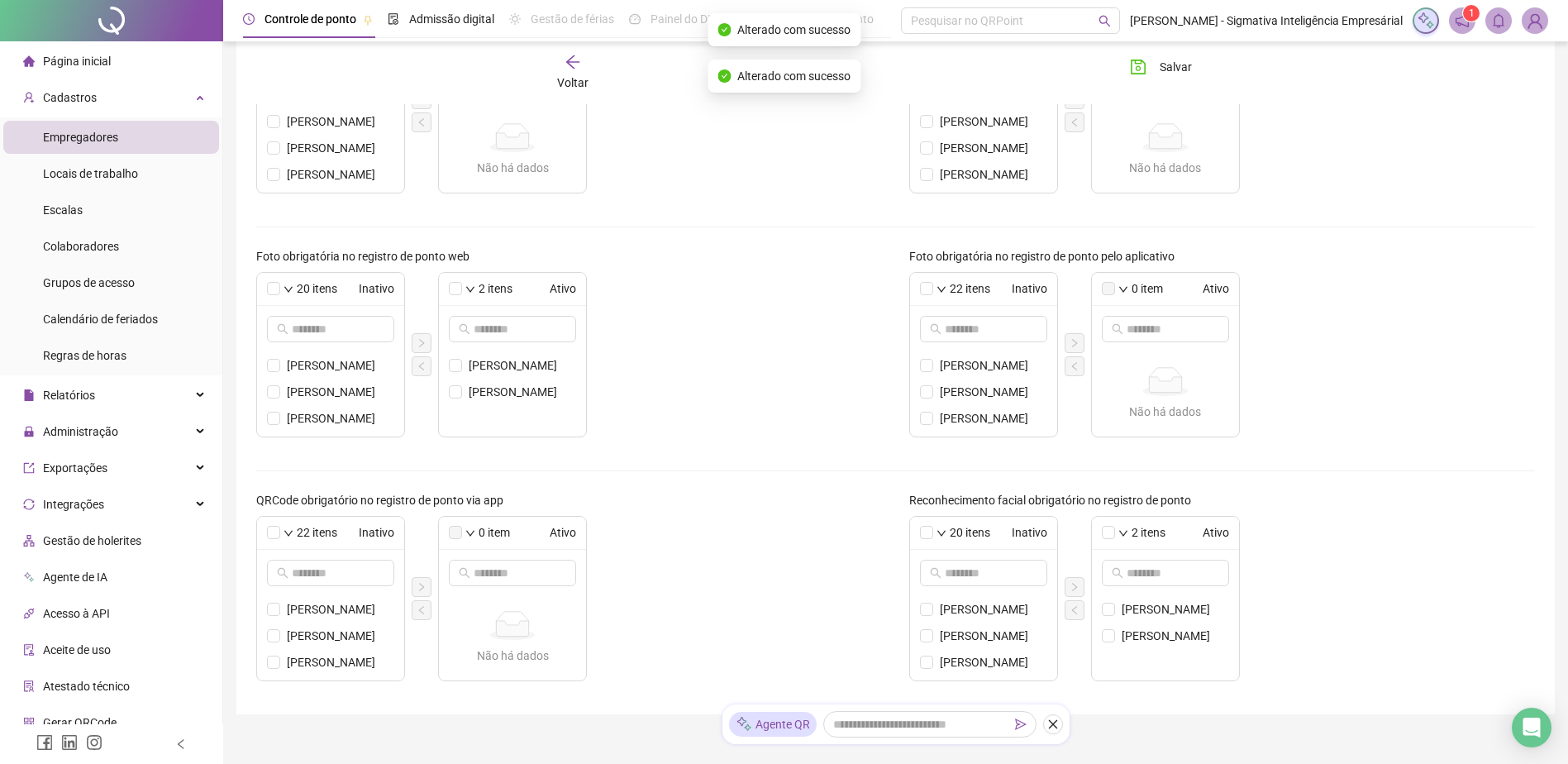
scroll to position [443, 0]
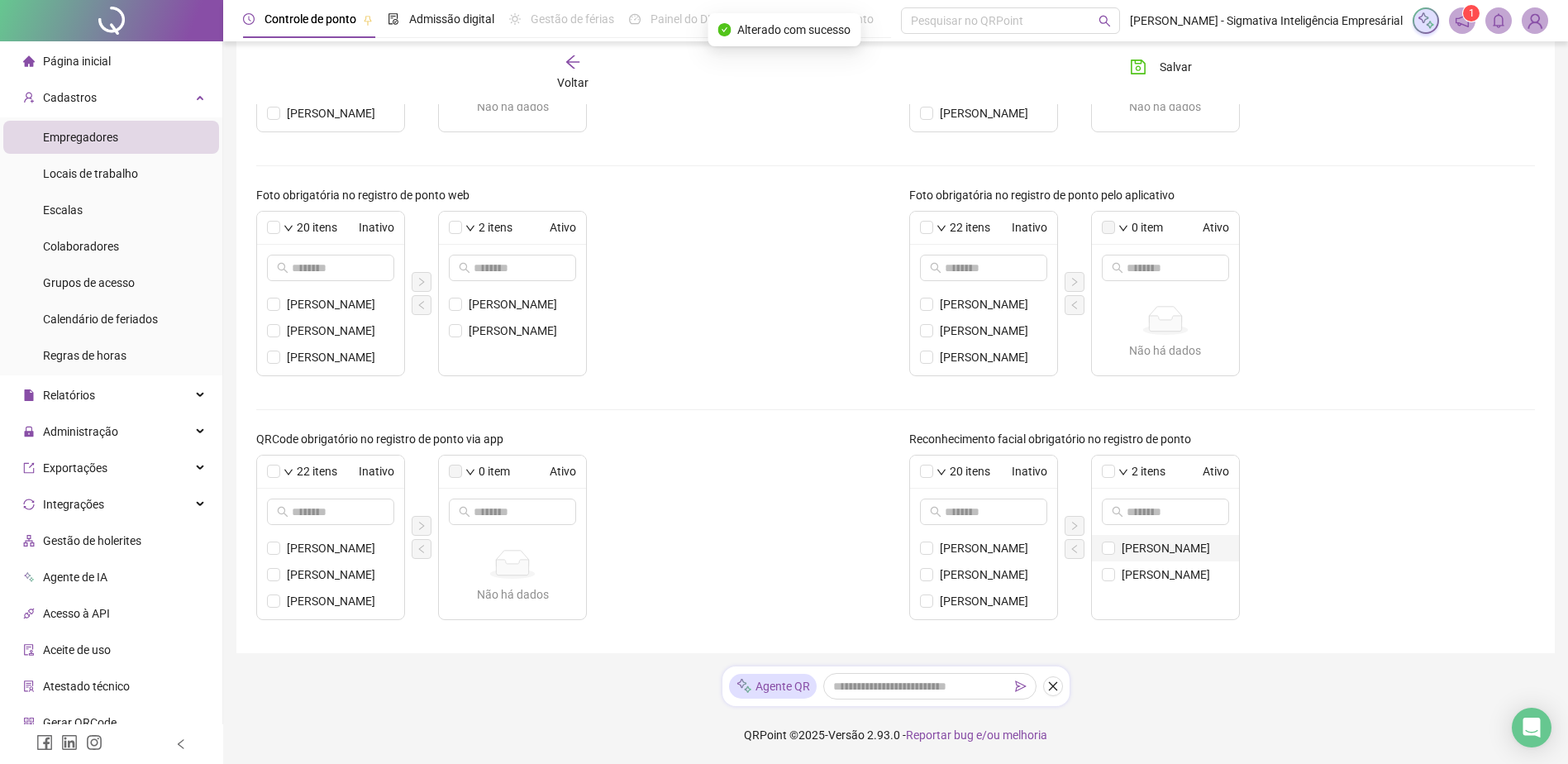
click at [1118, 546] on li "[PERSON_NAME]" at bounding box center [1166, 548] width 147 height 26
click at [1070, 548] on icon "left" at bounding box center [1075, 549] width 10 height 10
drag, startPoint x: 449, startPoint y: 309, endPoint x: 460, endPoint y: 332, distance: 25.5
click at [452, 309] on span at bounding box center [455, 305] width 13 height 13
click at [460, 332] on span at bounding box center [455, 331] width 13 height 13
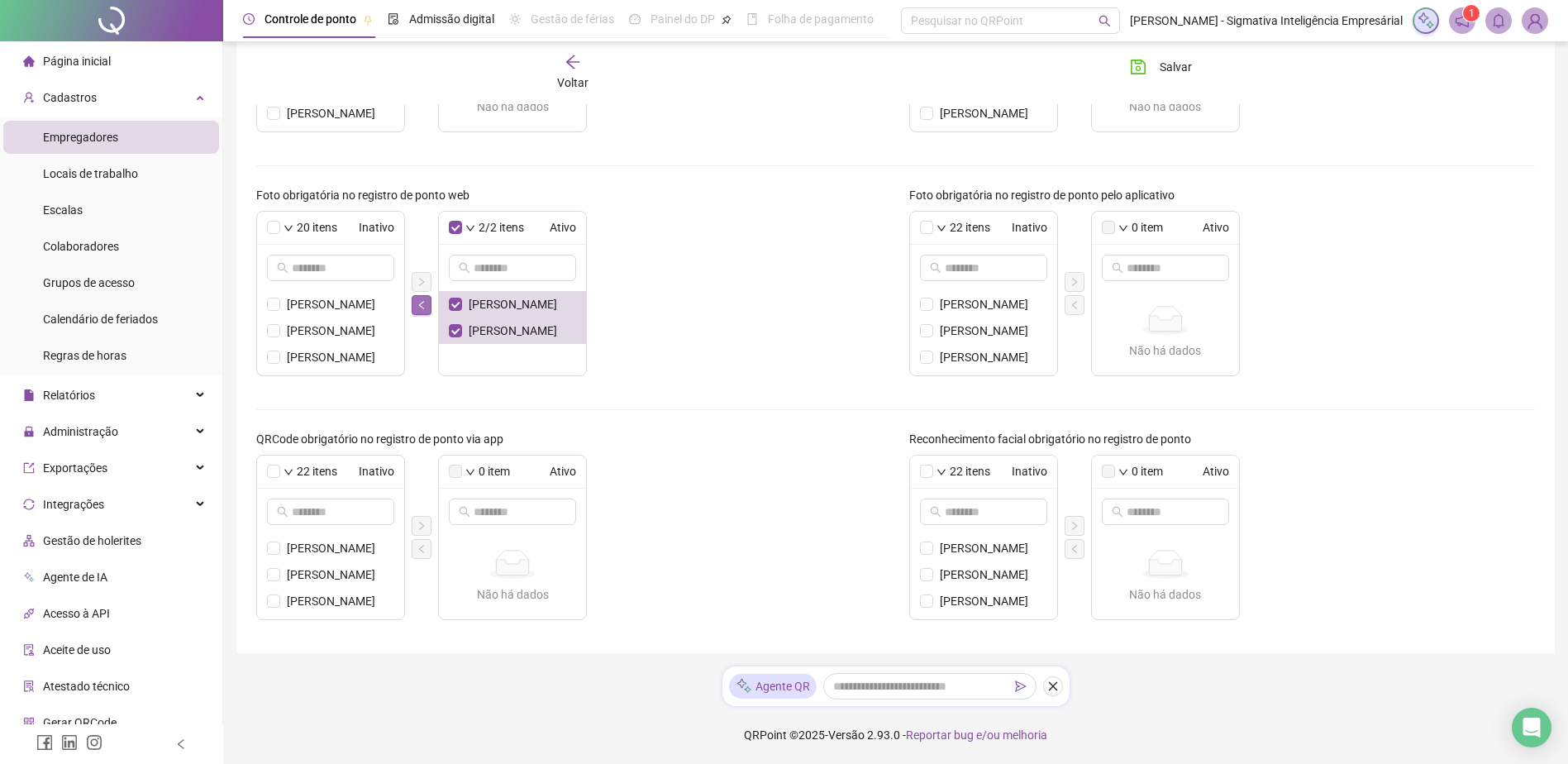
click at [428, 305] on button "button" at bounding box center [422, 305] width 20 height 20
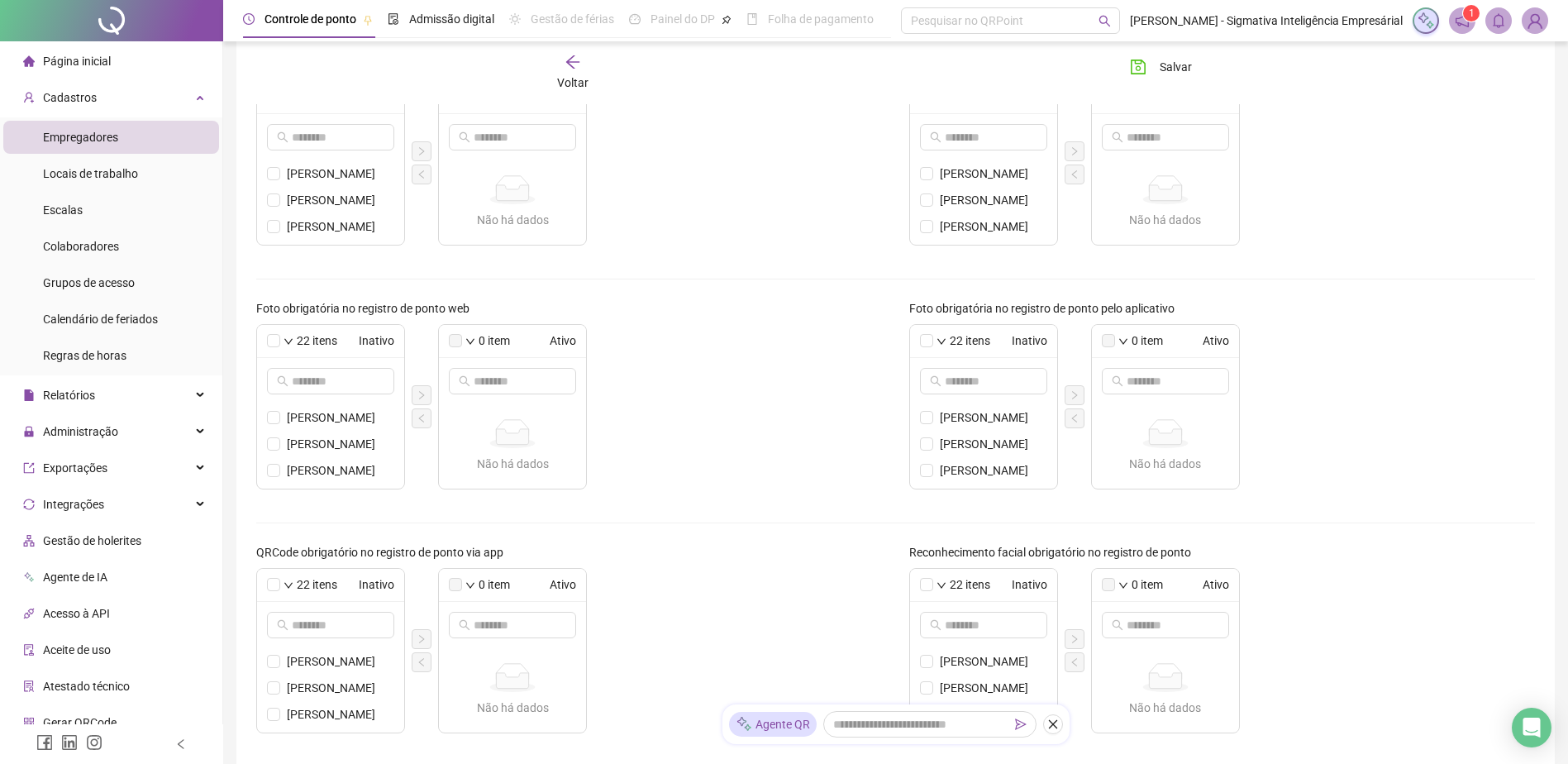
scroll to position [113, 0]
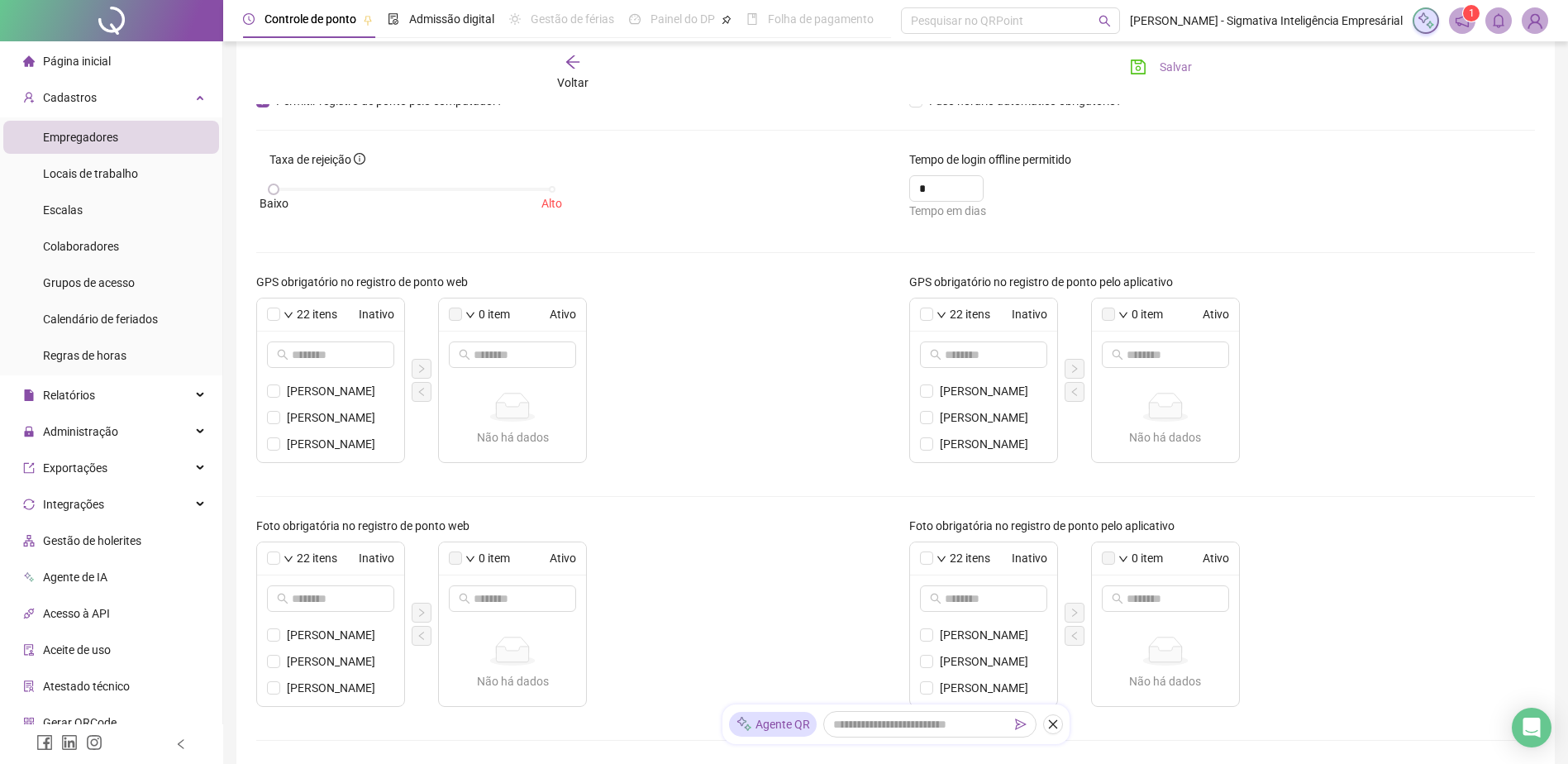
click at [1169, 66] on span "Salvar" at bounding box center [1176, 67] width 32 height 19
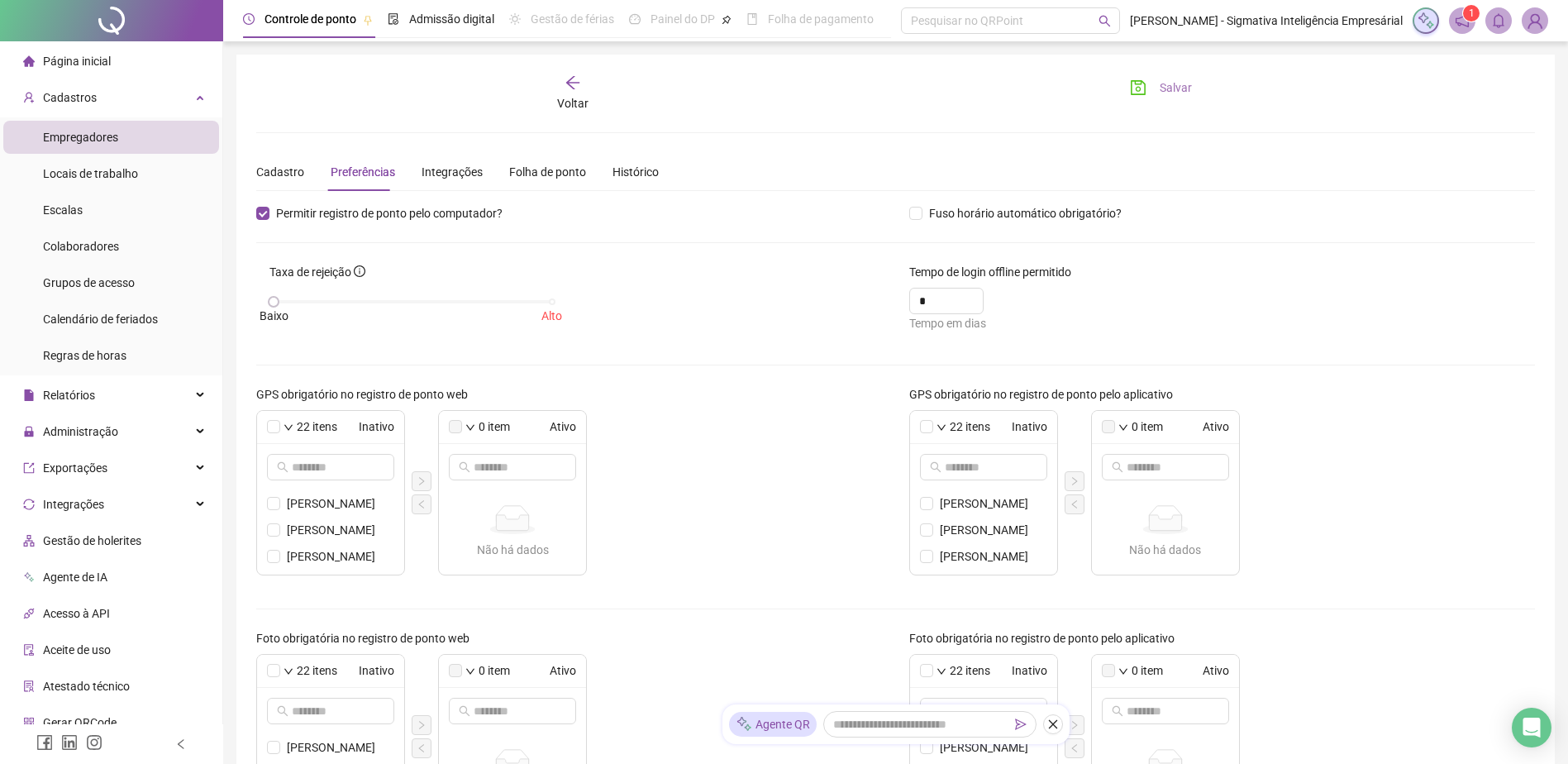
click at [1164, 93] on span "Salvar" at bounding box center [1176, 88] width 32 height 19
drag, startPoint x: 84, startPoint y: 96, endPoint x: 104, endPoint y: 96, distance: 20.0
click at [95, 96] on div "Cadastros" at bounding box center [111, 97] width 215 height 33
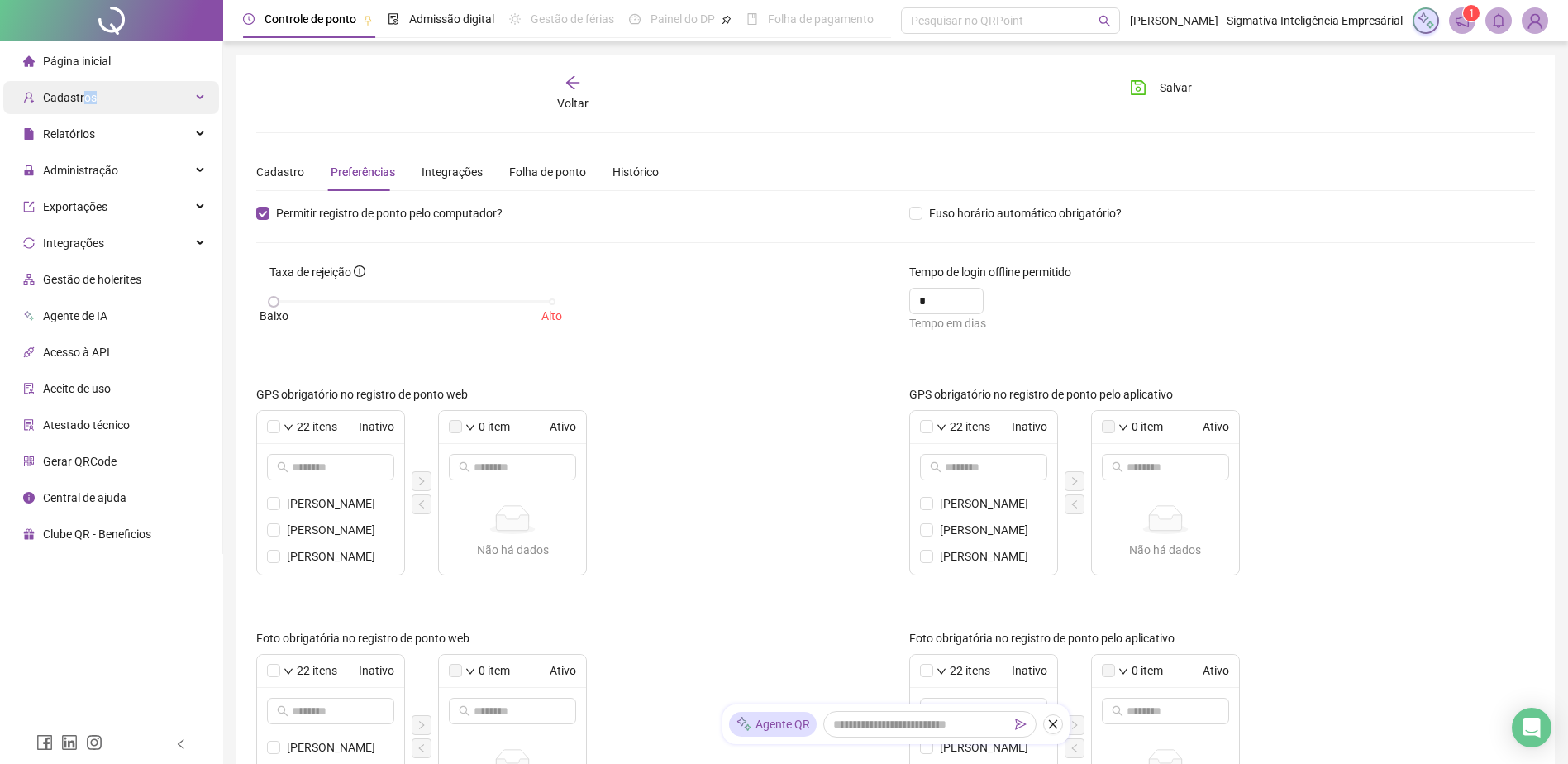
click at [87, 94] on span "Cadastros" at bounding box center [70, 98] width 54 height 13
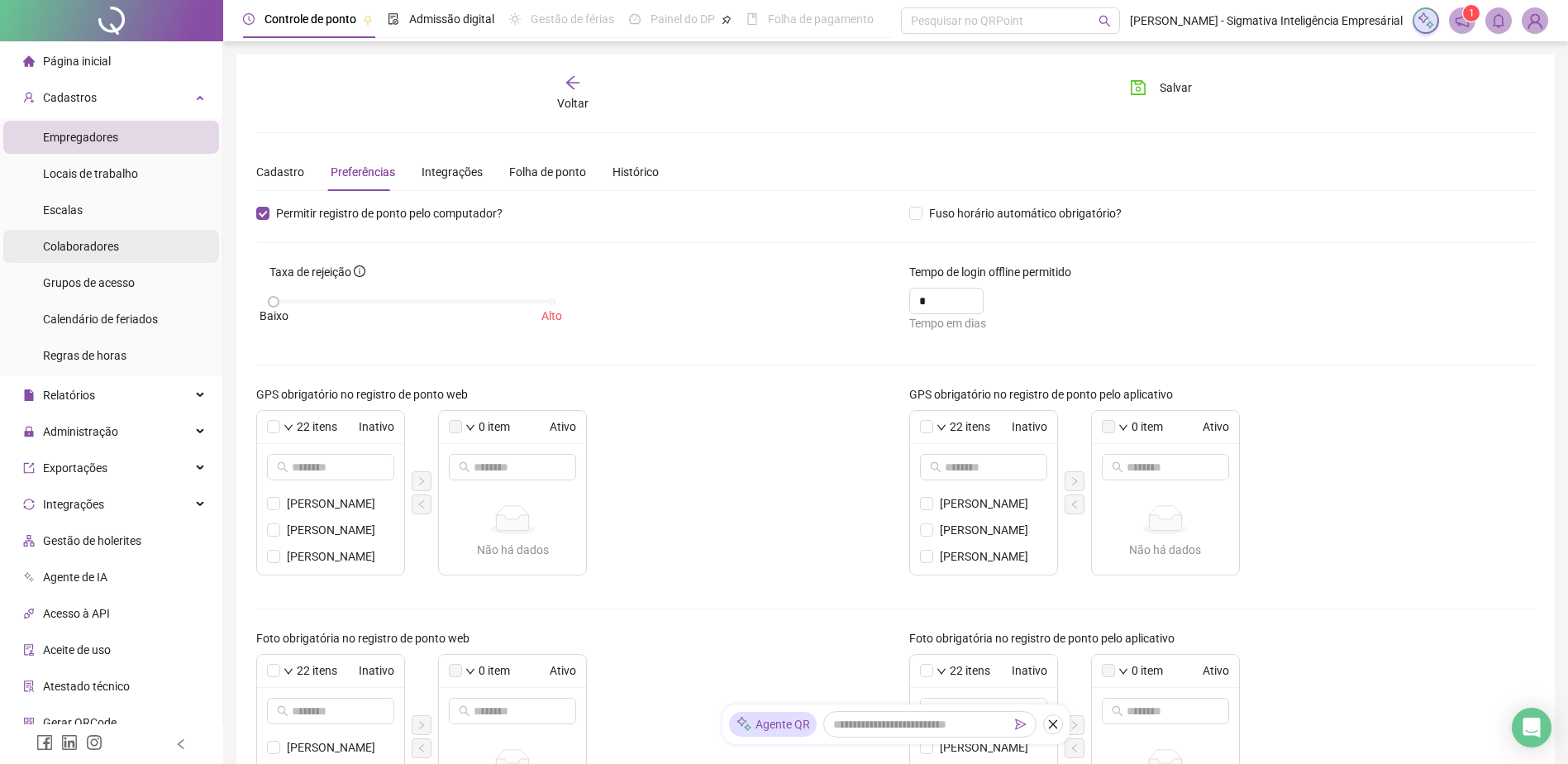
click at [93, 242] on span "Colaboradores" at bounding box center [81, 247] width 76 height 13
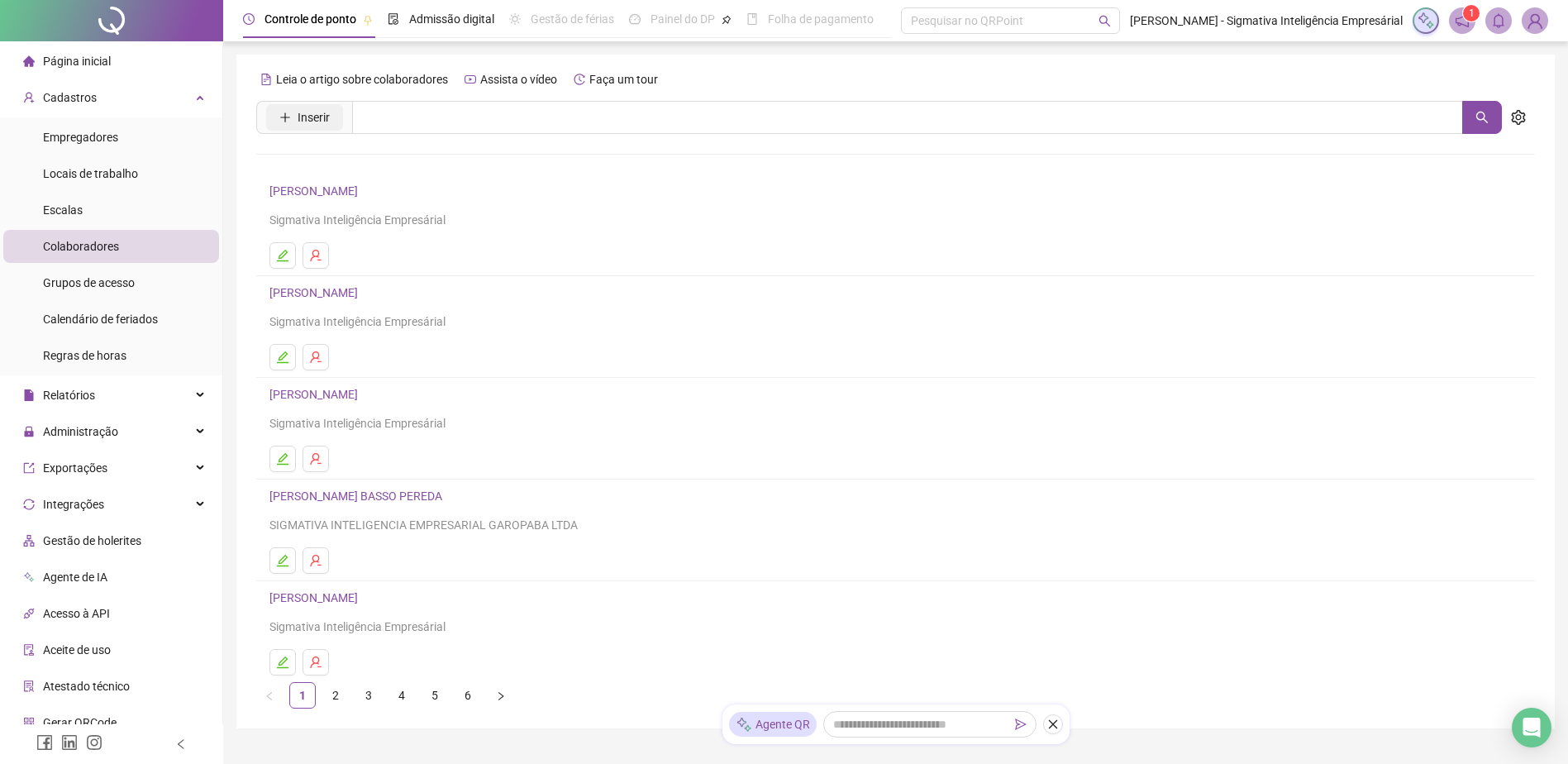
click at [282, 113] on icon "plus" at bounding box center [285, 118] width 12 height 12
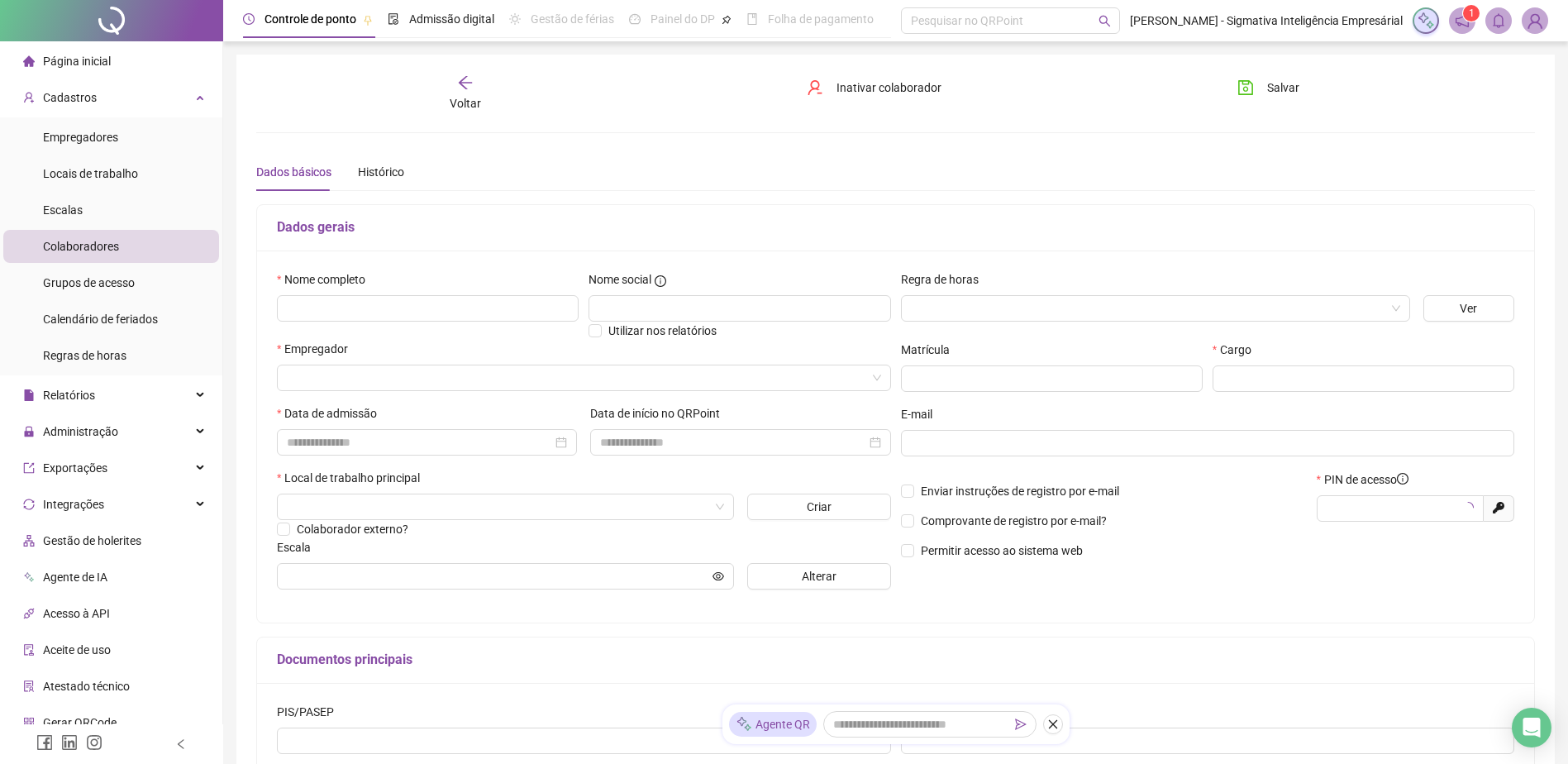
type input "*****"
click at [316, 302] on input "text" at bounding box center [428, 308] width 302 height 26
click at [318, 302] on input "text" at bounding box center [428, 308] width 302 height 26
type input "**********"
drag, startPoint x: 1284, startPoint y: 308, endPoint x: 1267, endPoint y: 310, distance: 17.1
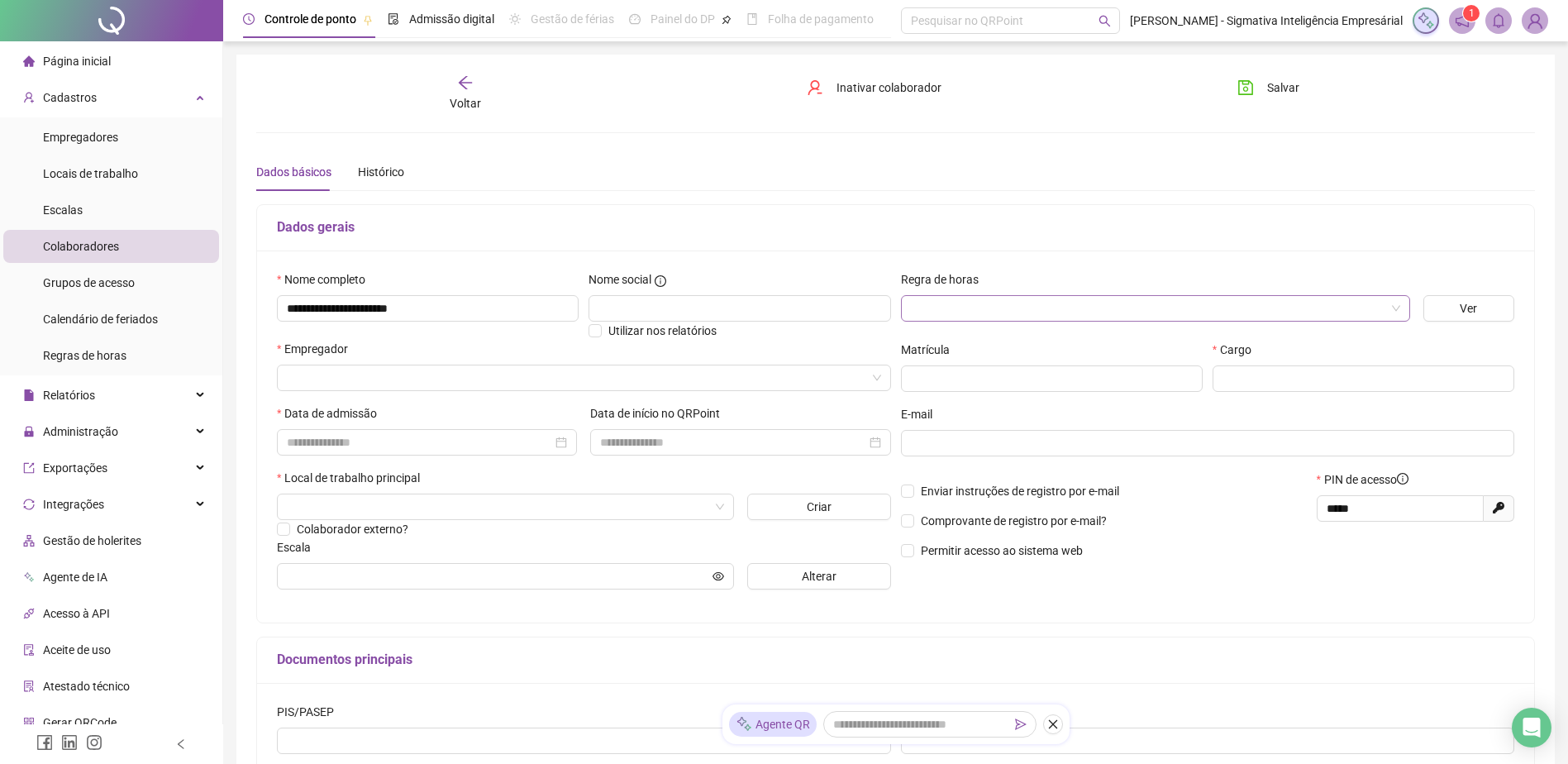
click at [1262, 308] on input "search" at bounding box center [1148, 308] width 475 height 24
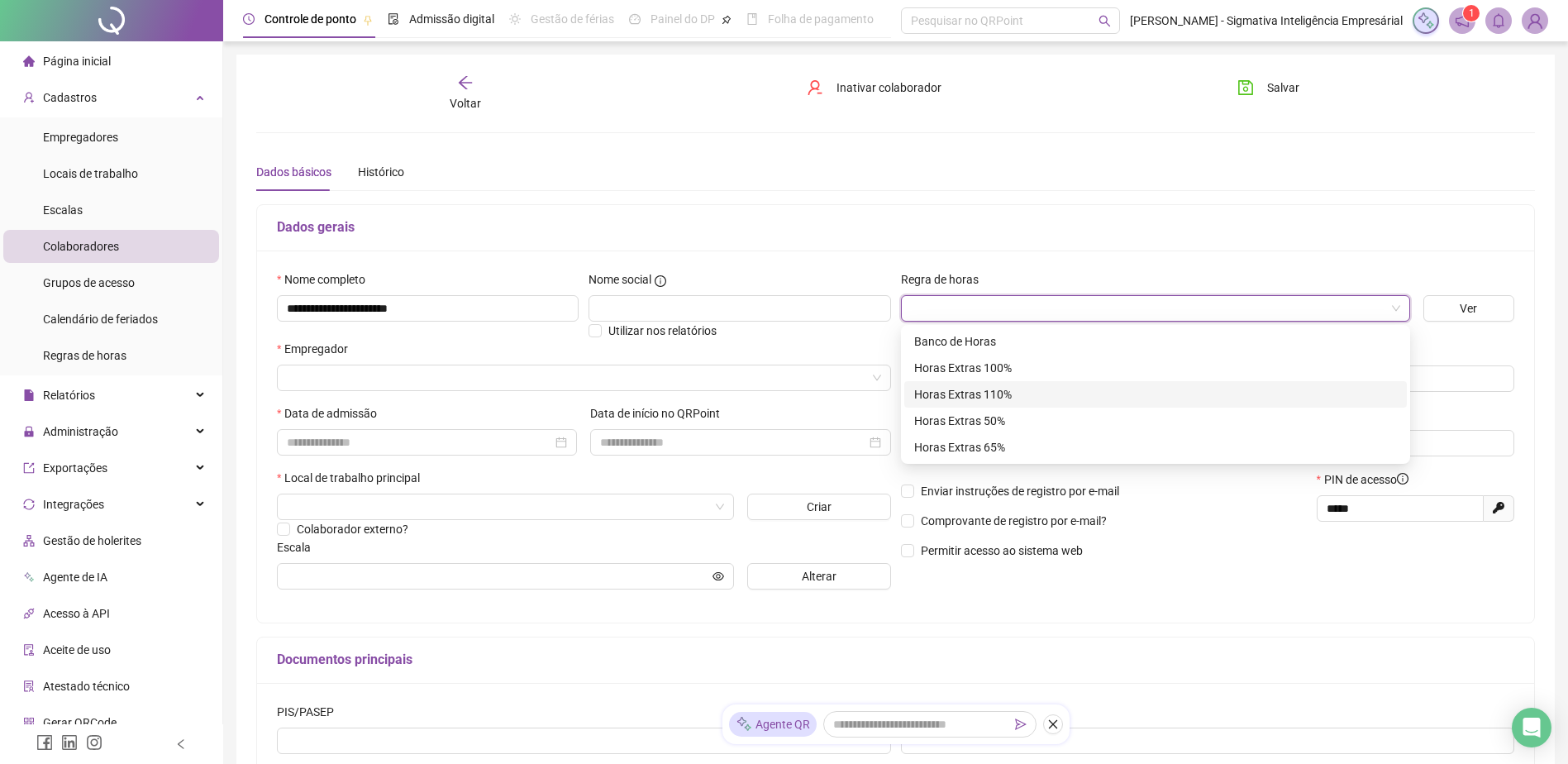
click at [948, 387] on div "Horas Extras 110%" at bounding box center [1156, 395] width 483 height 19
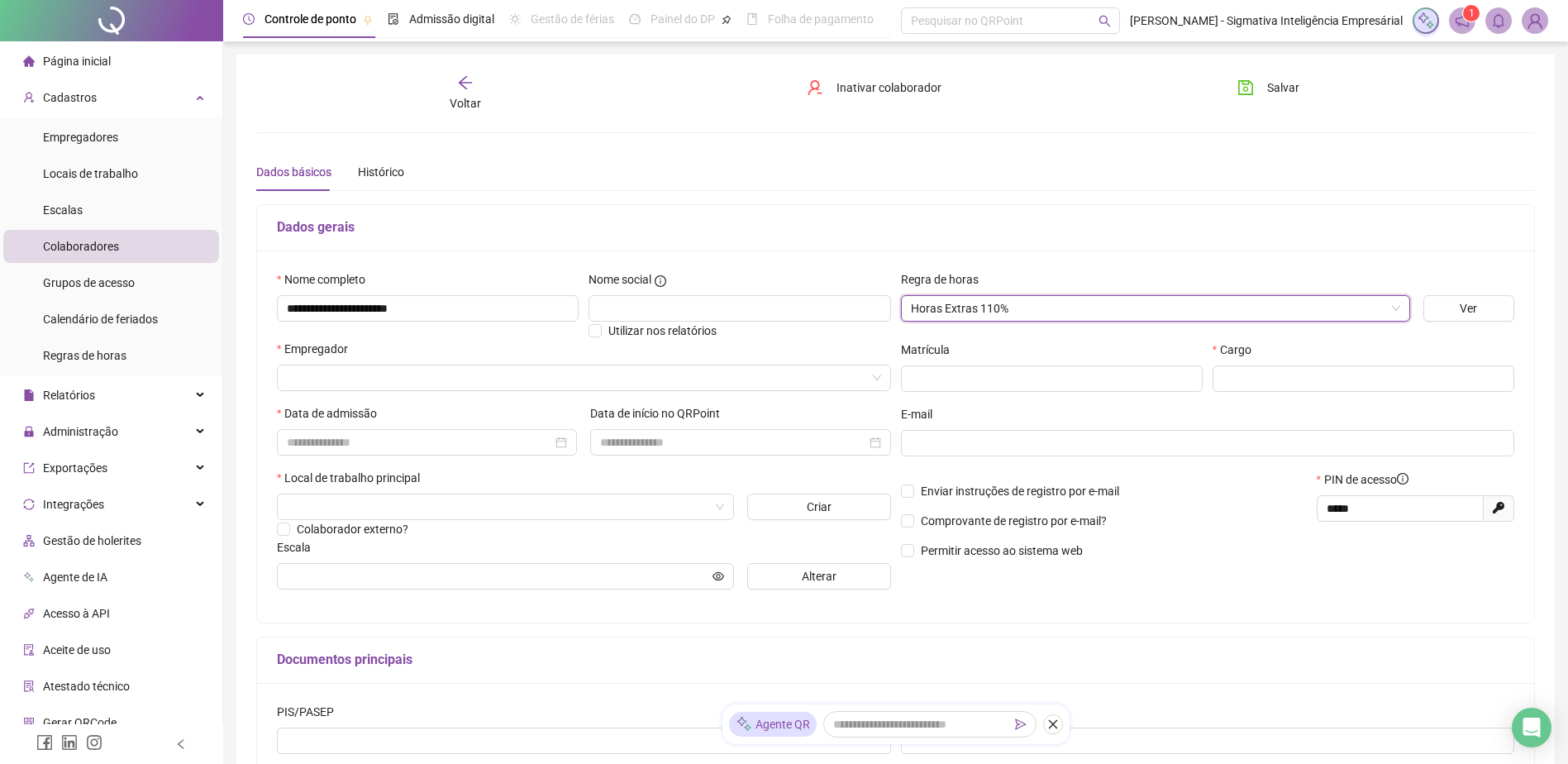
click at [491, 392] on div "Empregador" at bounding box center [584, 372] width 621 height 65
click at [490, 381] on input "search" at bounding box center [577, 377] width 580 height 24
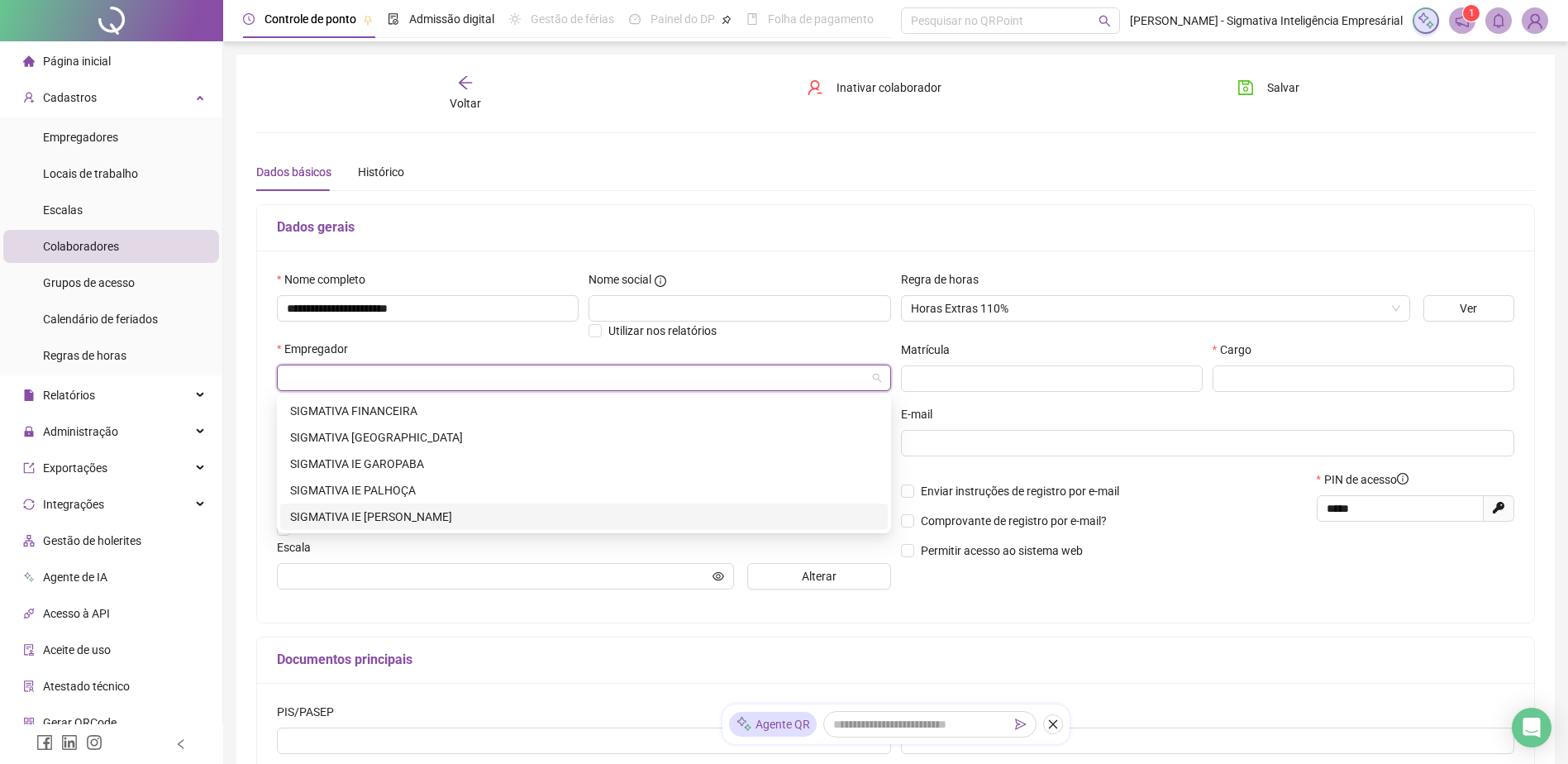
drag, startPoint x: 423, startPoint y: 517, endPoint x: 621, endPoint y: 478, distance: 201.8
click at [428, 517] on div "SIGMATIVA IE [PERSON_NAME]" at bounding box center [584, 517] width 587 height 19
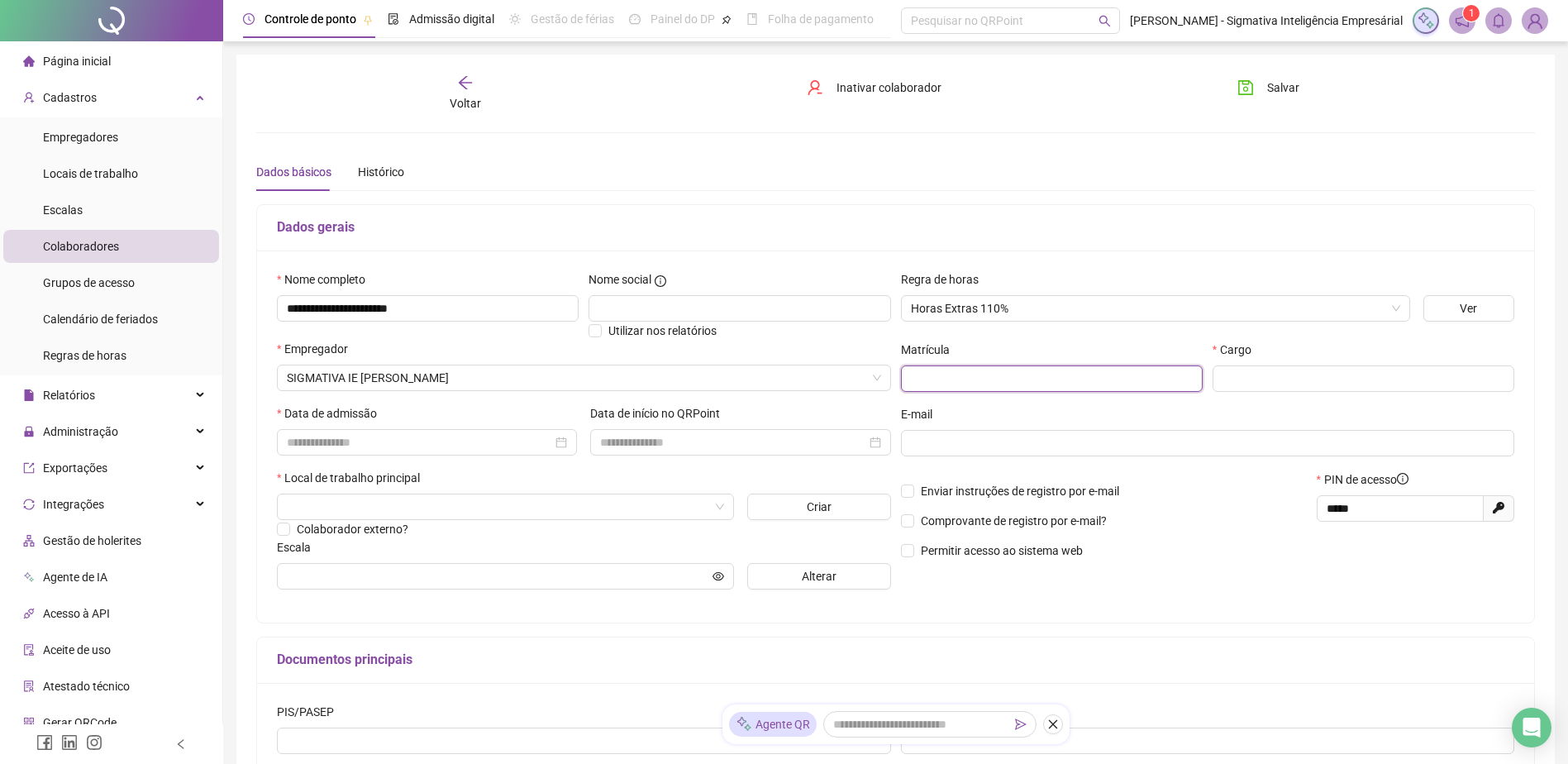
click at [925, 379] on input "text" at bounding box center [1052, 378] width 302 height 26
type input "**"
type input "**********"
drag, startPoint x: 391, startPoint y: 434, endPoint x: 187, endPoint y: 386, distance: 209.6
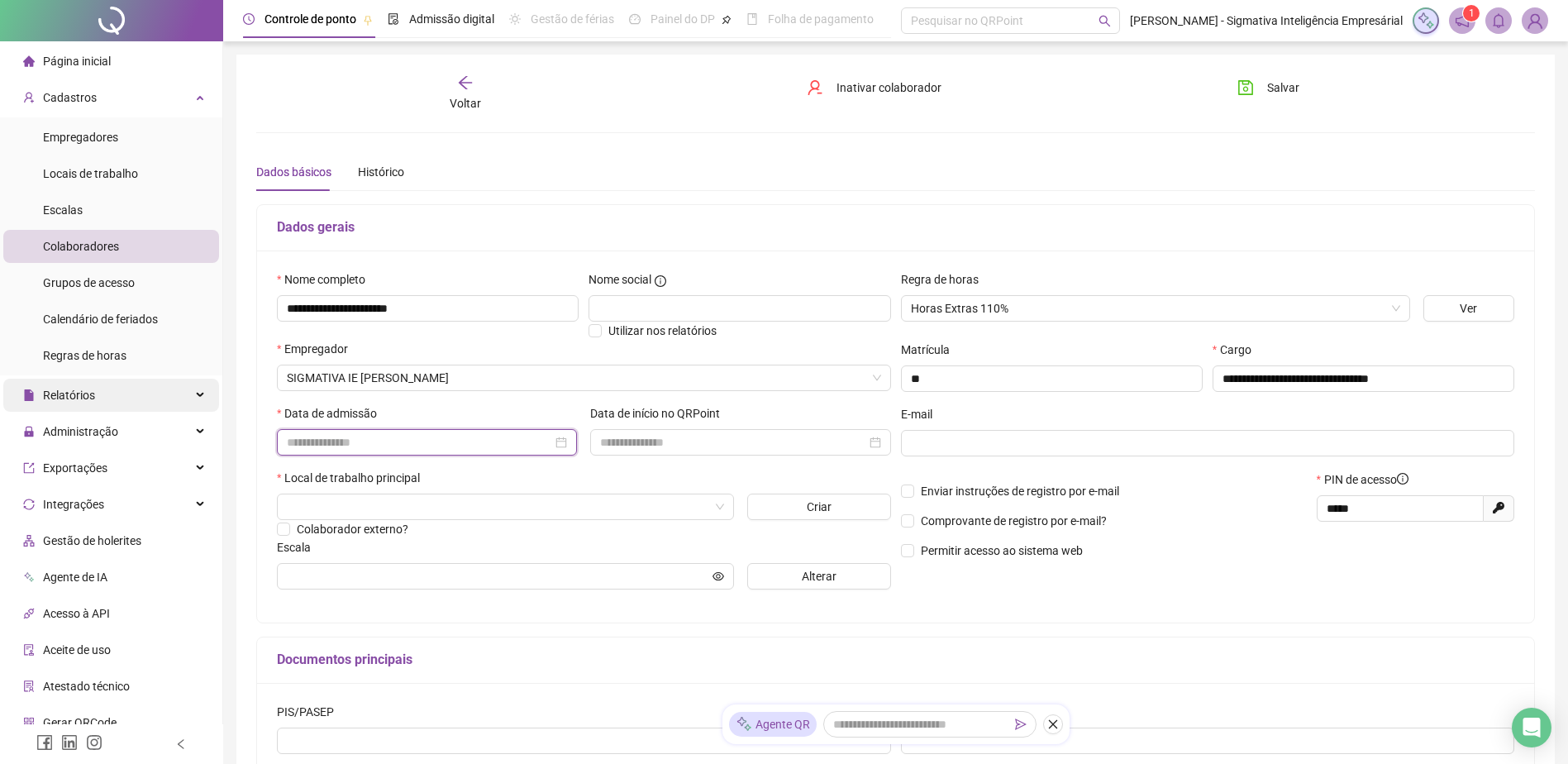
click at [390, 435] on input at bounding box center [419, 443] width 265 height 19
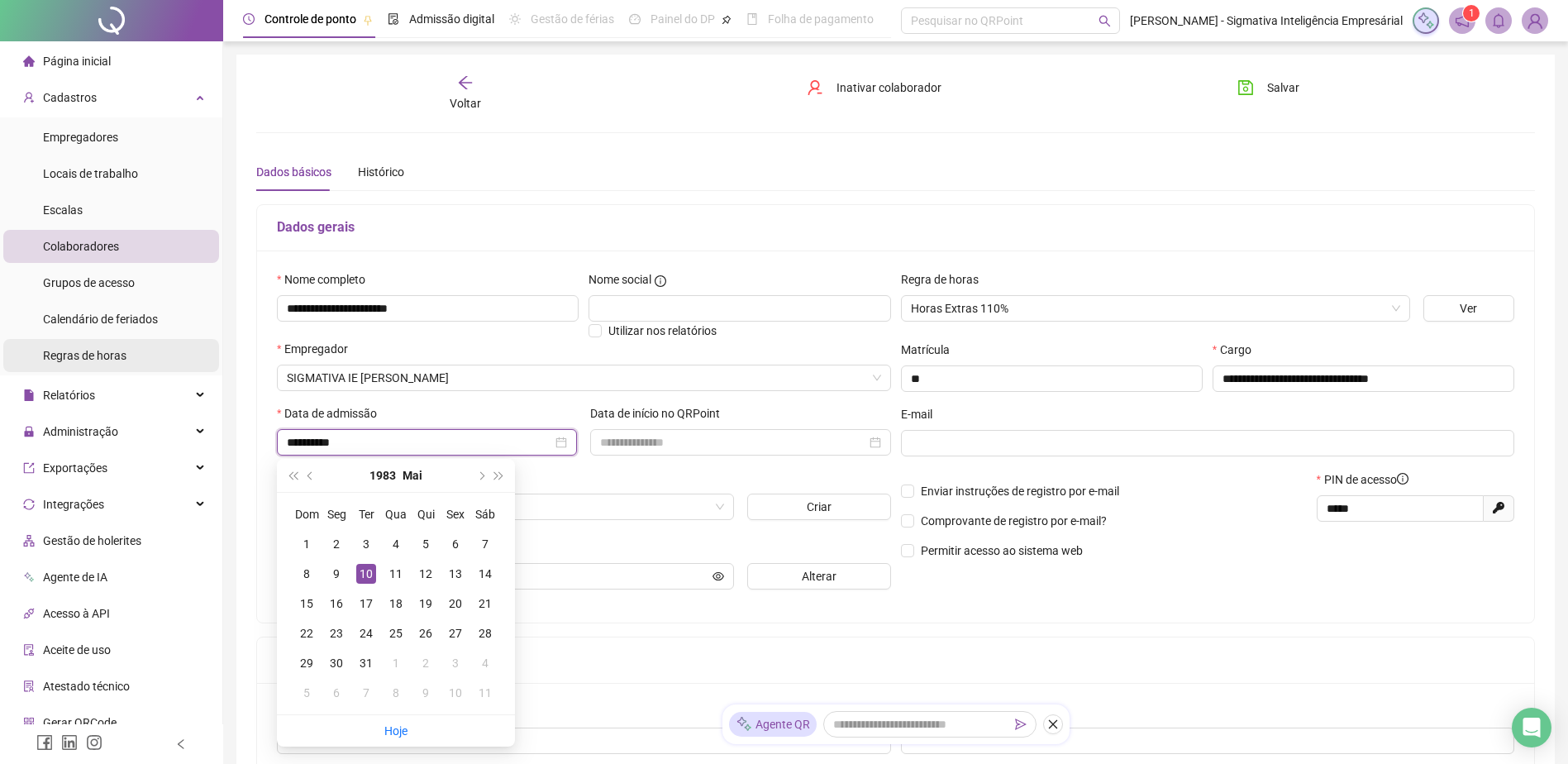
type input "**********"
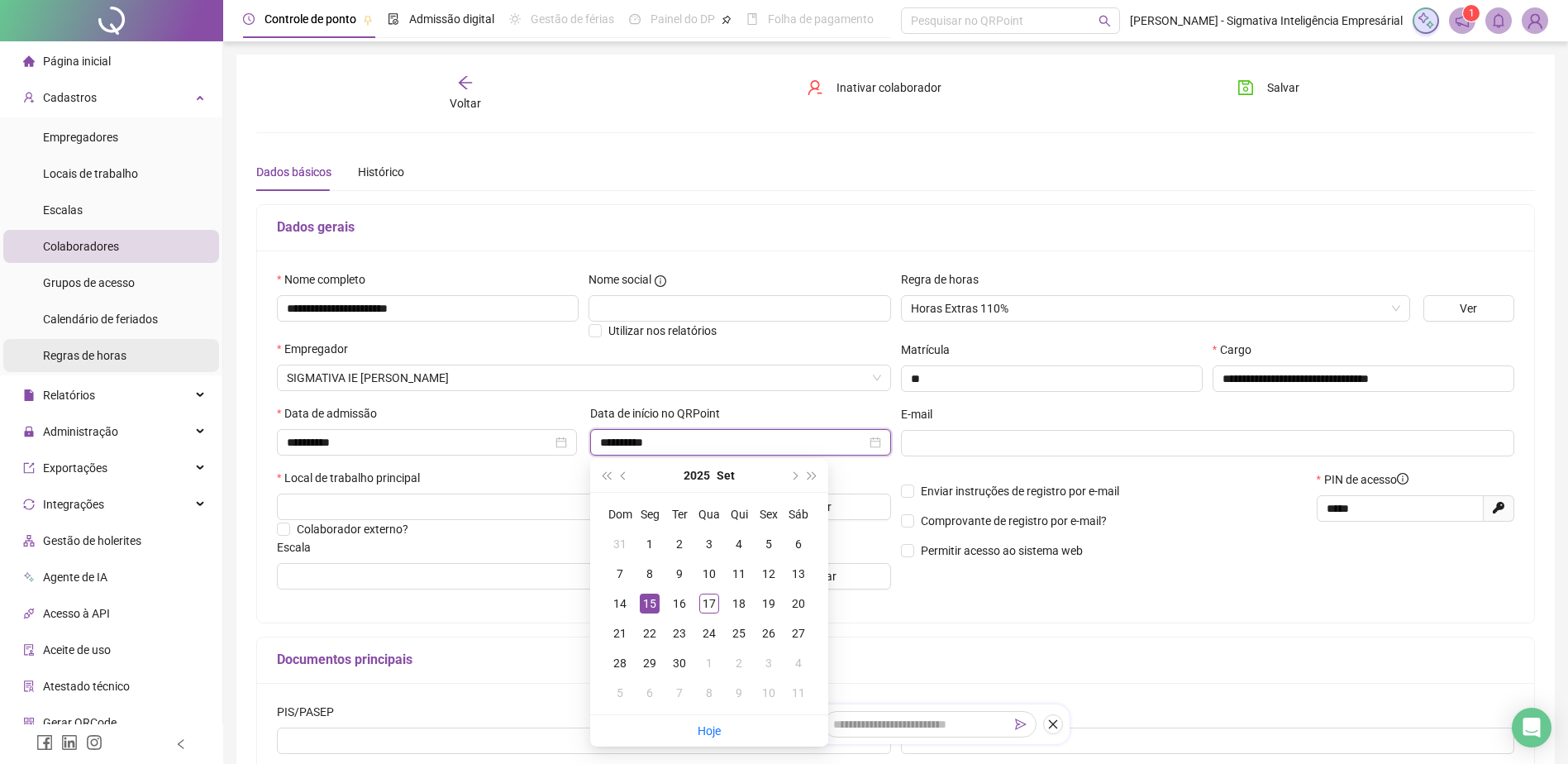
type input "**********"
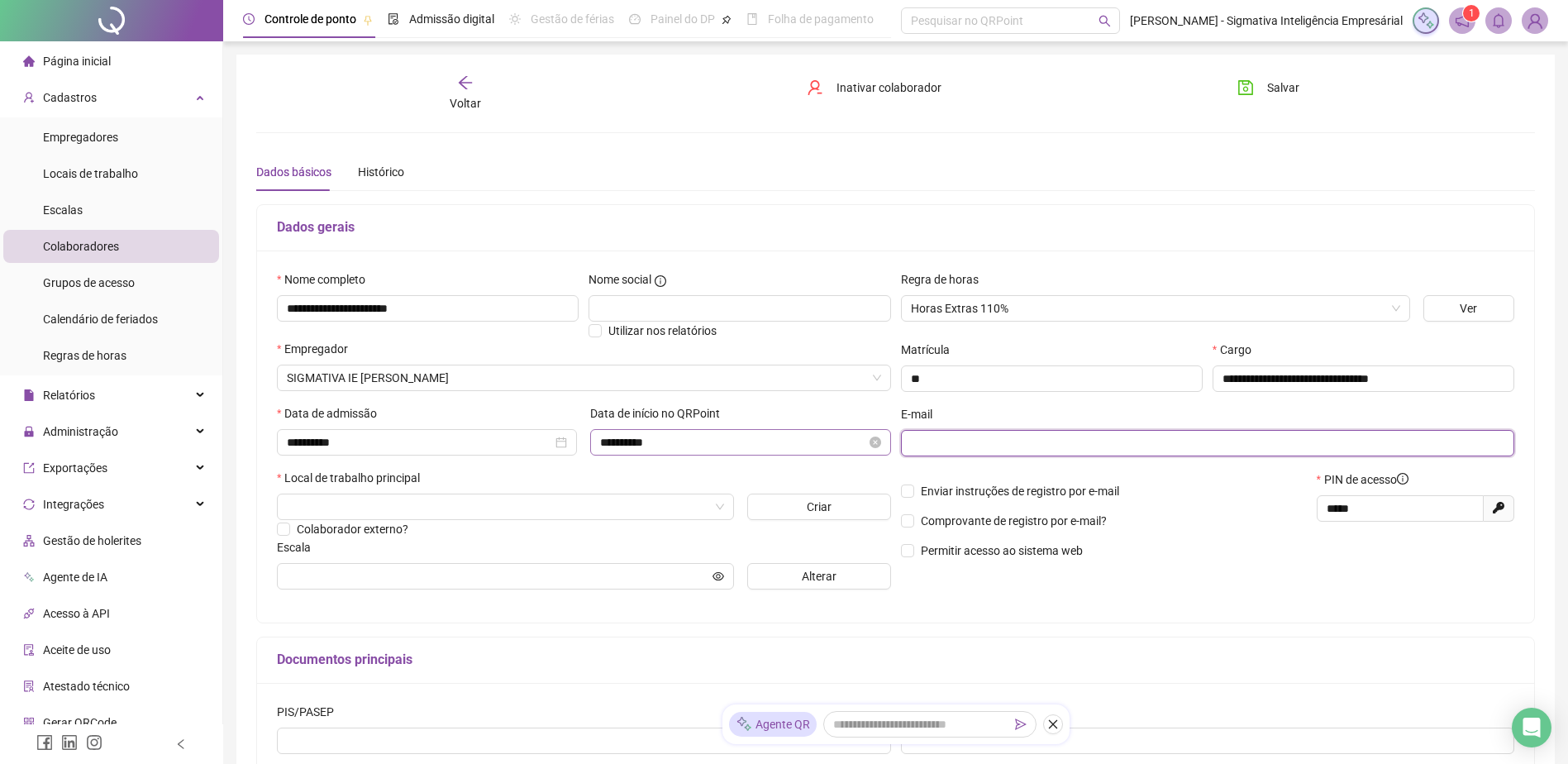
drag, startPoint x: 959, startPoint y: 441, endPoint x: 789, endPoint y: 446, distance: 170.1
click at [959, 440] on input "text" at bounding box center [1206, 443] width 591 height 19
click at [944, 442] on input "text" at bounding box center [1206, 443] width 591 height 19
paste input "**********"
type input "**********"
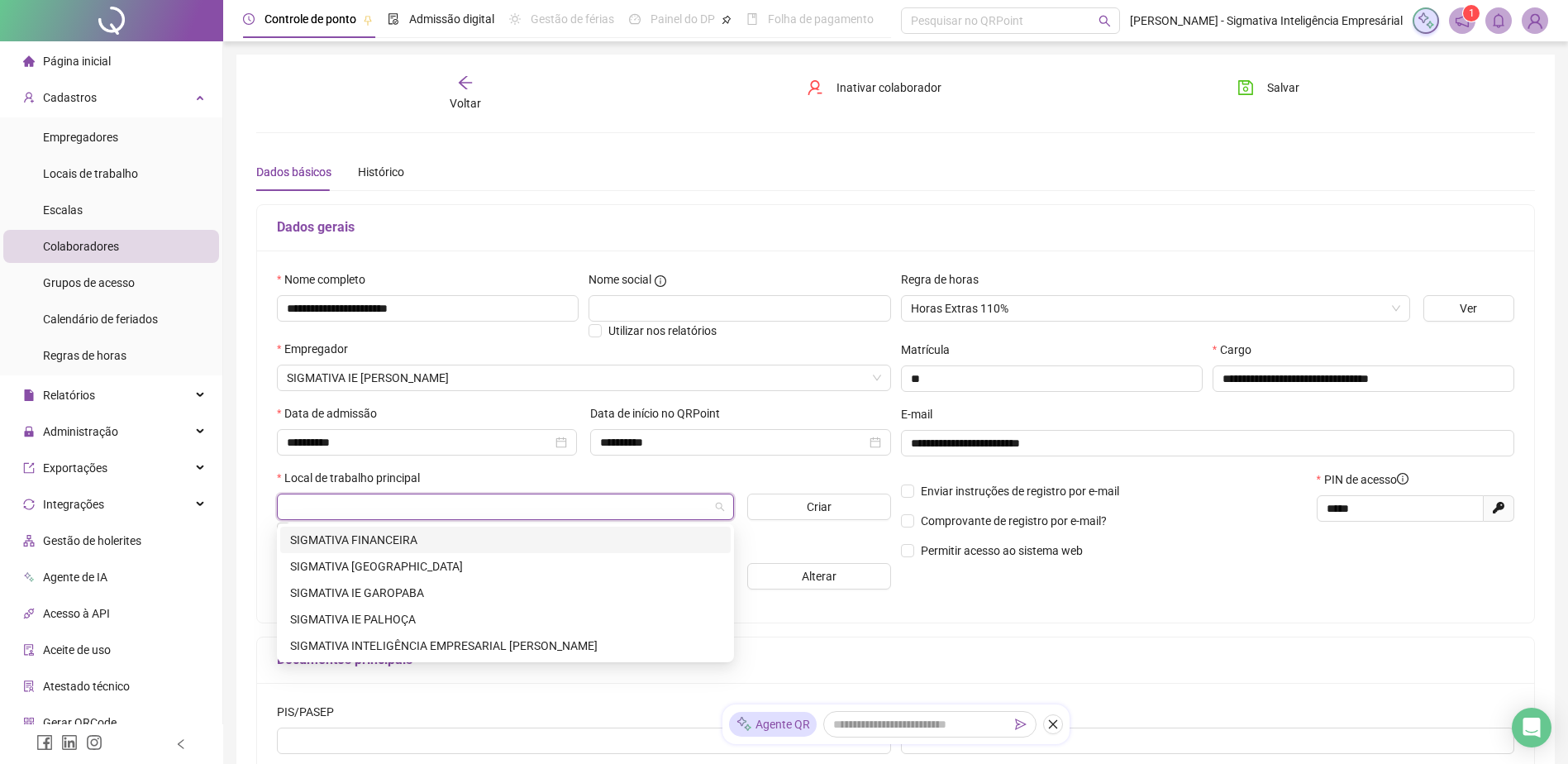
click at [401, 496] on input "search" at bounding box center [498, 506] width 423 height 24
click at [413, 584] on div "SIGMATIVA INTELIGÊNCIA EMPRESARIAL [PERSON_NAME]" at bounding box center [505, 645] width 450 height 26
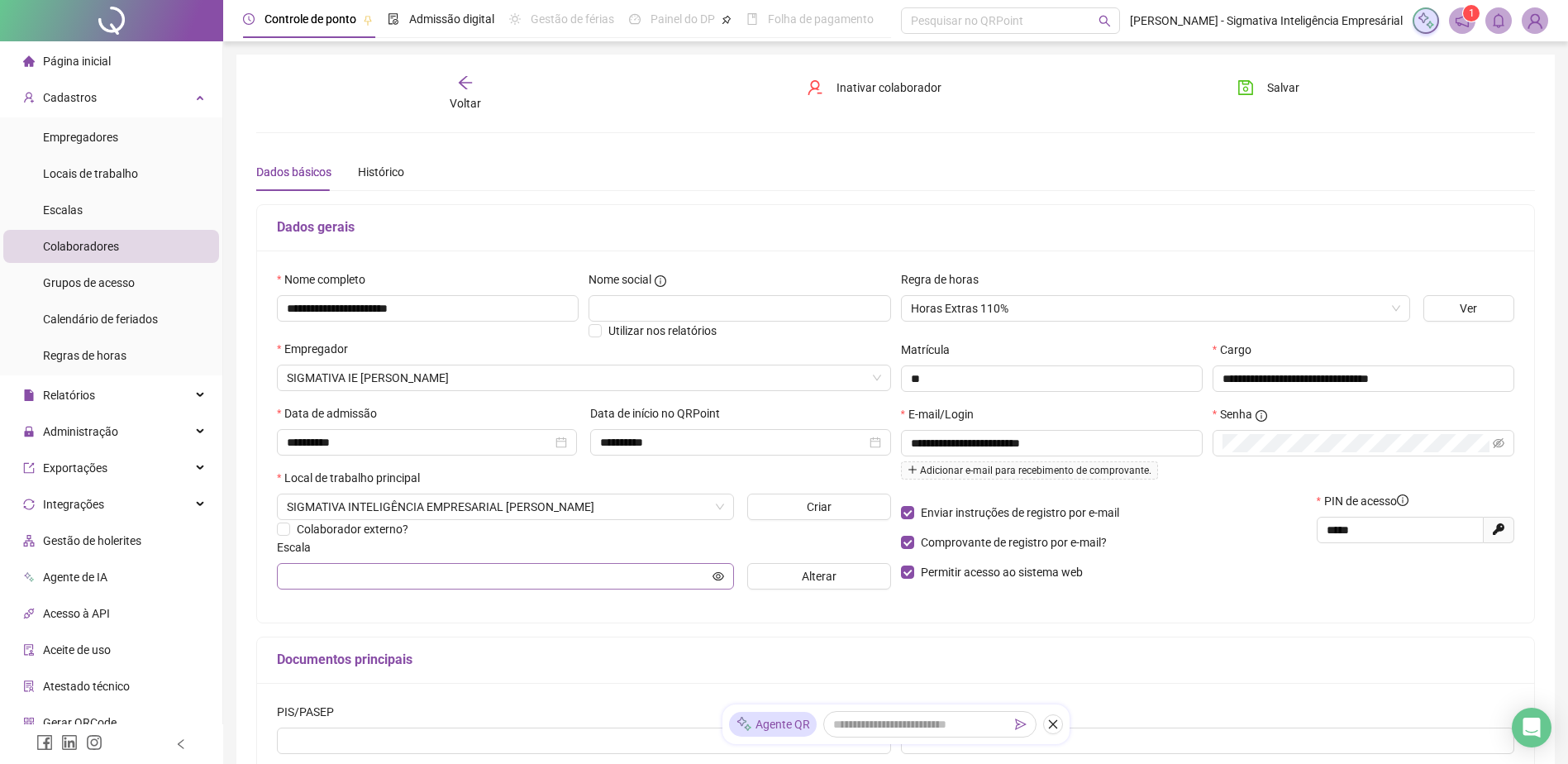
click at [423, 580] on span at bounding box center [505, 576] width 457 height 26
click at [794, 569] on button "Alterar" at bounding box center [819, 576] width 144 height 26
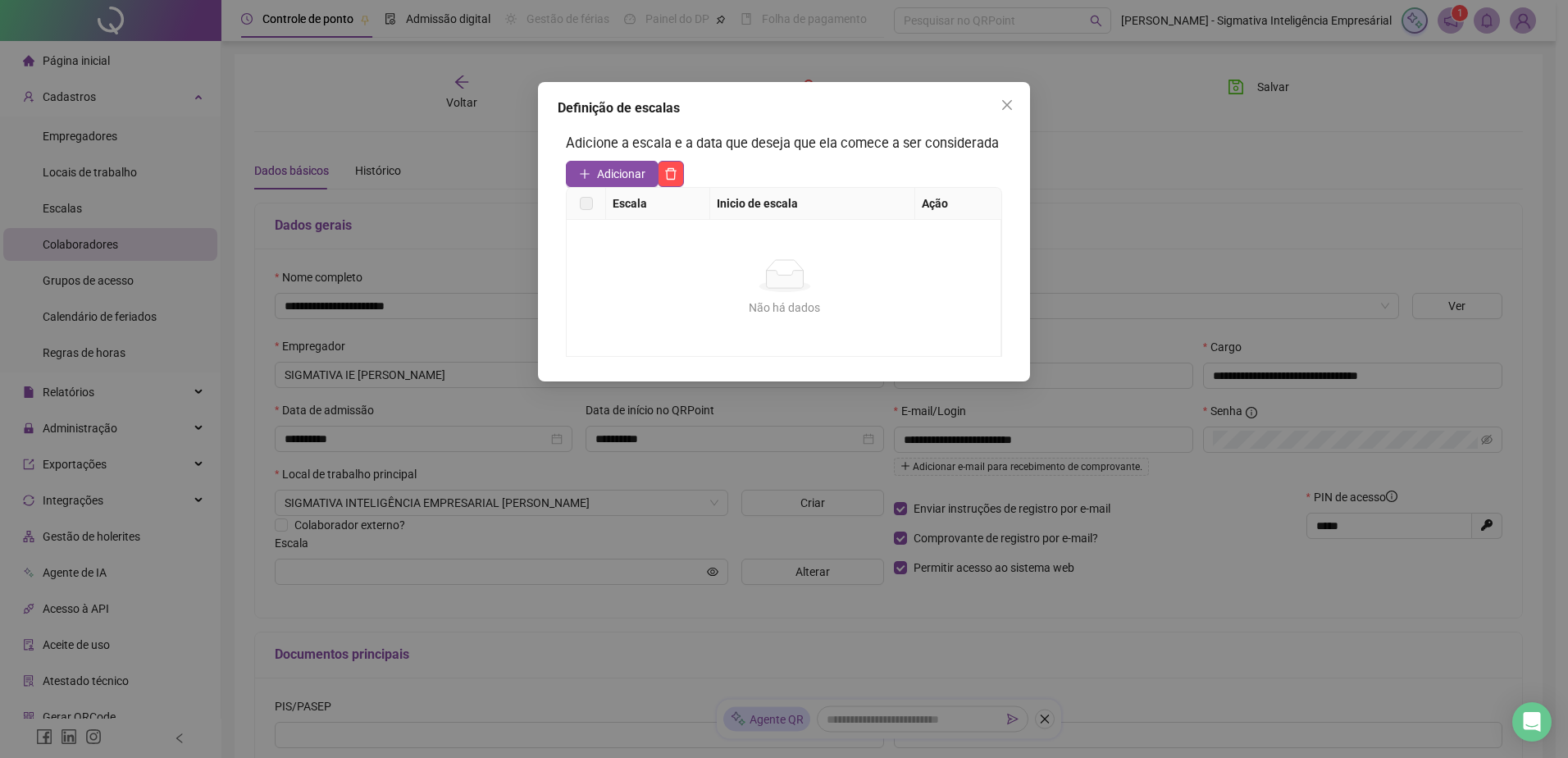
click at [641, 166] on span "Adicionar" at bounding box center [621, 174] width 48 height 18
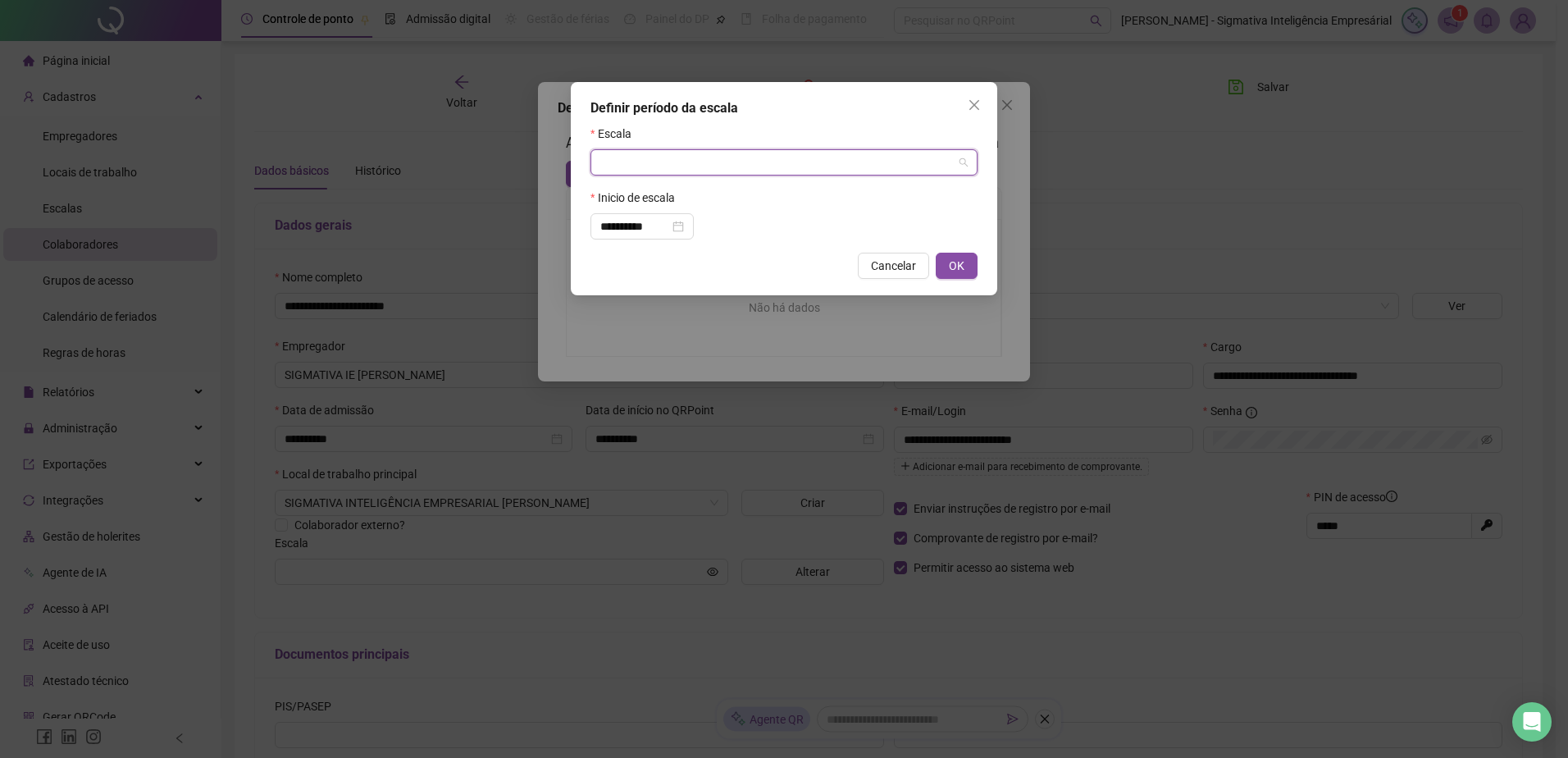
click at [648, 169] on input "search" at bounding box center [776, 162] width 352 height 24
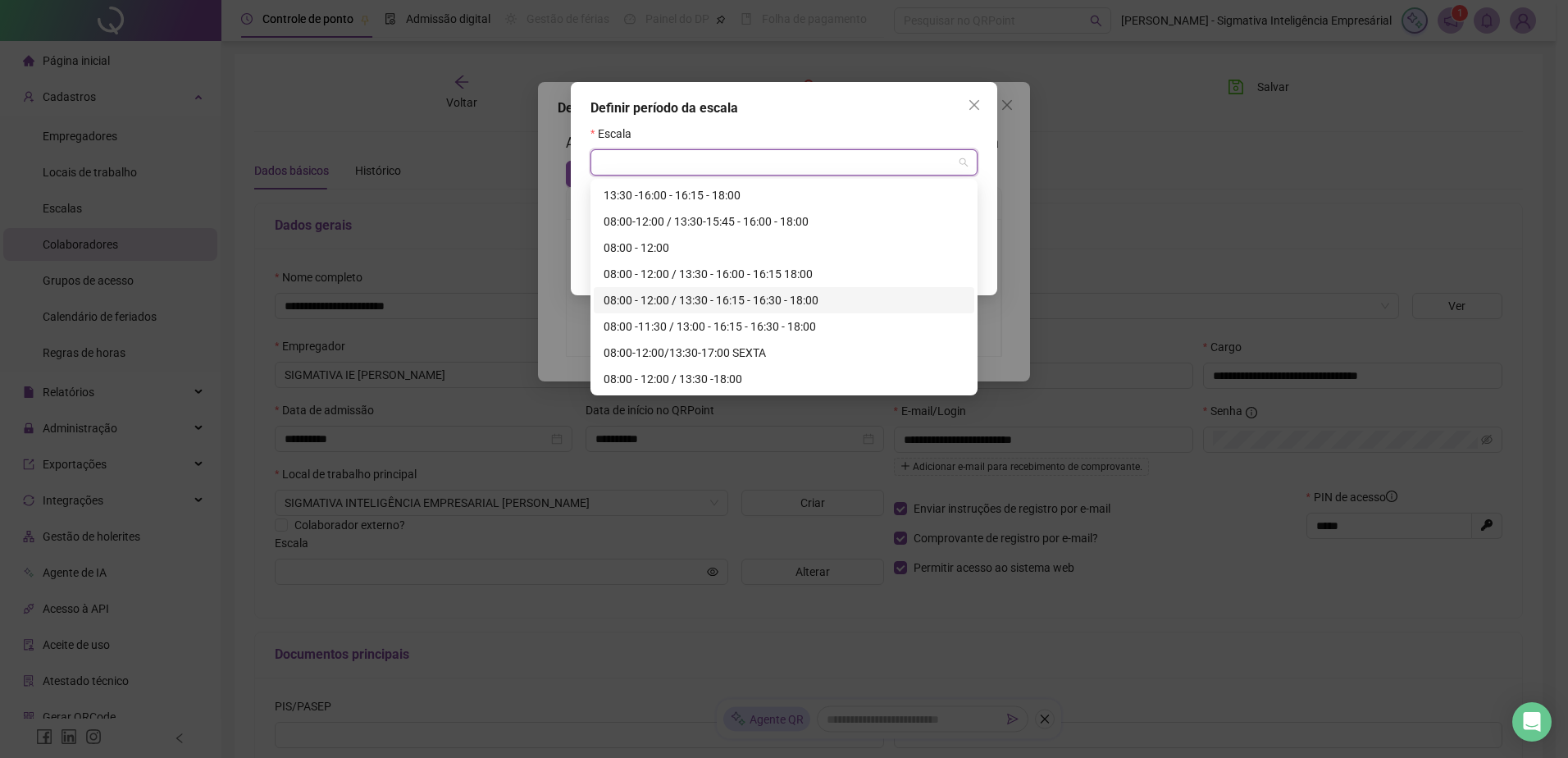
click at [712, 299] on div "08:00 - 12:00 / 13:30 - 16:15 - 16:30 - 18:00" at bounding box center [784, 301] width 361 height 18
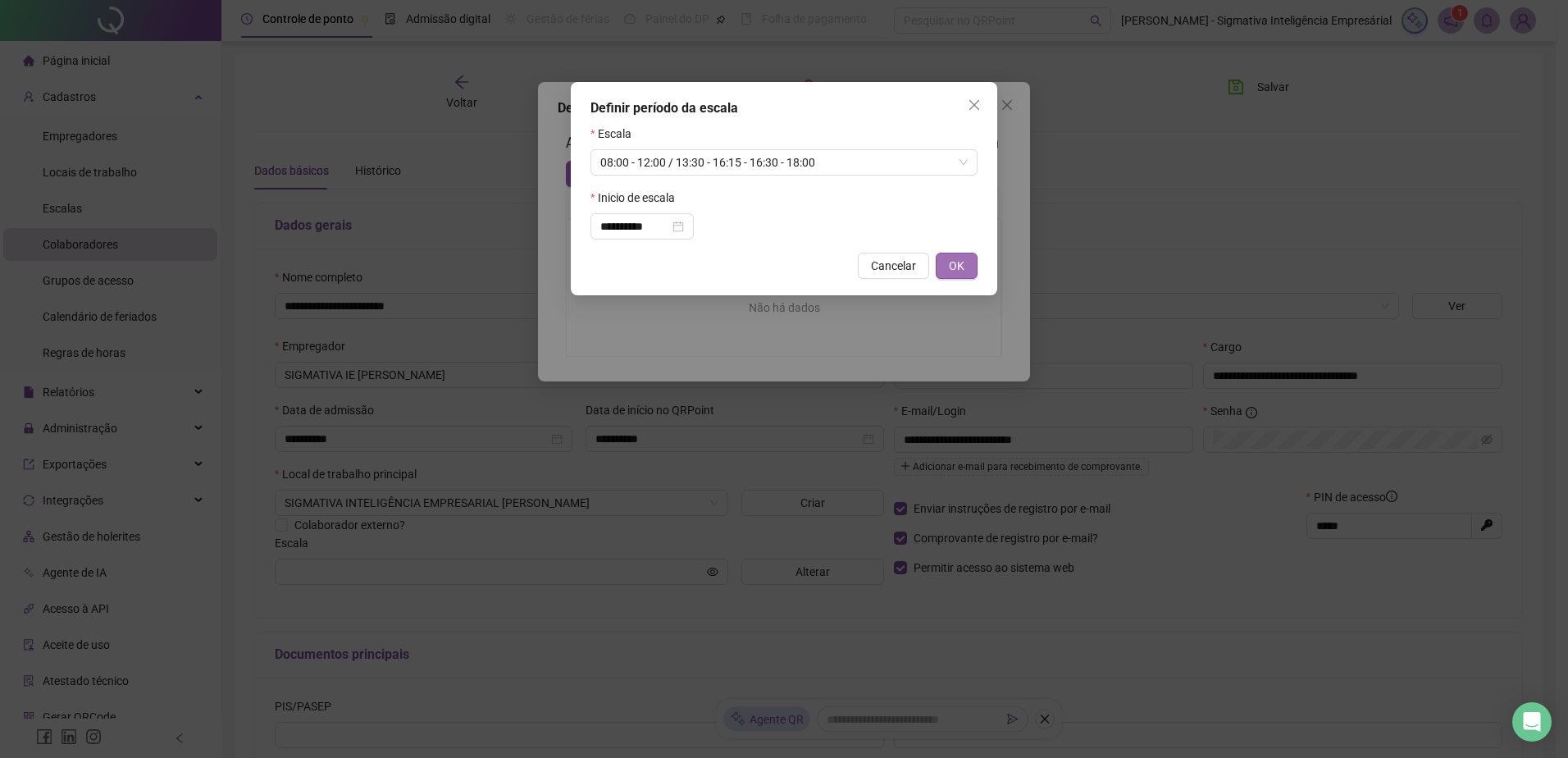
click at [958, 263] on span "OK" at bounding box center [957, 265] width 16 height 18
type input "**********"
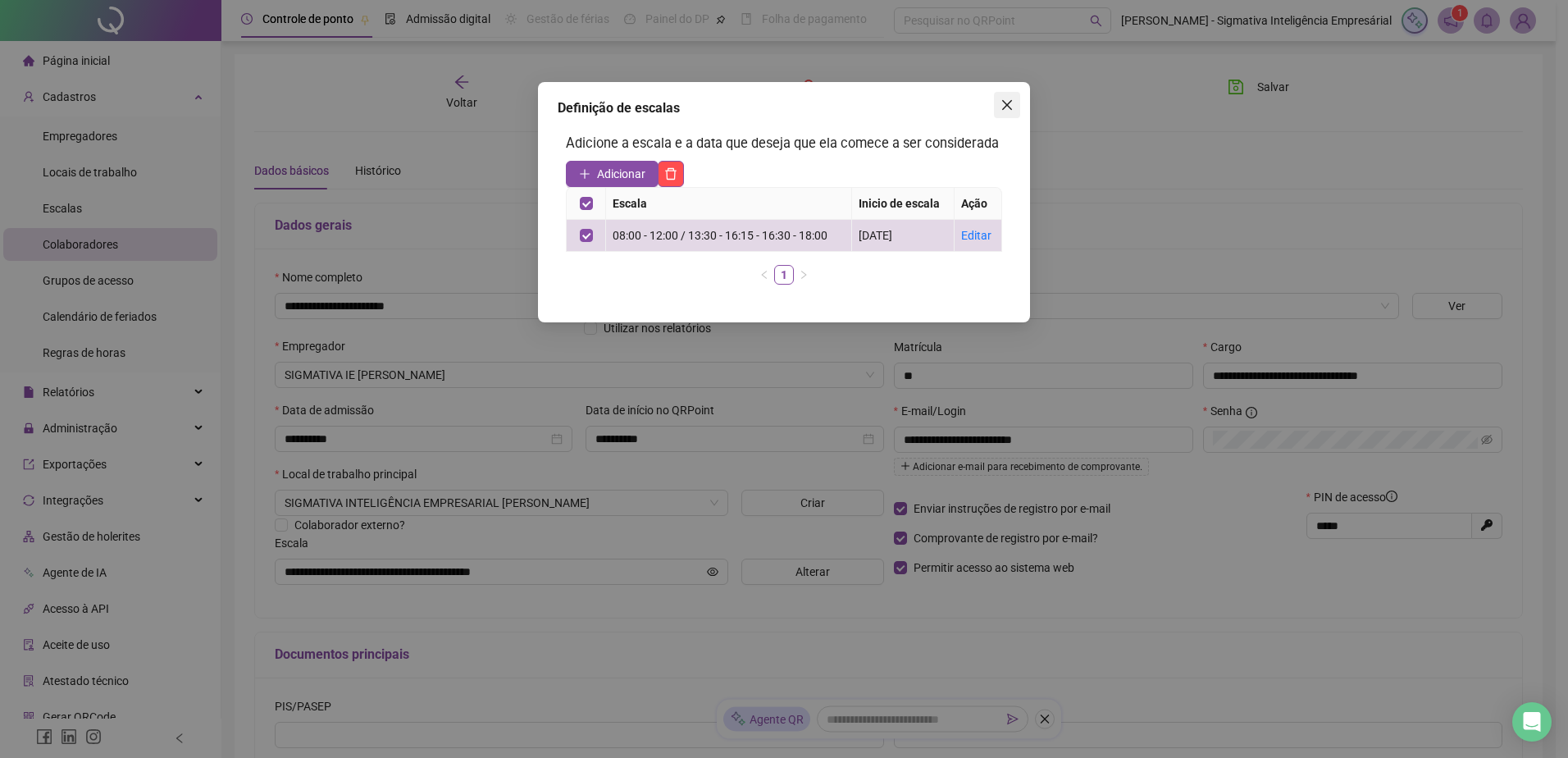
click at [1014, 101] on span "Close" at bounding box center [1007, 105] width 26 height 13
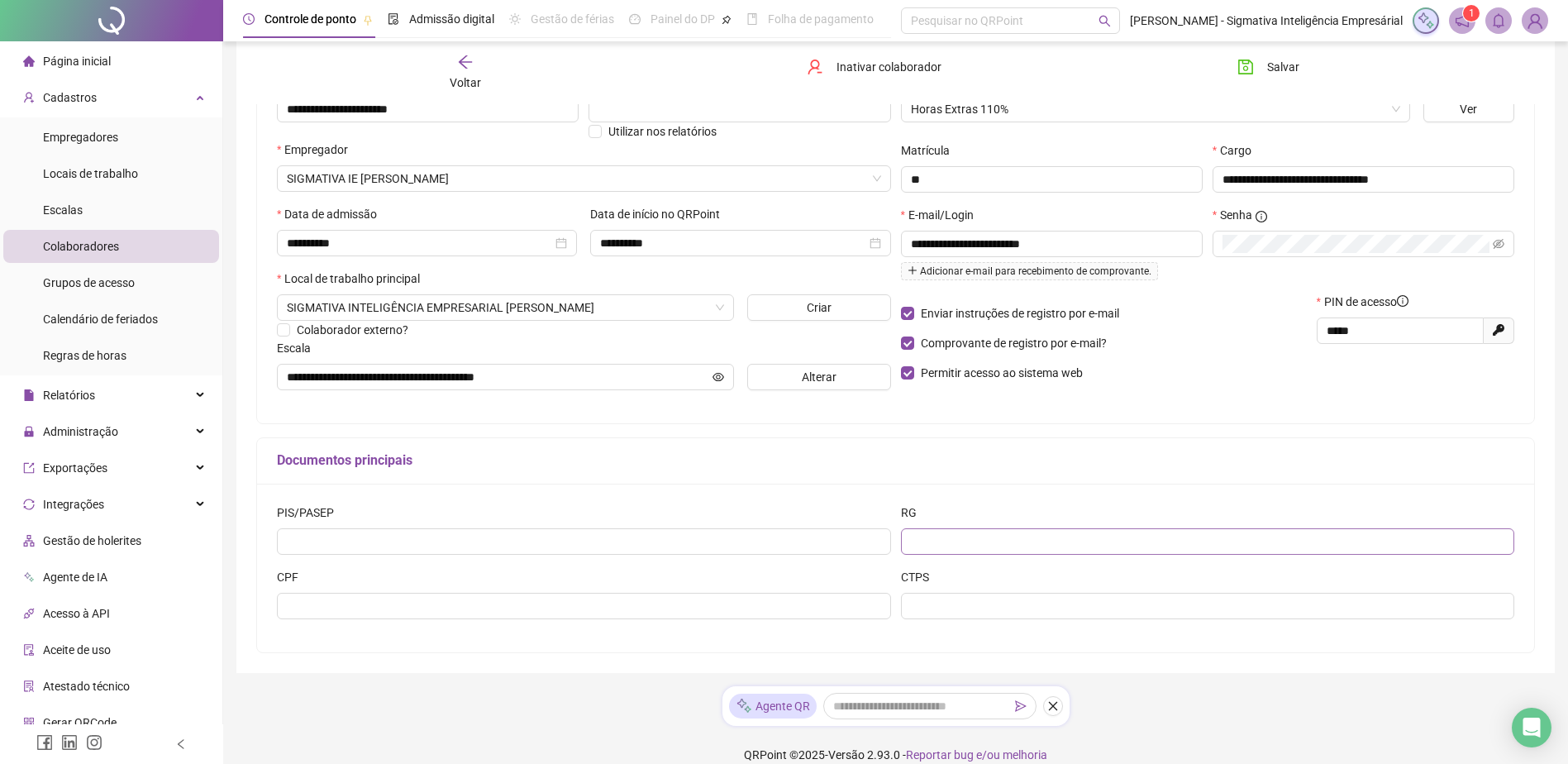
scroll to position [219, 0]
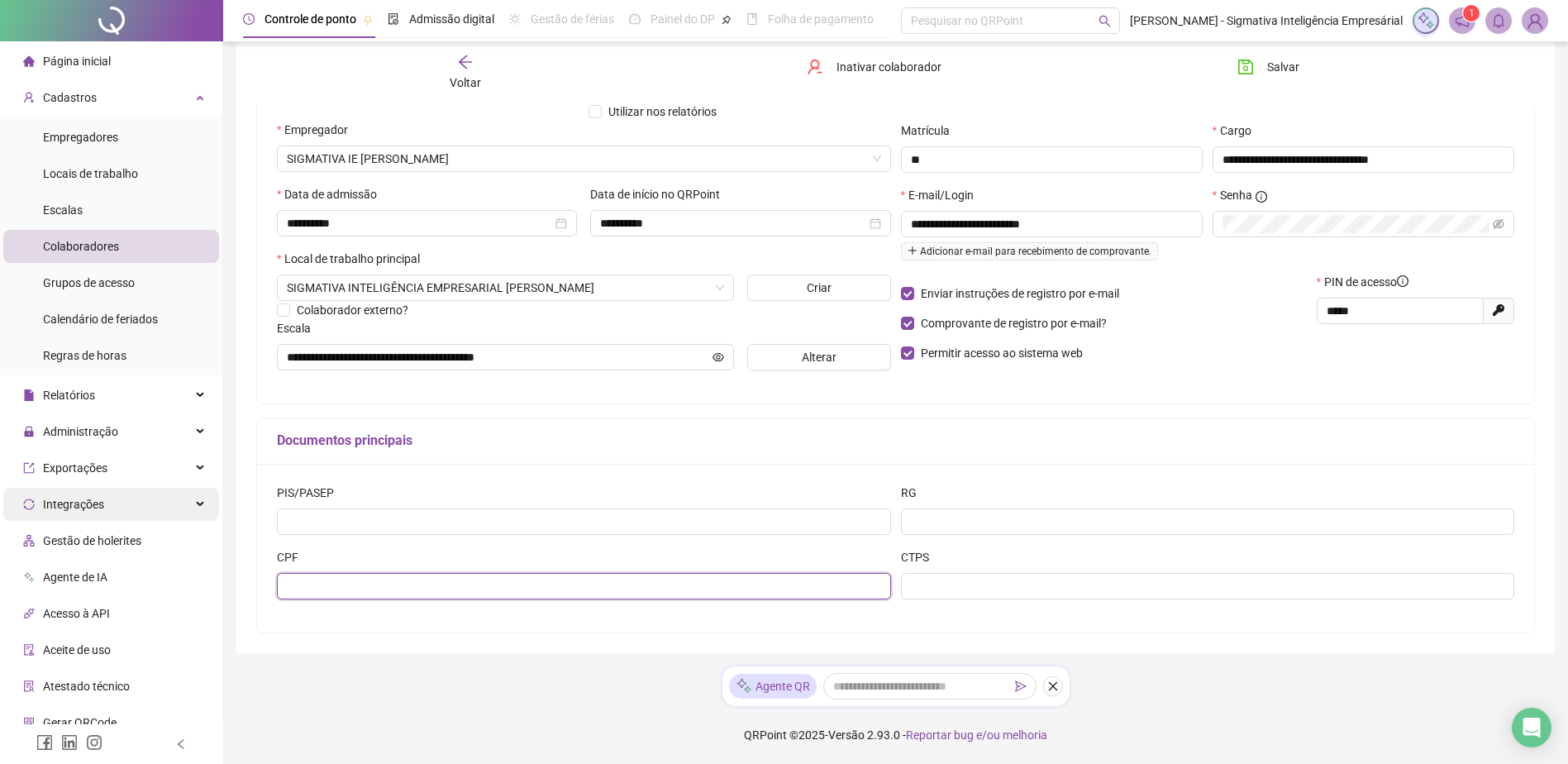
drag, startPoint x: 332, startPoint y: 589, endPoint x: 178, endPoint y: 516, distance: 170.4
click at [329, 584] on input "text" at bounding box center [584, 586] width 614 height 26
type input "**********"
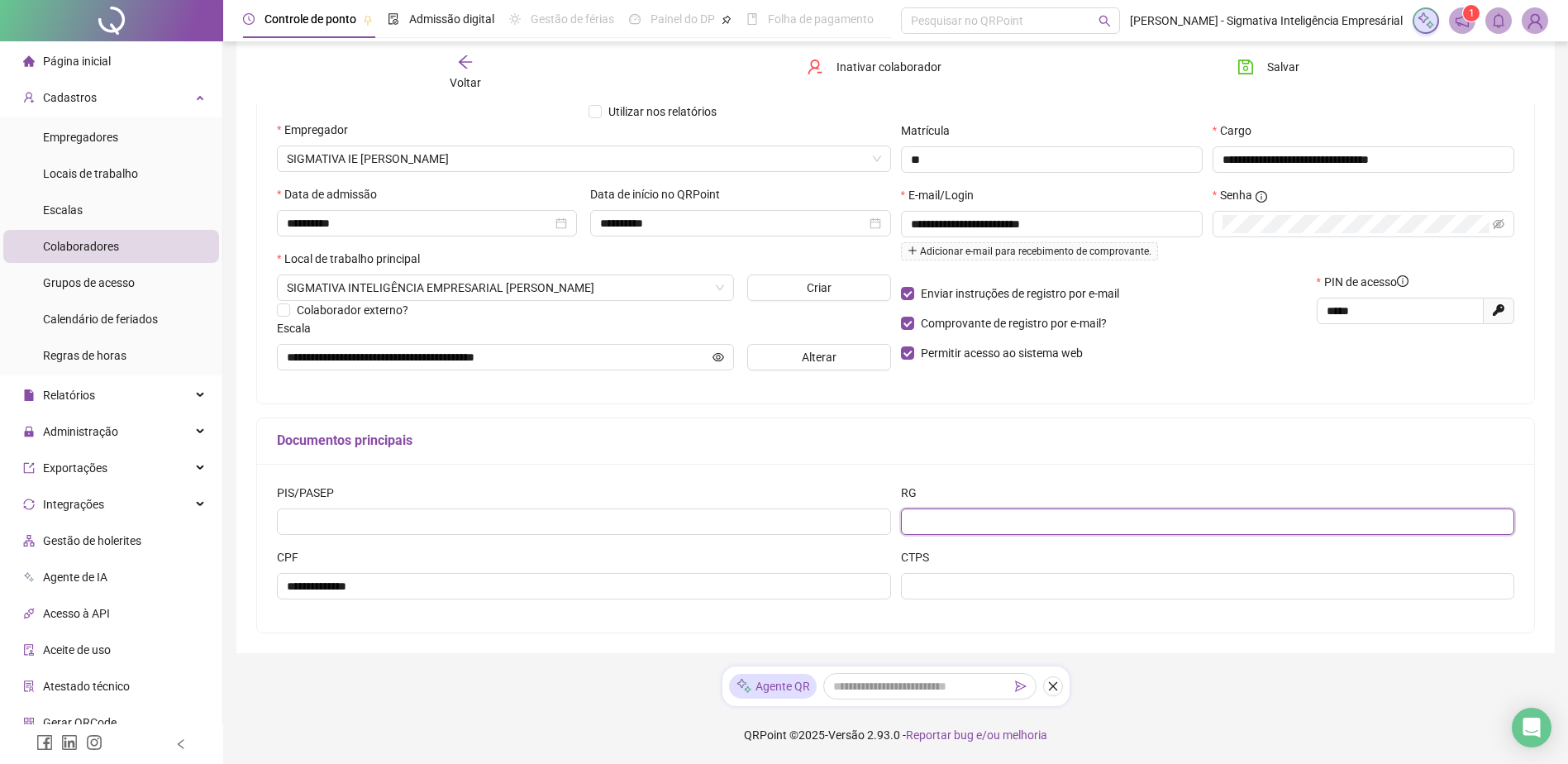
click at [978, 520] on input "text" at bounding box center [1209, 521] width 614 height 26
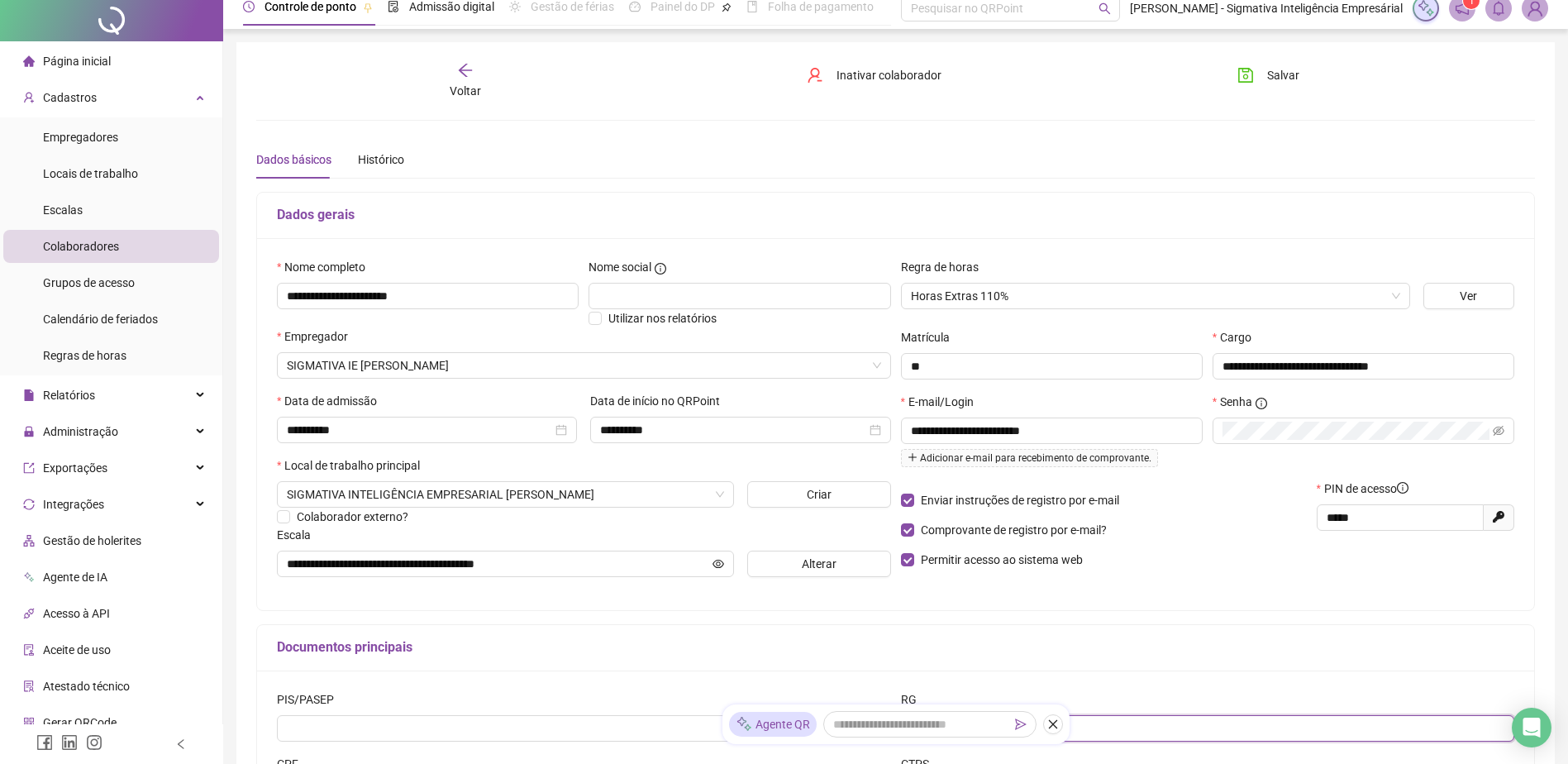
scroll to position [0, 0]
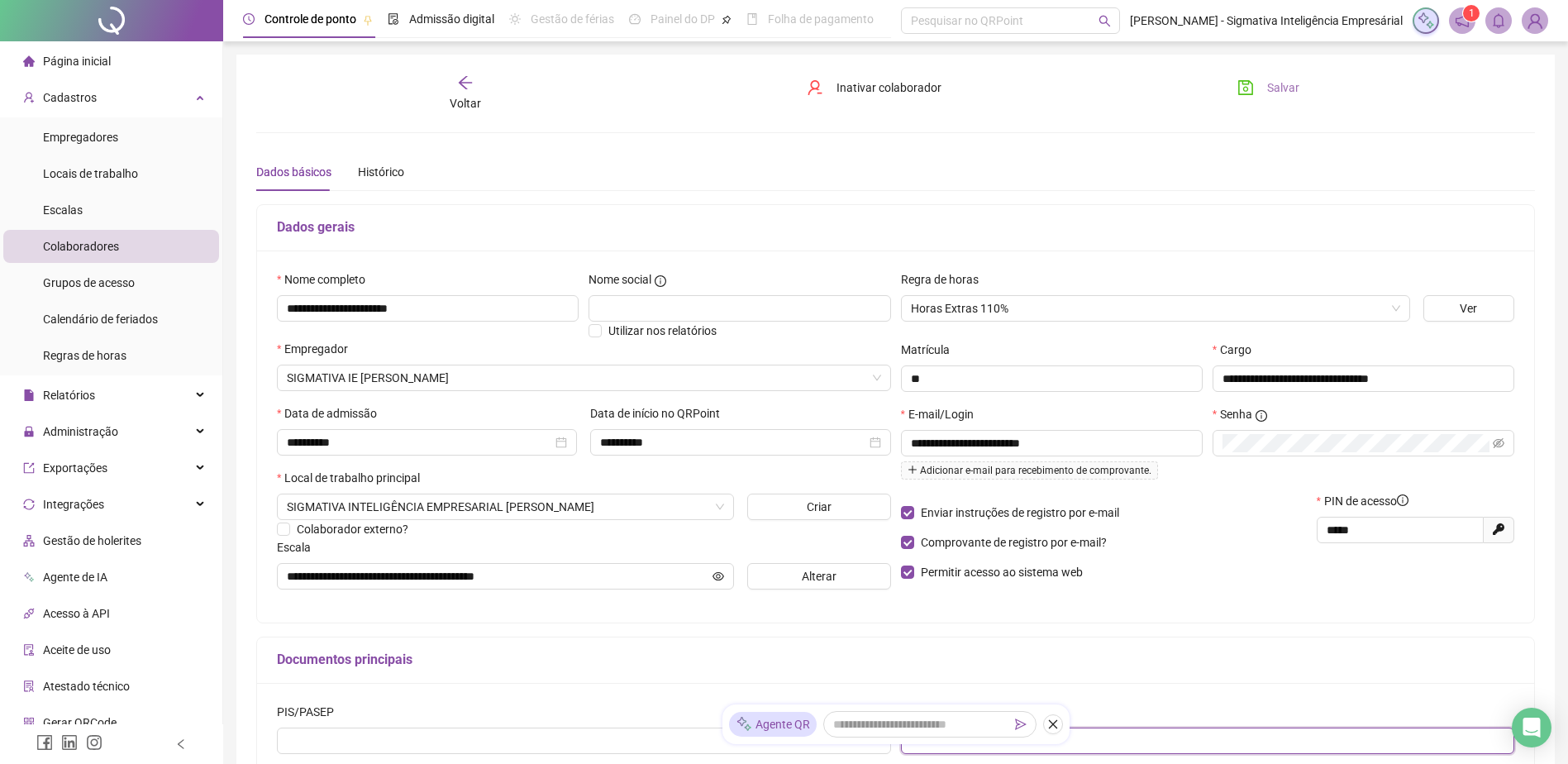
type input "**********"
click at [1262, 88] on span "Salvar" at bounding box center [1284, 88] width 32 height 19
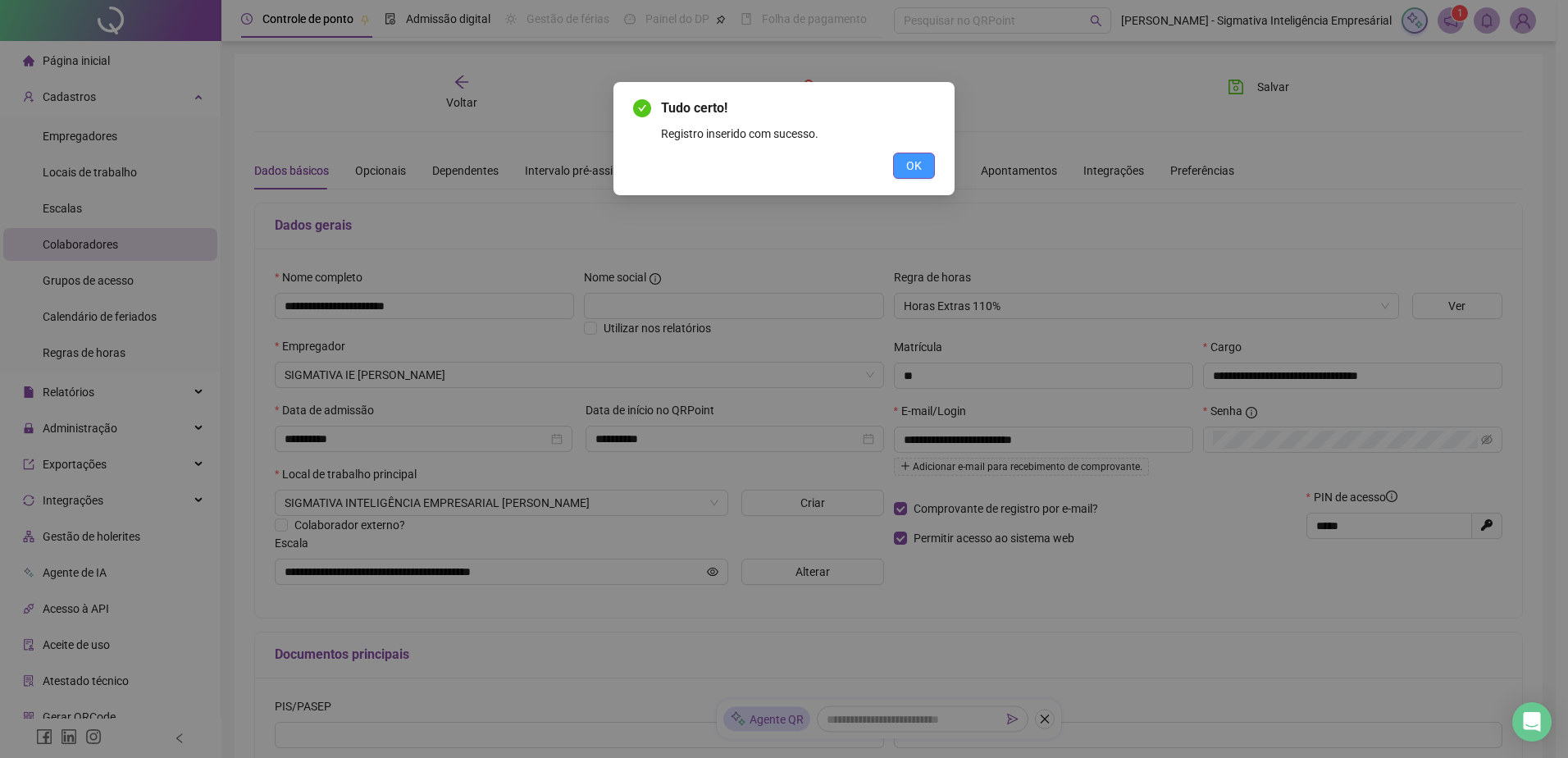
click at [910, 167] on span "OK" at bounding box center [913, 166] width 16 height 18
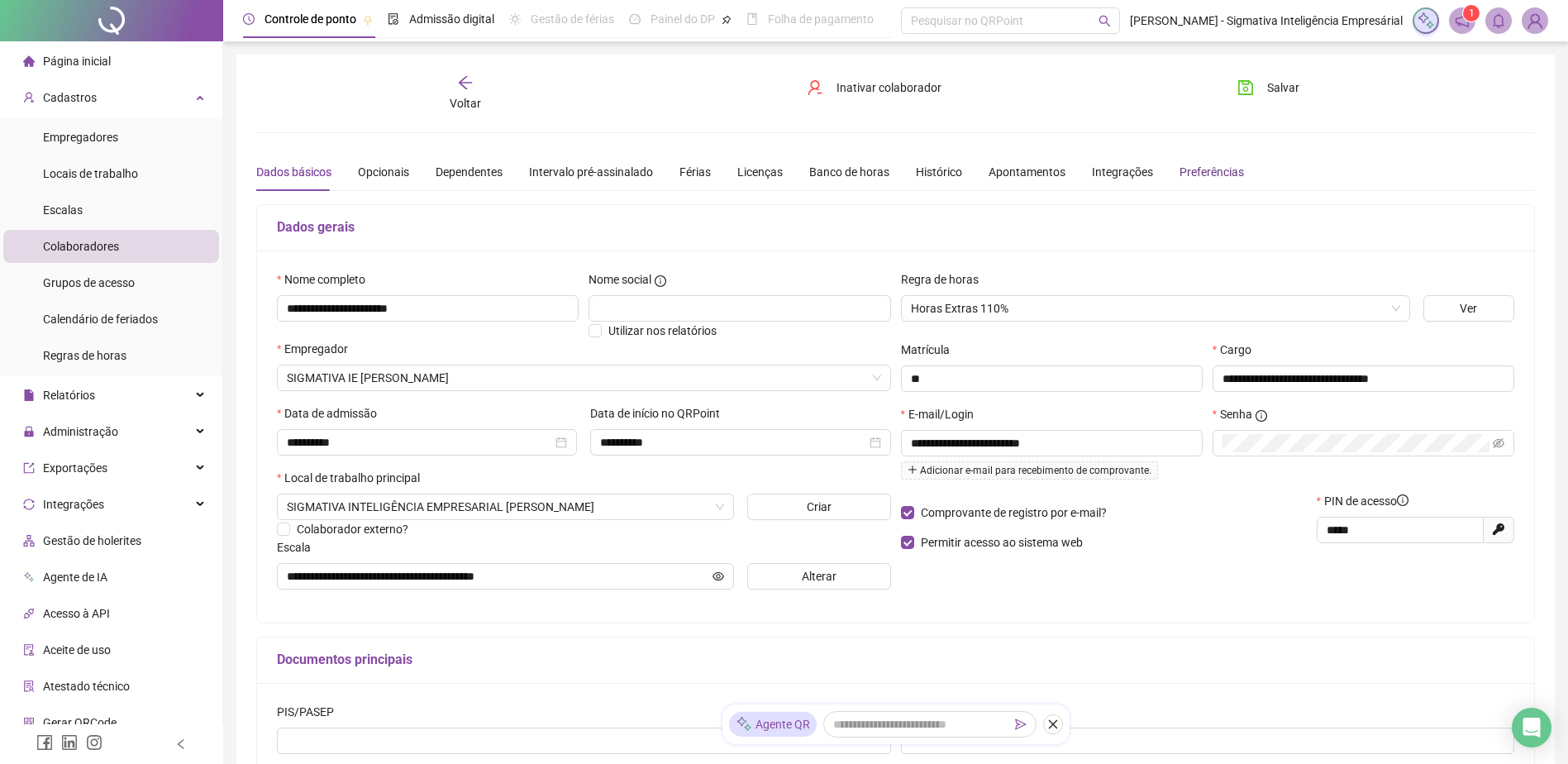
click at [1185, 173] on div "Preferências" at bounding box center [1212, 172] width 65 height 19
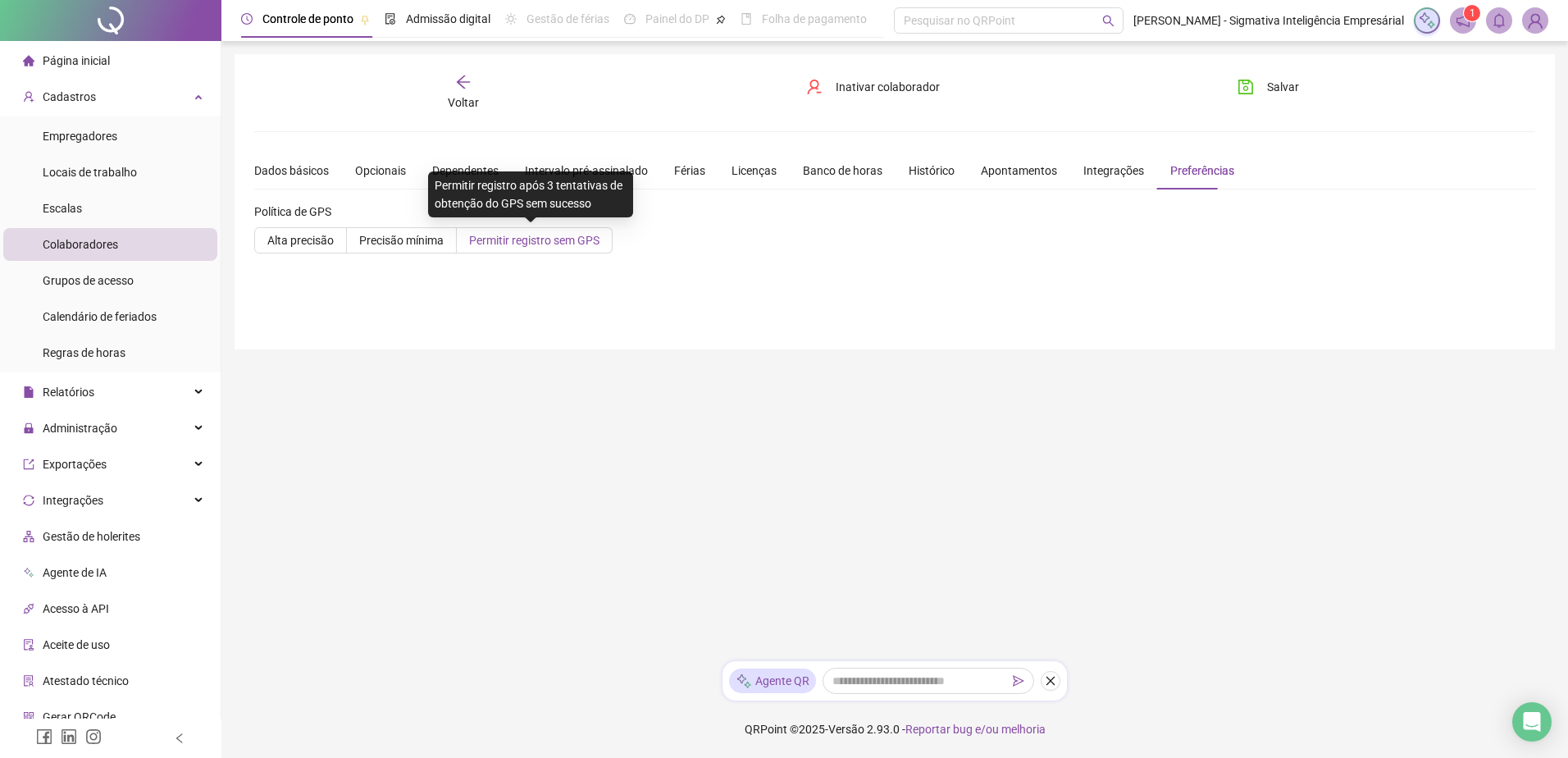
click at [544, 246] on span "Permitir registro sem GPS" at bounding box center [534, 240] width 130 height 13
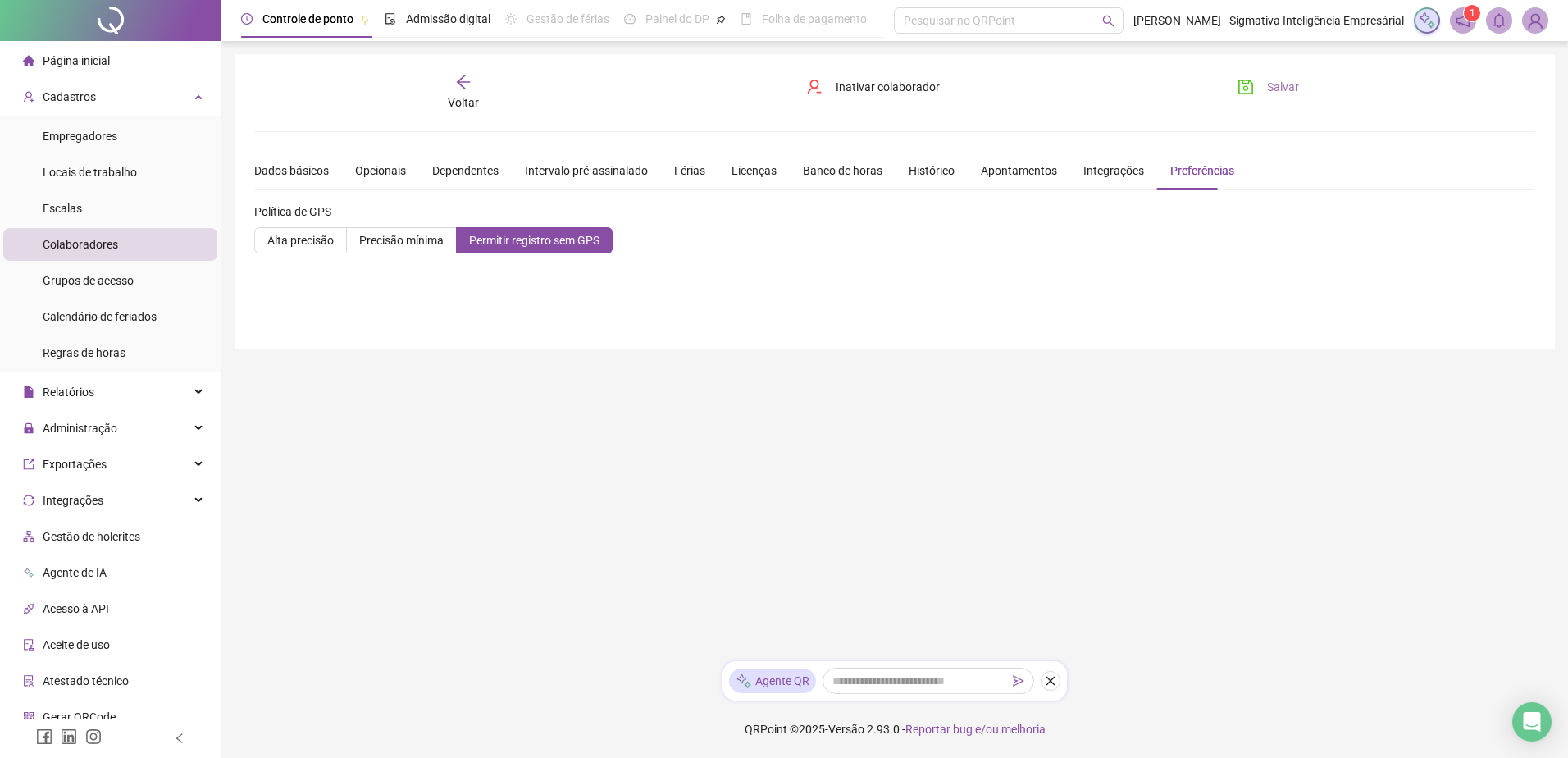
click at [1252, 80] on span "Salvar" at bounding box center [1283, 87] width 32 height 18
click at [1252, 88] on span "Salvar" at bounding box center [1283, 87] width 32 height 18
click at [460, 91] on div "Voltar" at bounding box center [463, 92] width 203 height 38
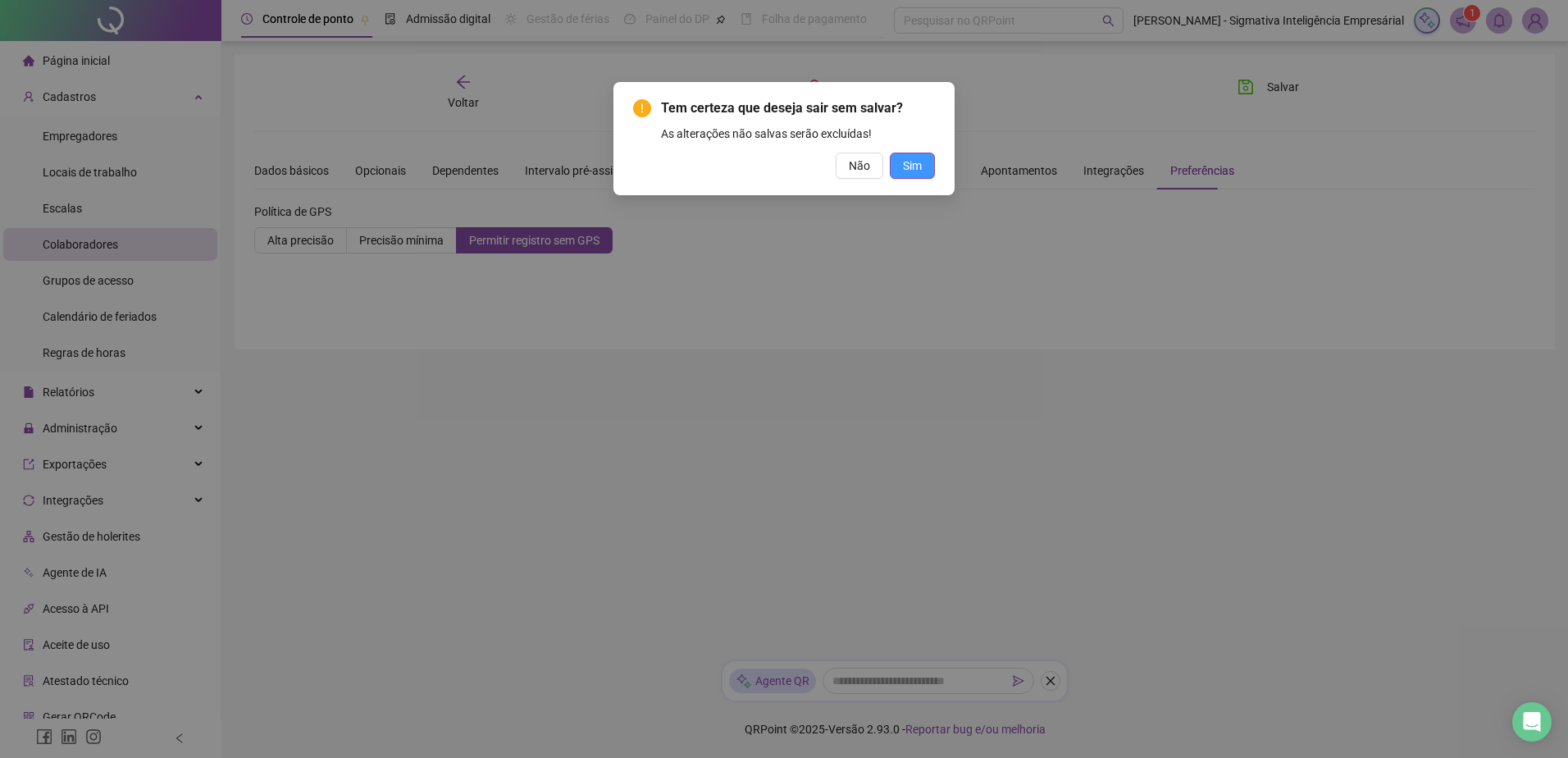
click at [902, 165] on button "Sim" at bounding box center [913, 165] width 45 height 26
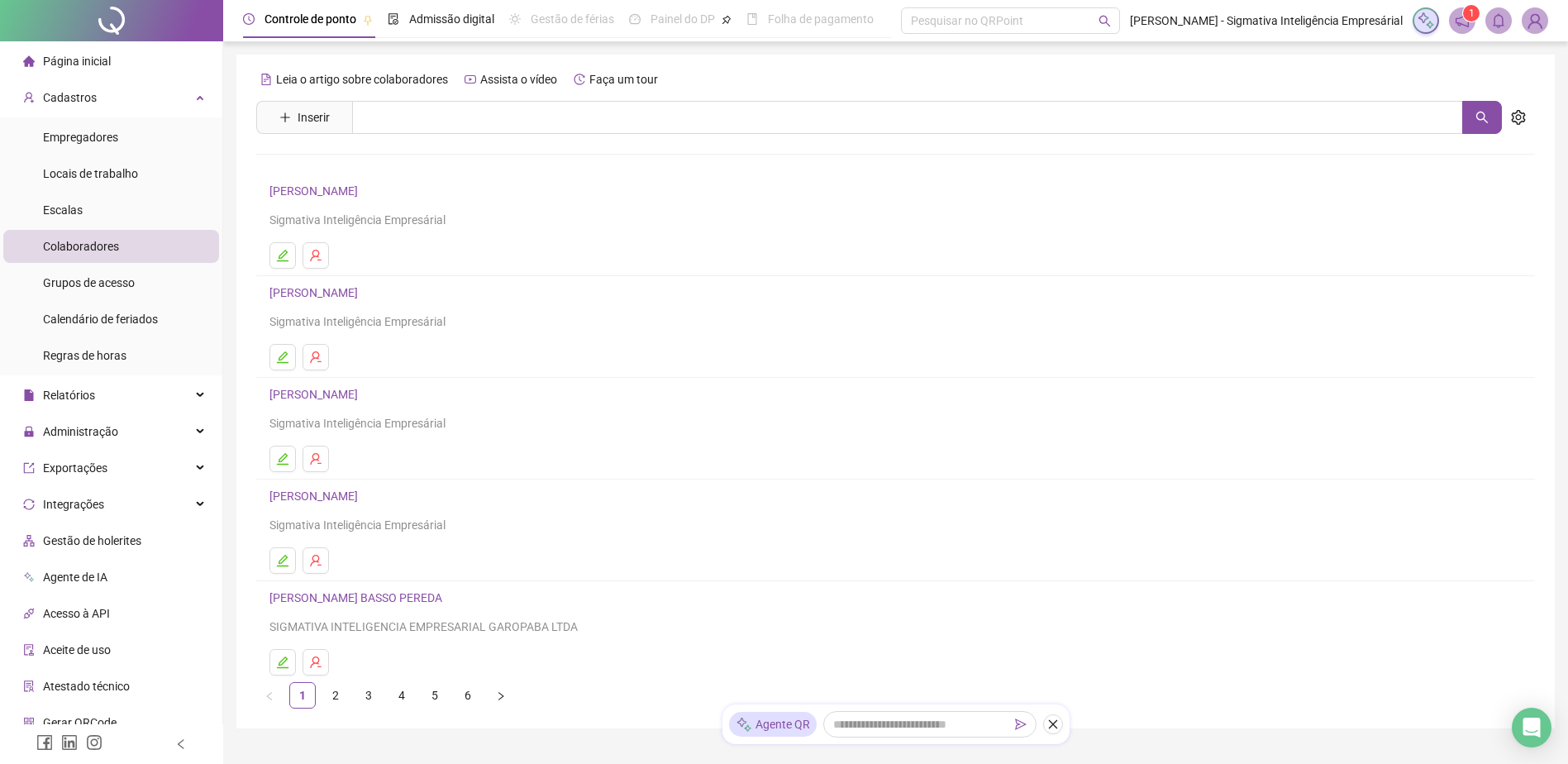
click at [363, 189] on link "[PERSON_NAME]" at bounding box center [316, 191] width 93 height 13
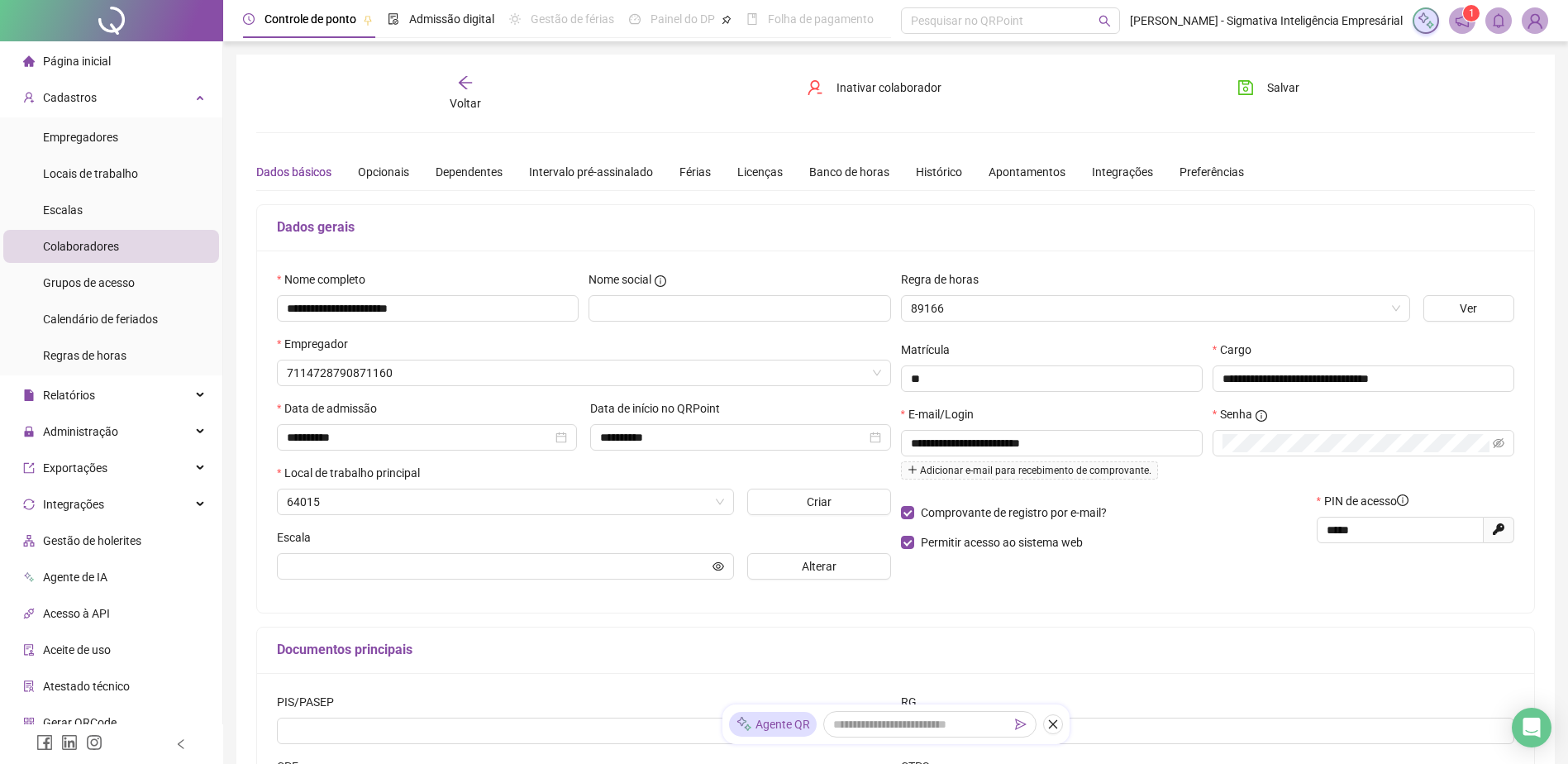
type input "**********"
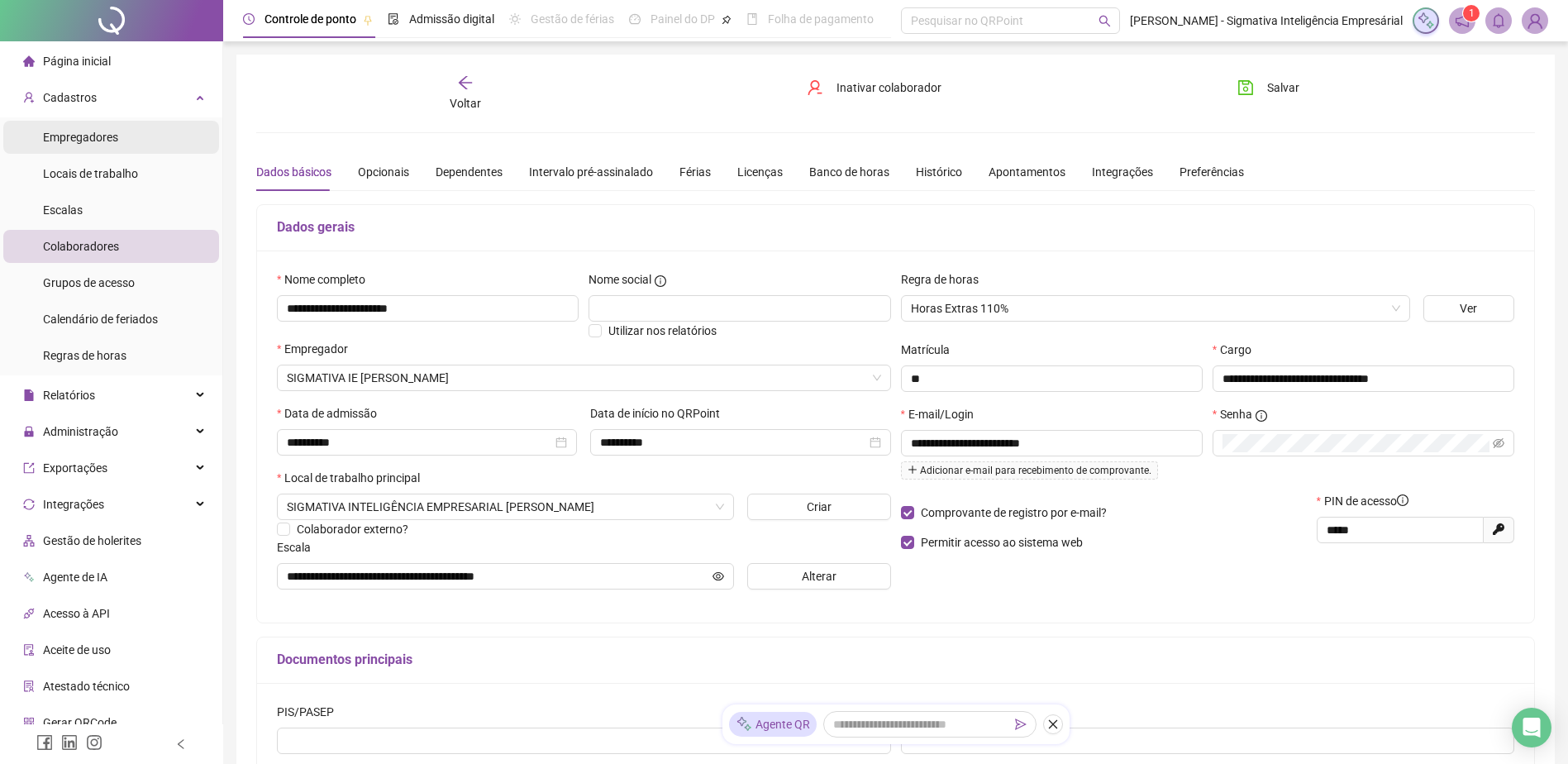
drag, startPoint x: 95, startPoint y: 134, endPoint x: 143, endPoint y: 135, distance: 48.0
click at [95, 135] on span "Empregadores" at bounding box center [80, 137] width 75 height 13
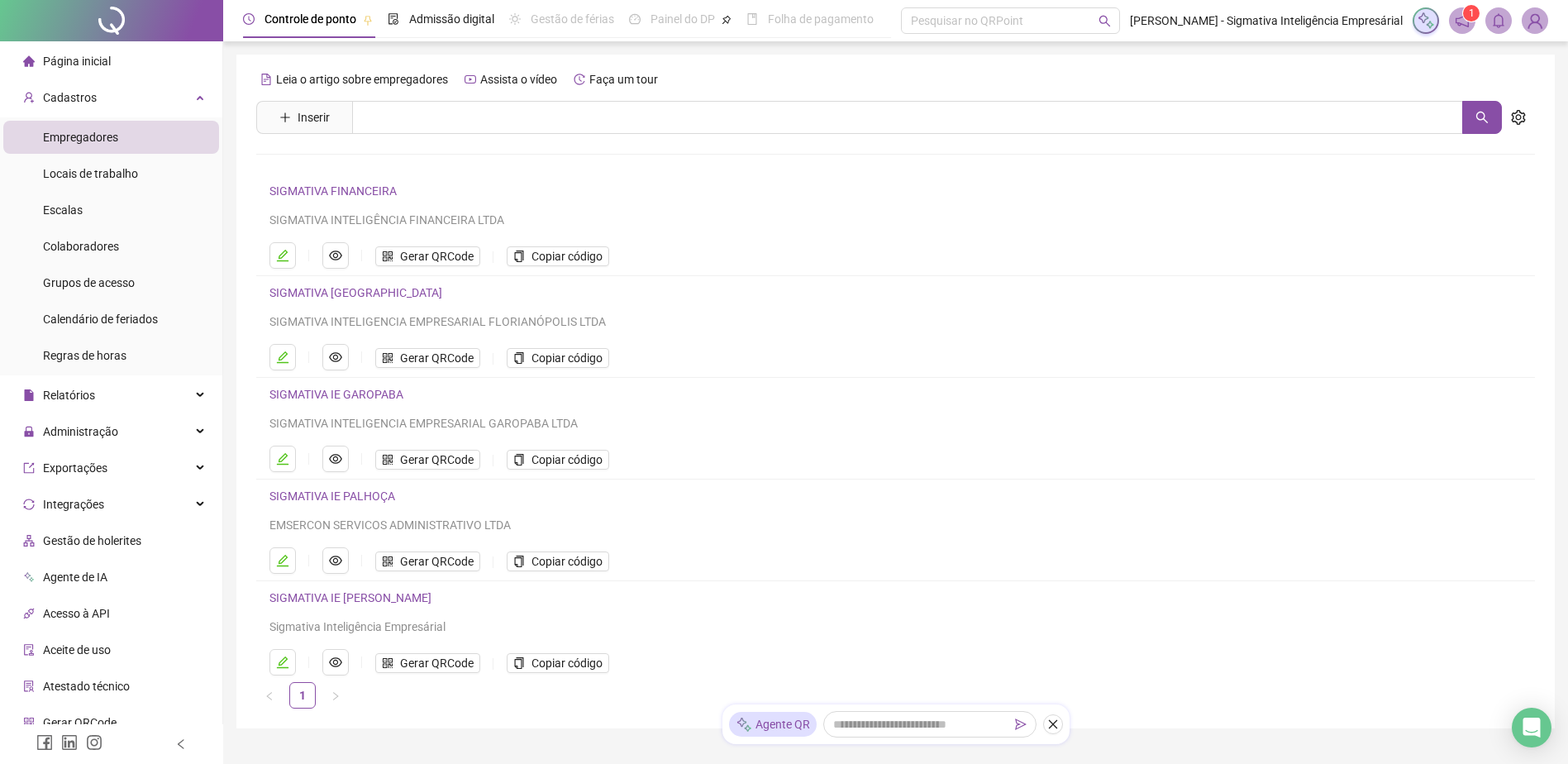
click at [396, 584] on link "SIGMATIVA IE [PERSON_NAME]" at bounding box center [350, 597] width 162 height 13
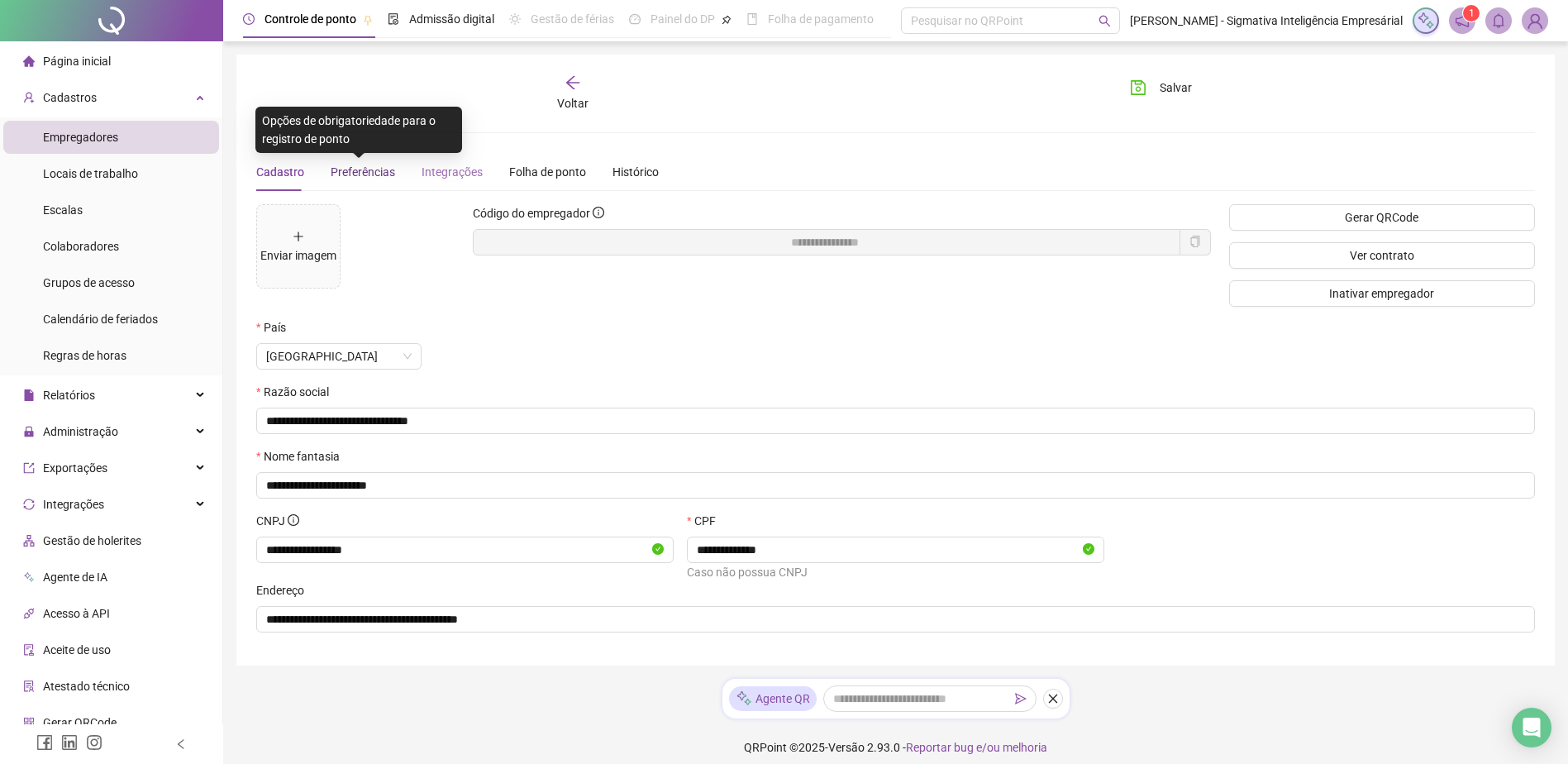
drag, startPoint x: 385, startPoint y: 172, endPoint x: 426, endPoint y: 173, distance: 41.0
click at [388, 172] on span "Preferências" at bounding box center [363, 172] width 65 height 13
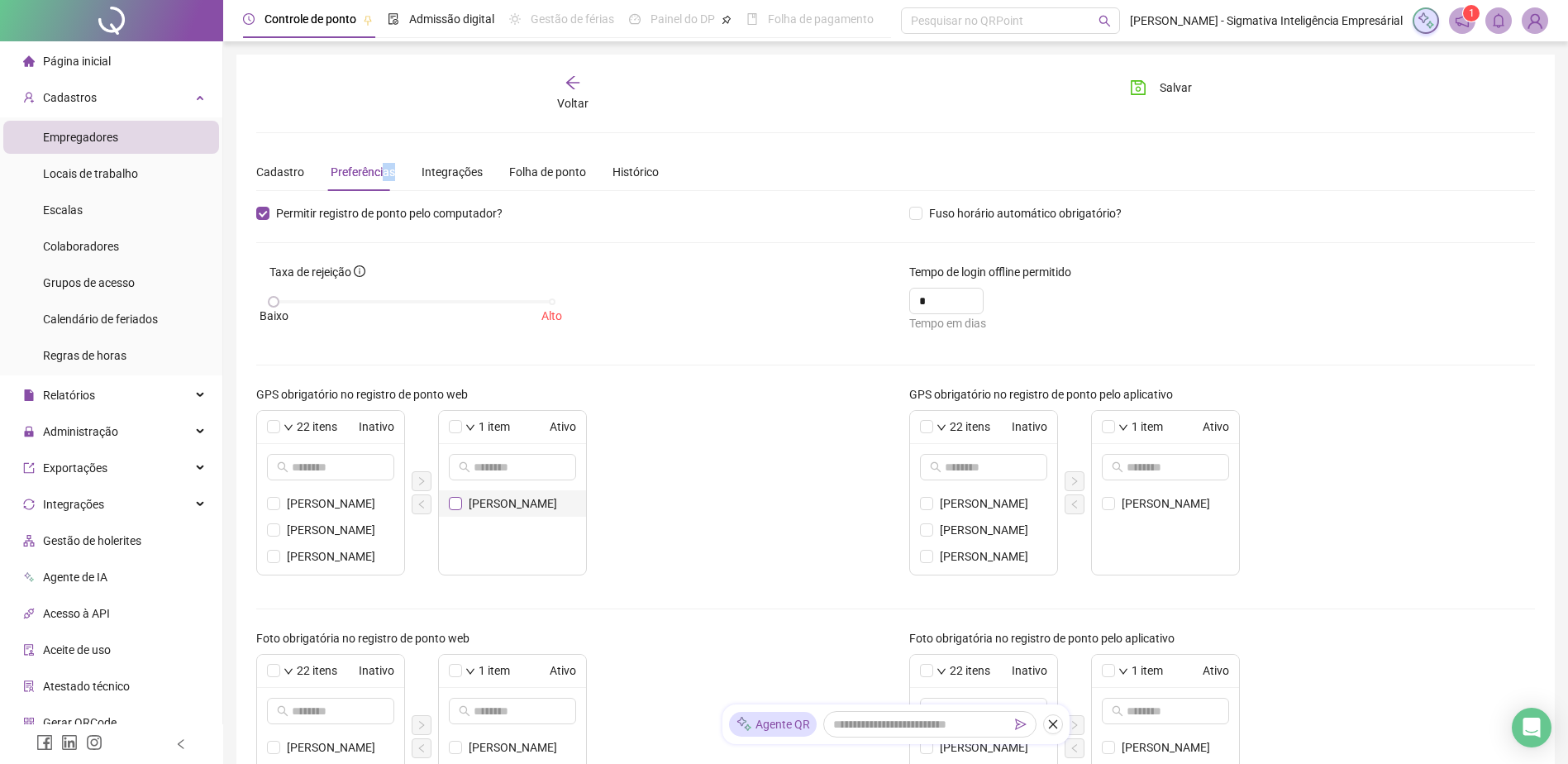
click at [460, 507] on span at bounding box center [455, 503] width 13 height 13
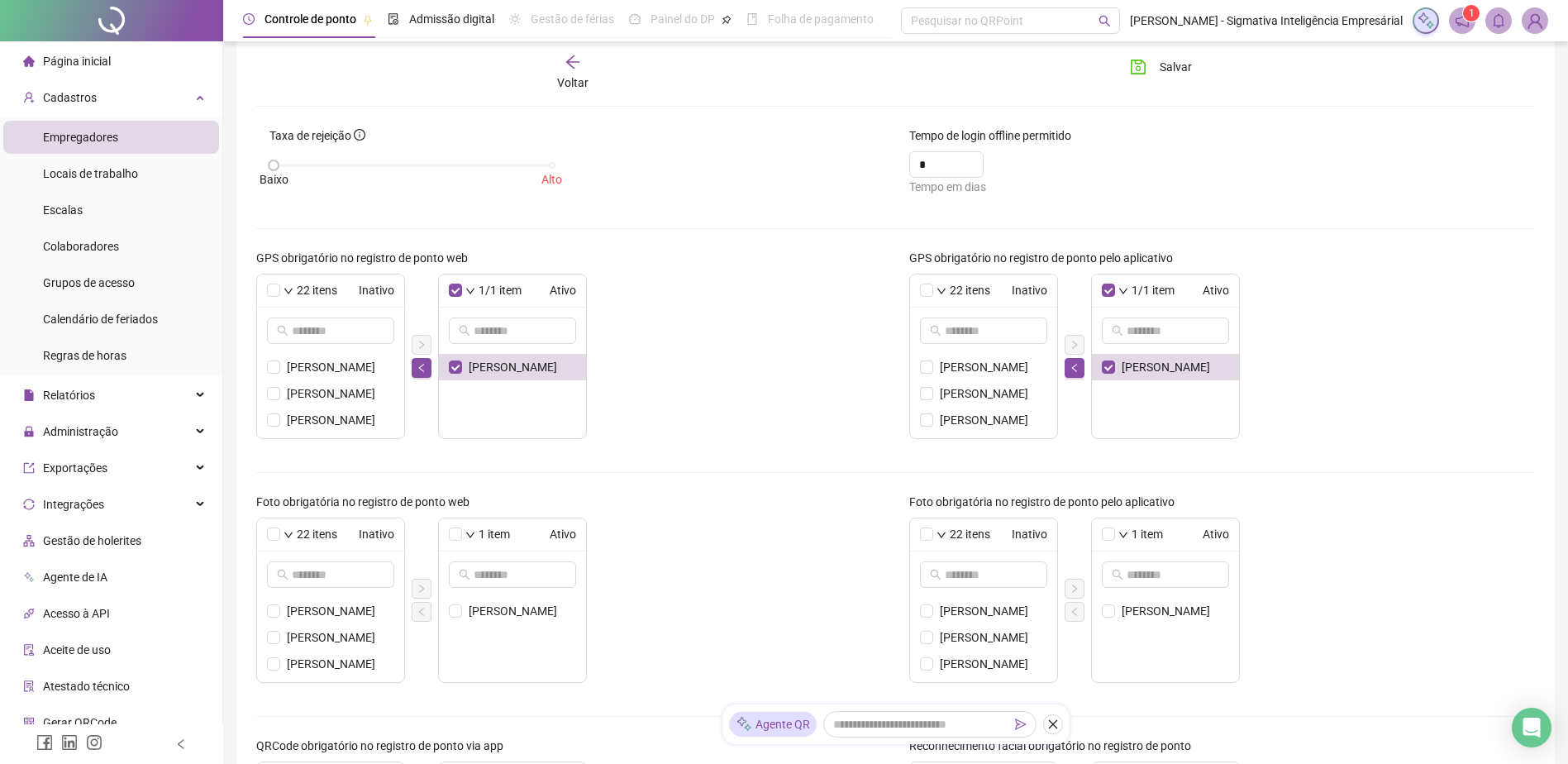
scroll to position [413, 0]
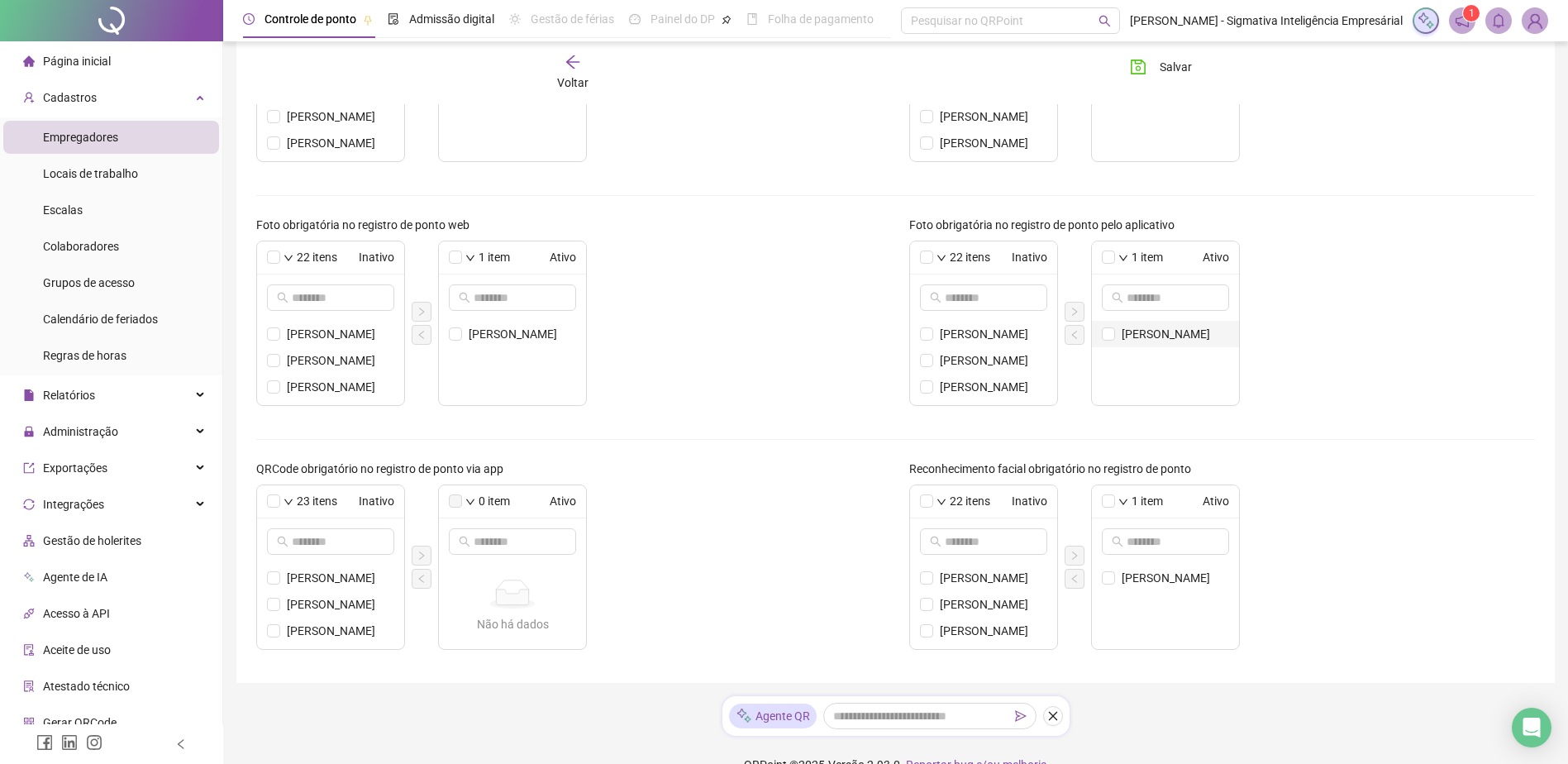
click at [1098, 334] on li "[PERSON_NAME]" at bounding box center [1166, 333] width 147 height 26
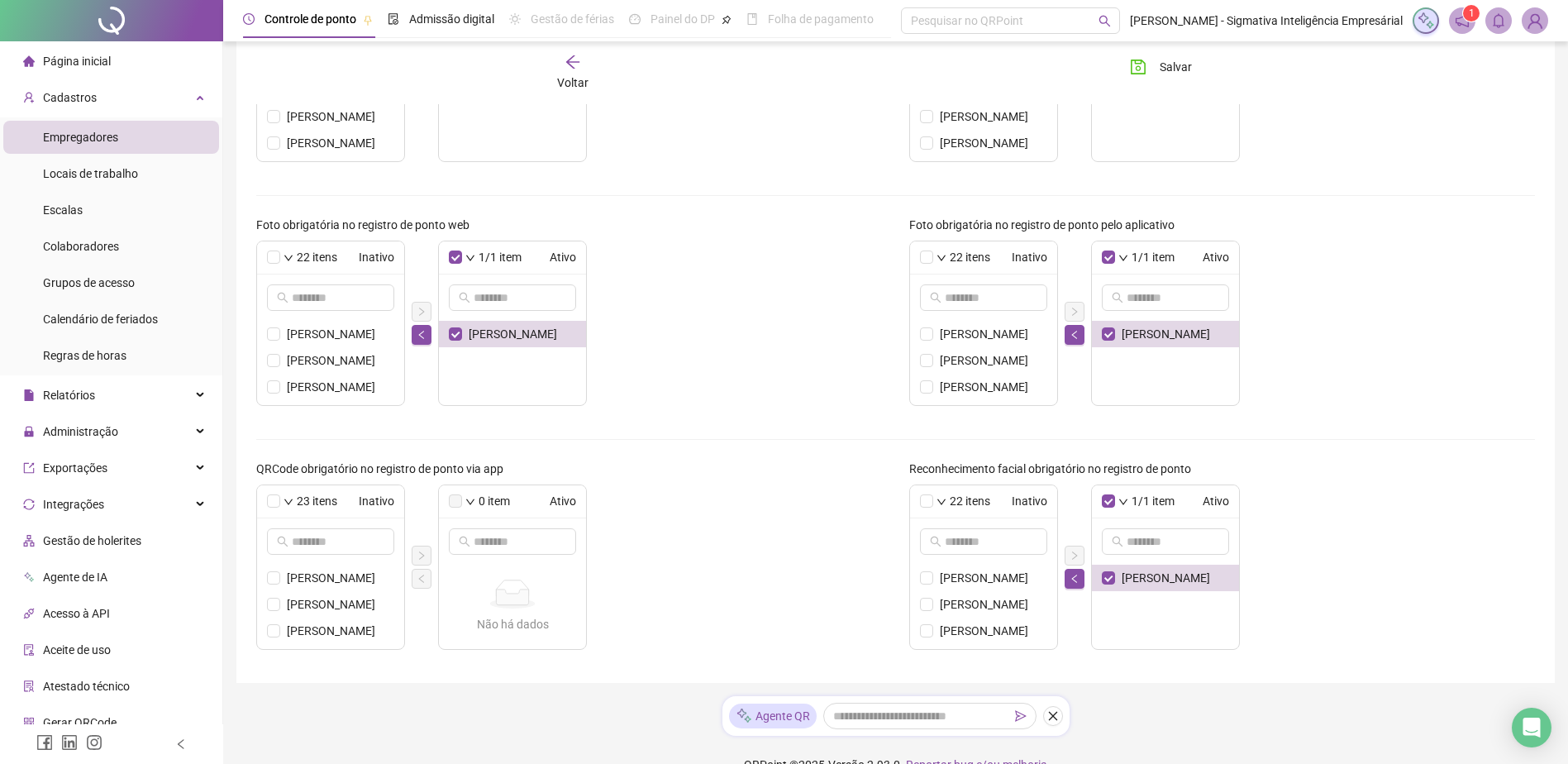
drag, startPoint x: 423, startPoint y: 337, endPoint x: 878, endPoint y: 350, distance: 455.2
click at [433, 337] on div "22 itens Inativo [PERSON_NAME] DOS SANTOS [PERSON_NAME] FEIJÓ [PERSON_NAME] COL…" at bounding box center [570, 323] width 627 height 165
drag, startPoint x: 1070, startPoint y: 331, endPoint x: 1065, endPoint y: 343, distance: 13.0
click at [1065, 332] on button "button" at bounding box center [1075, 335] width 20 height 20
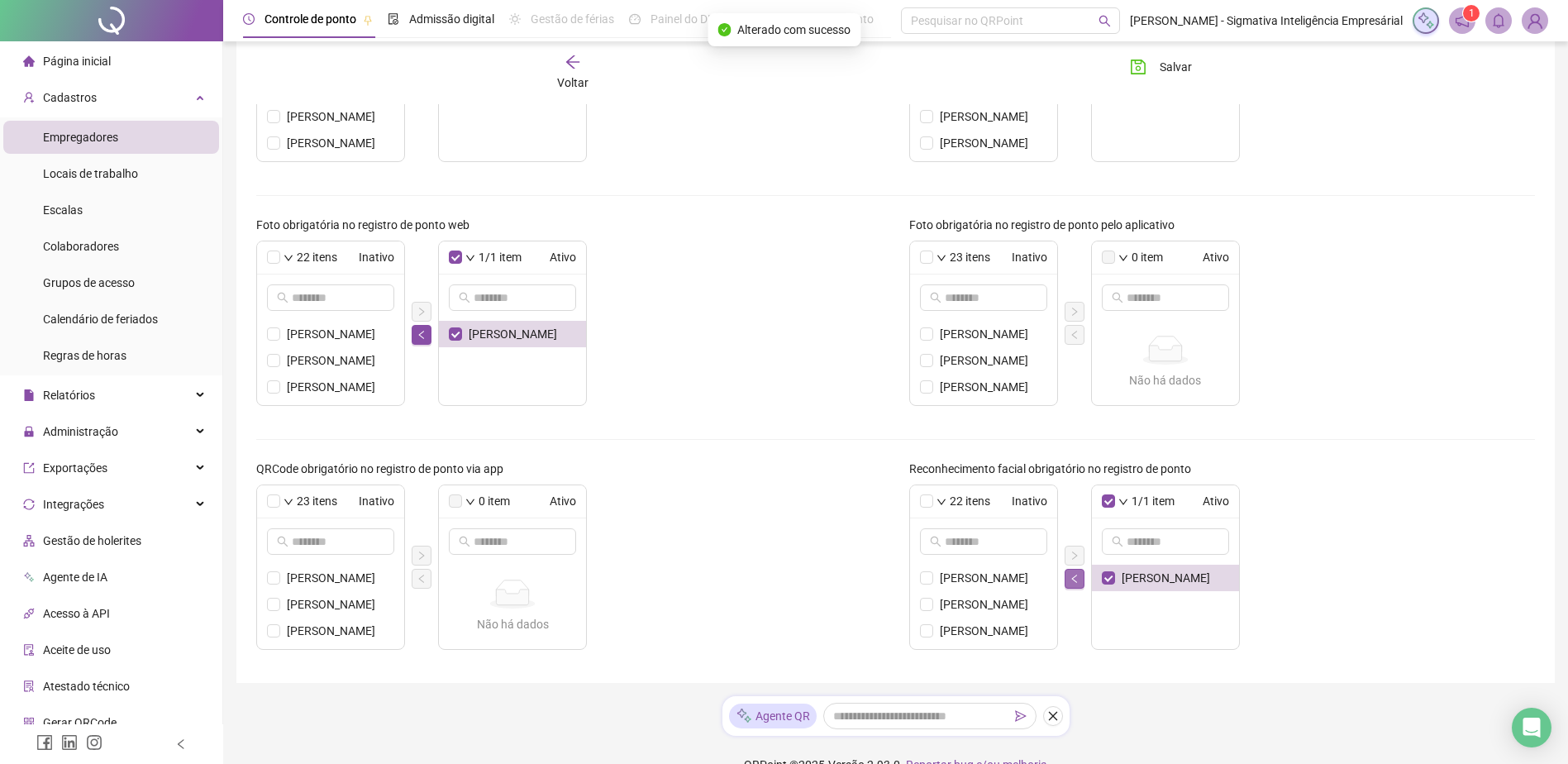
drag, startPoint x: 1081, startPoint y: 583, endPoint x: 1077, endPoint y: 562, distance: 21.4
click at [1081, 581] on button "button" at bounding box center [1075, 579] width 20 height 20
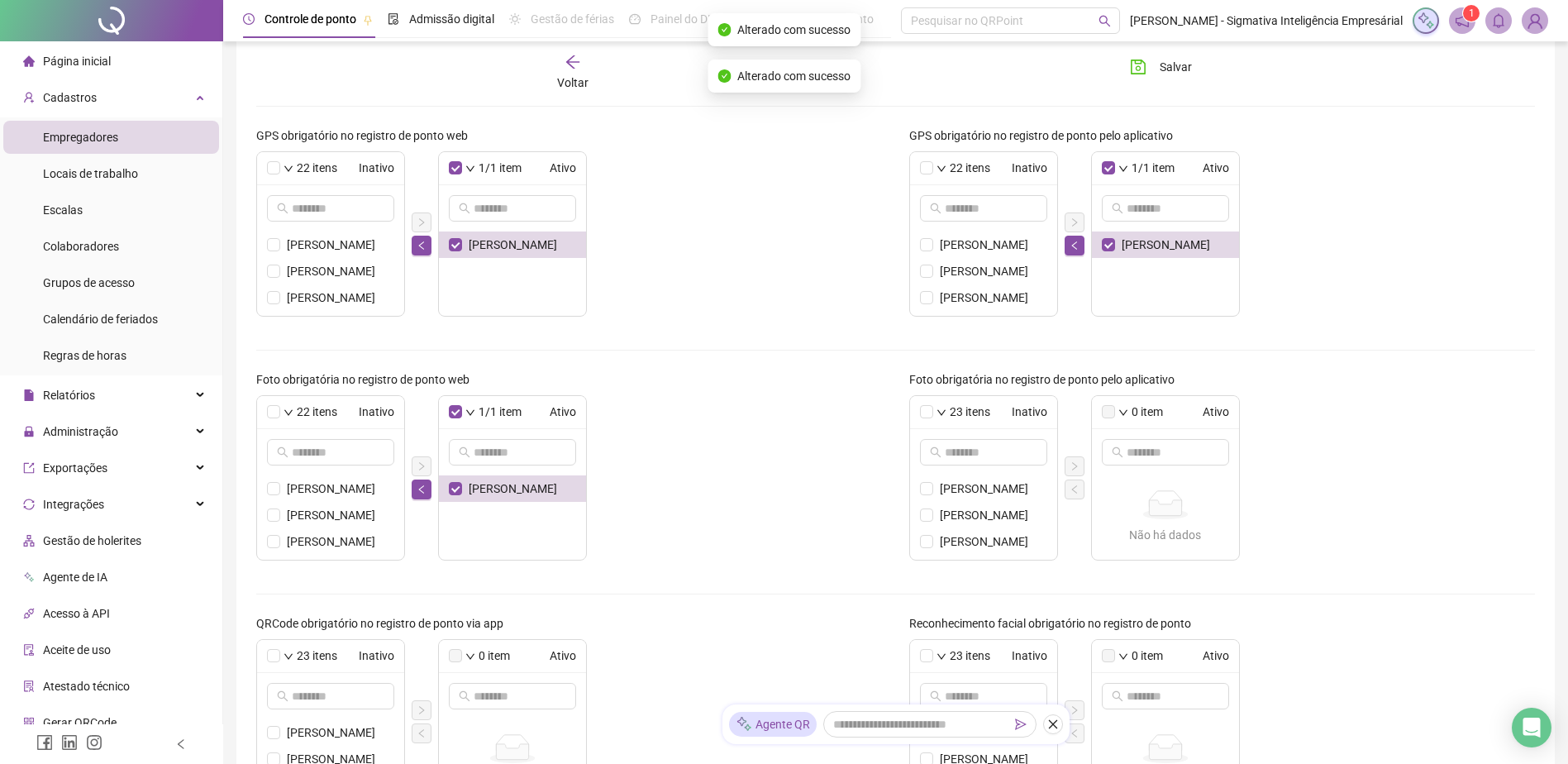
scroll to position [248, 0]
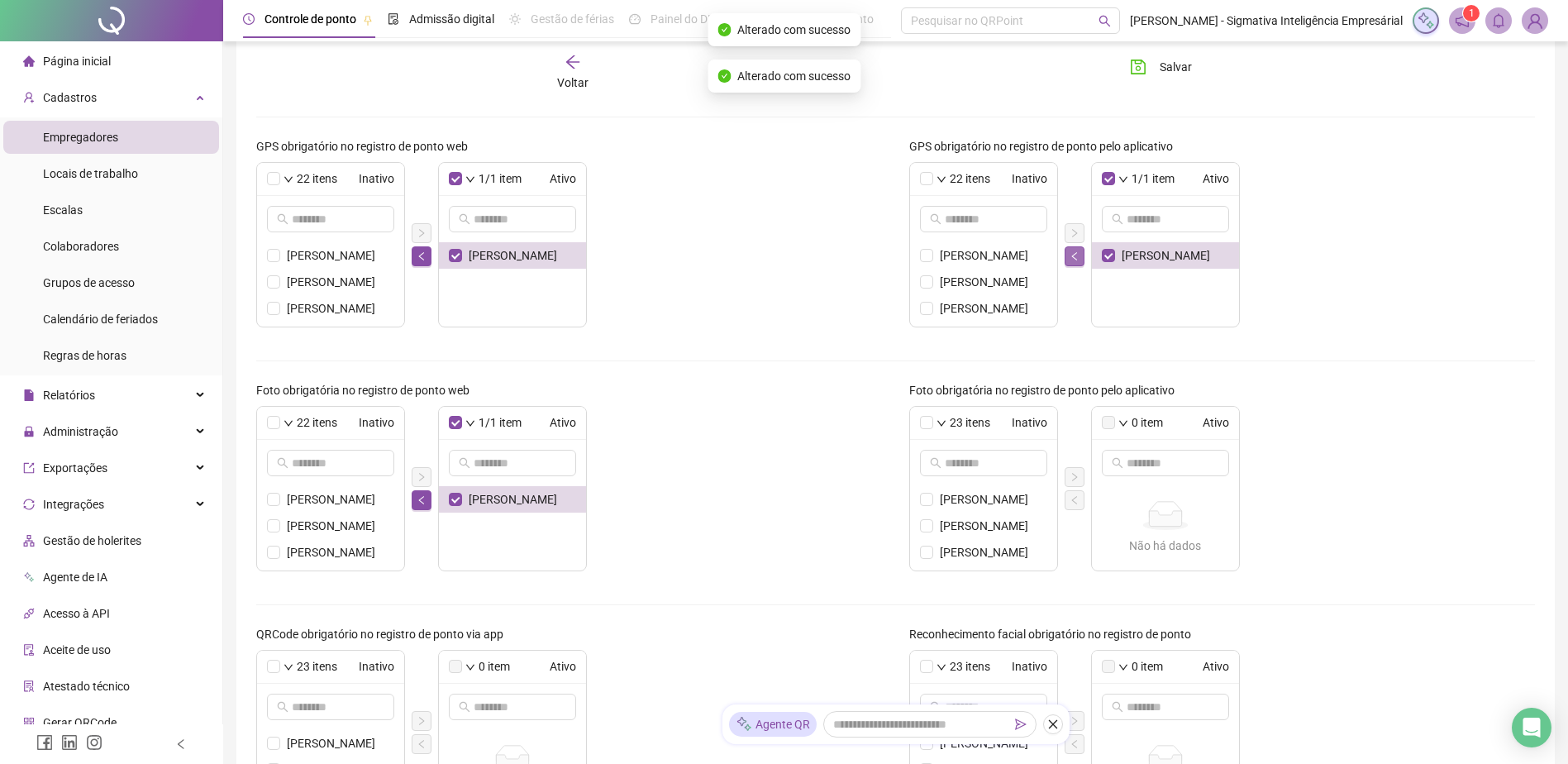
click at [1070, 259] on icon "left" at bounding box center [1075, 257] width 10 height 10
drag, startPoint x: 423, startPoint y: 256, endPoint x: 436, endPoint y: 256, distance: 13.0
click at [425, 256] on icon "left" at bounding box center [422, 257] width 10 height 10
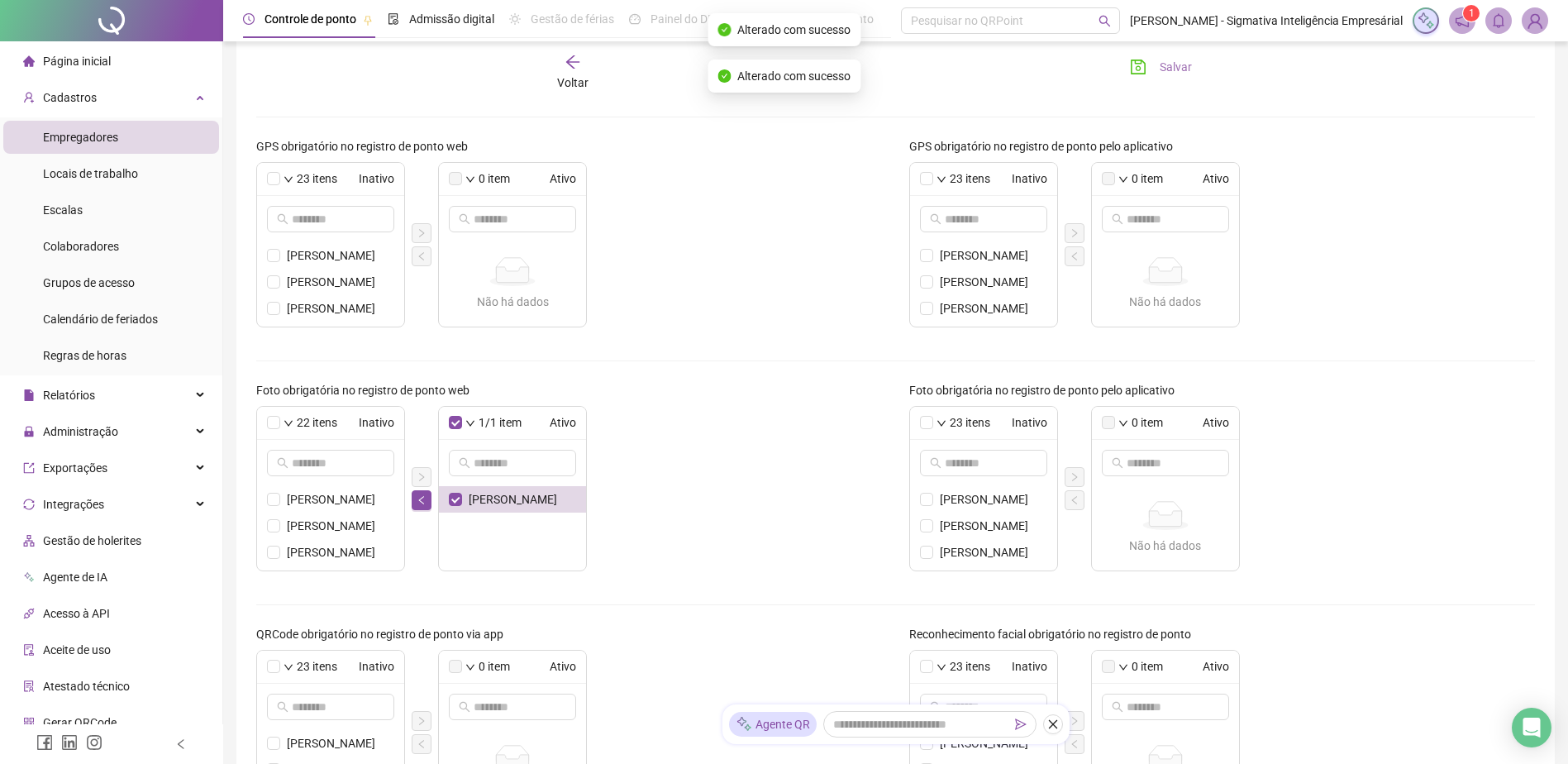
click at [1164, 62] on span "Salvar" at bounding box center [1176, 67] width 32 height 19
click at [425, 501] on icon "left" at bounding box center [422, 500] width 10 height 10
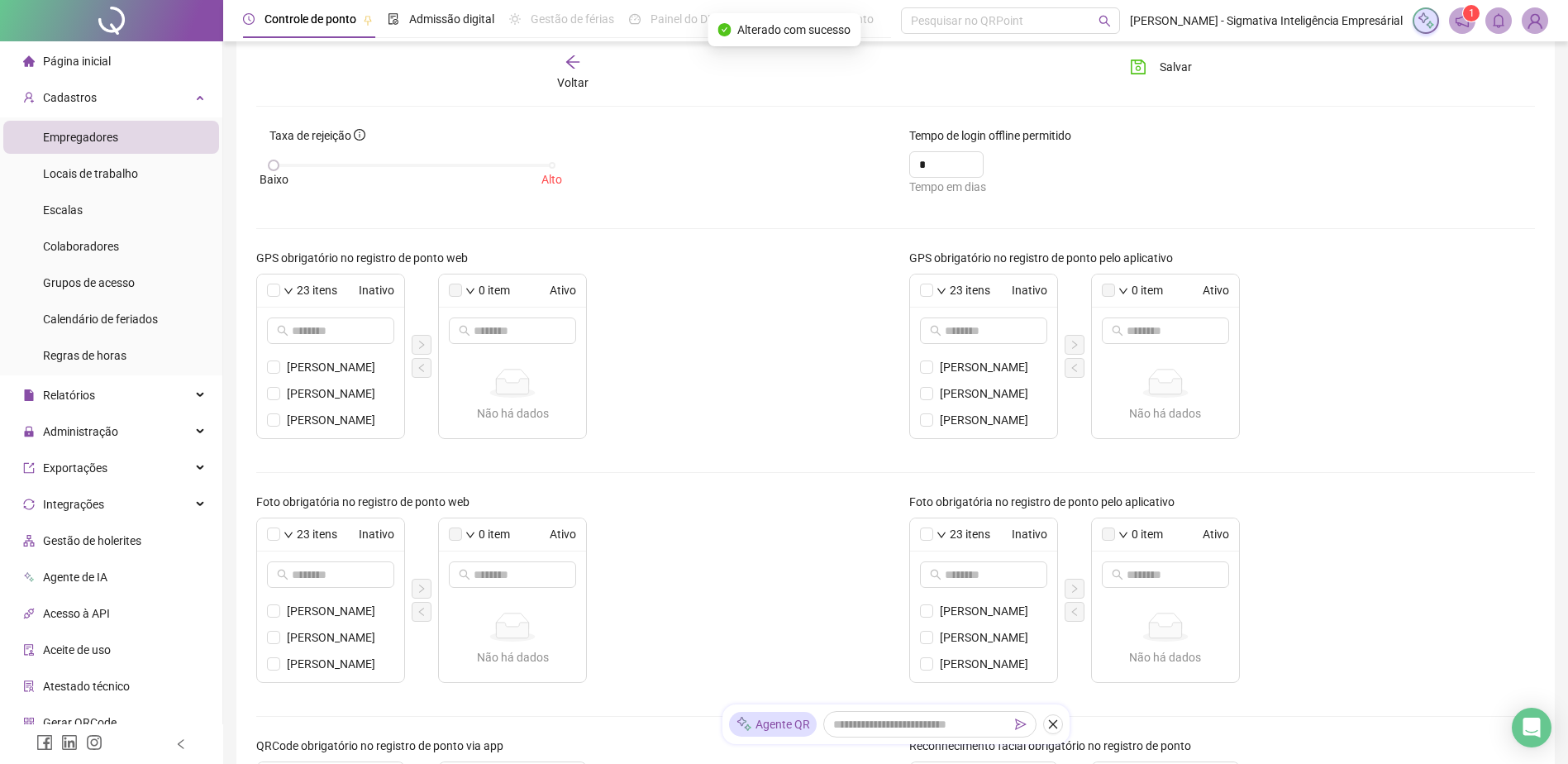
scroll to position [82, 0]
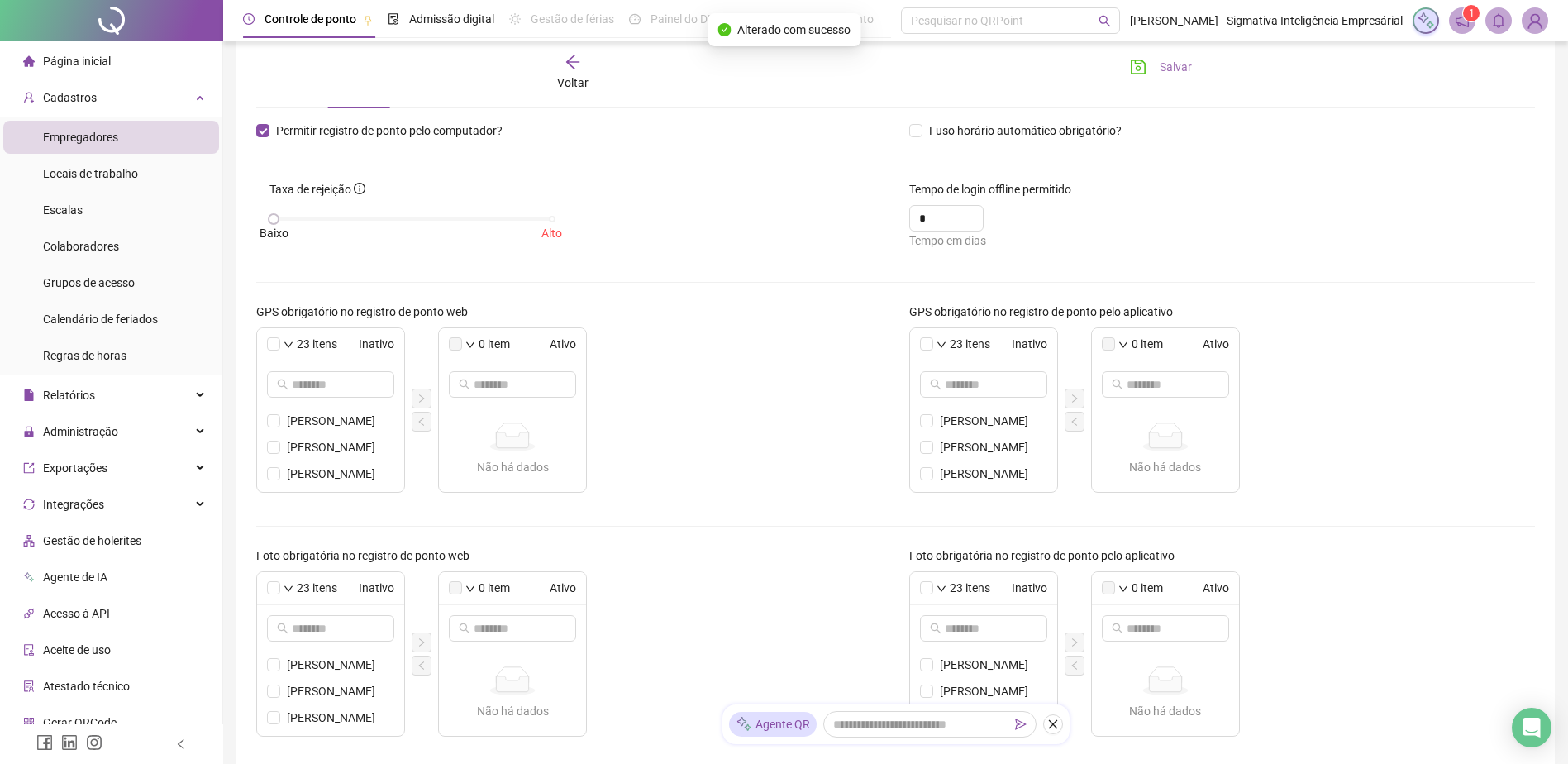
click at [1170, 59] on span "Salvar" at bounding box center [1176, 67] width 32 height 19
click at [1171, 77] on button "Salvar" at bounding box center [1161, 66] width 87 height 26
click at [569, 70] on icon "arrow-left" at bounding box center [573, 62] width 17 height 17
